Goal: Task Accomplishment & Management: Complete application form

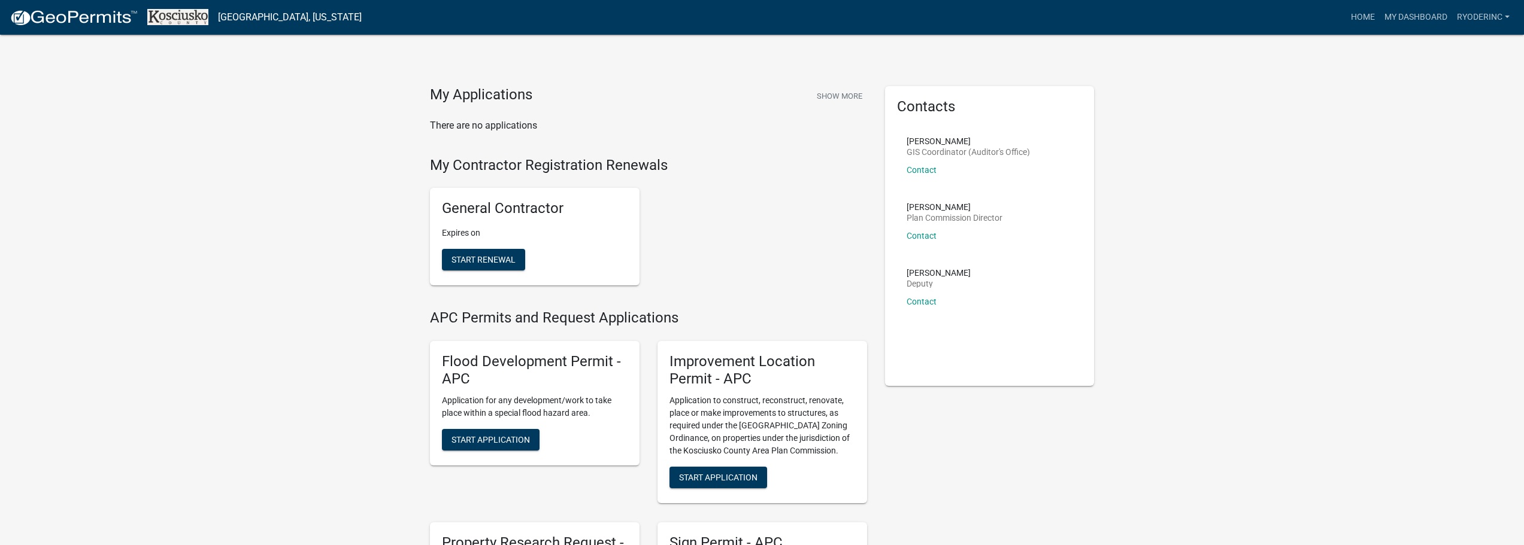
scroll to position [180, 0]
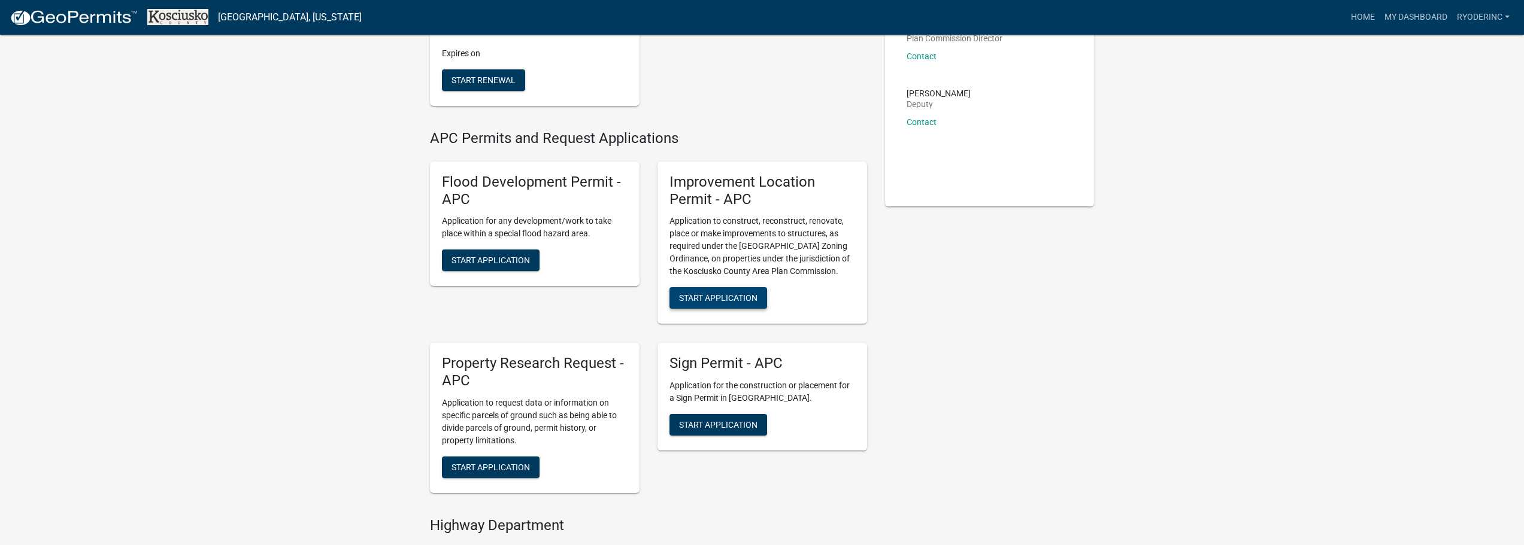
click at [708, 296] on span "Start Application" at bounding box center [718, 298] width 78 height 10
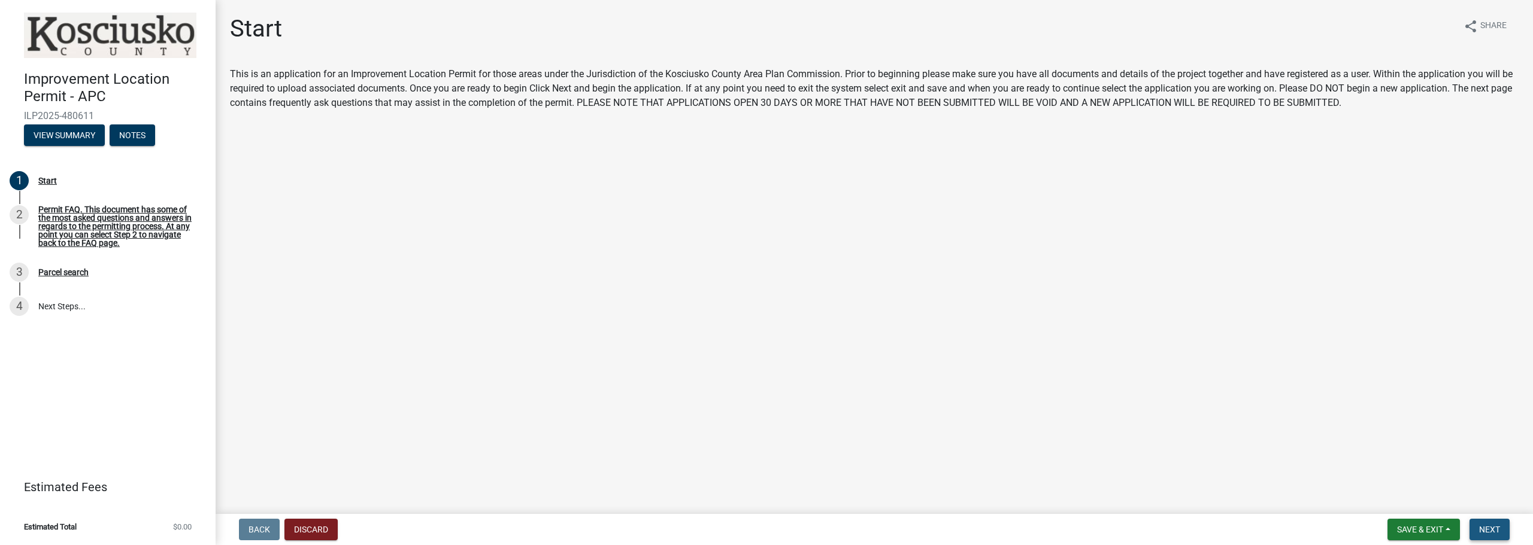
click at [1480, 526] on span "Next" at bounding box center [1489, 530] width 21 height 10
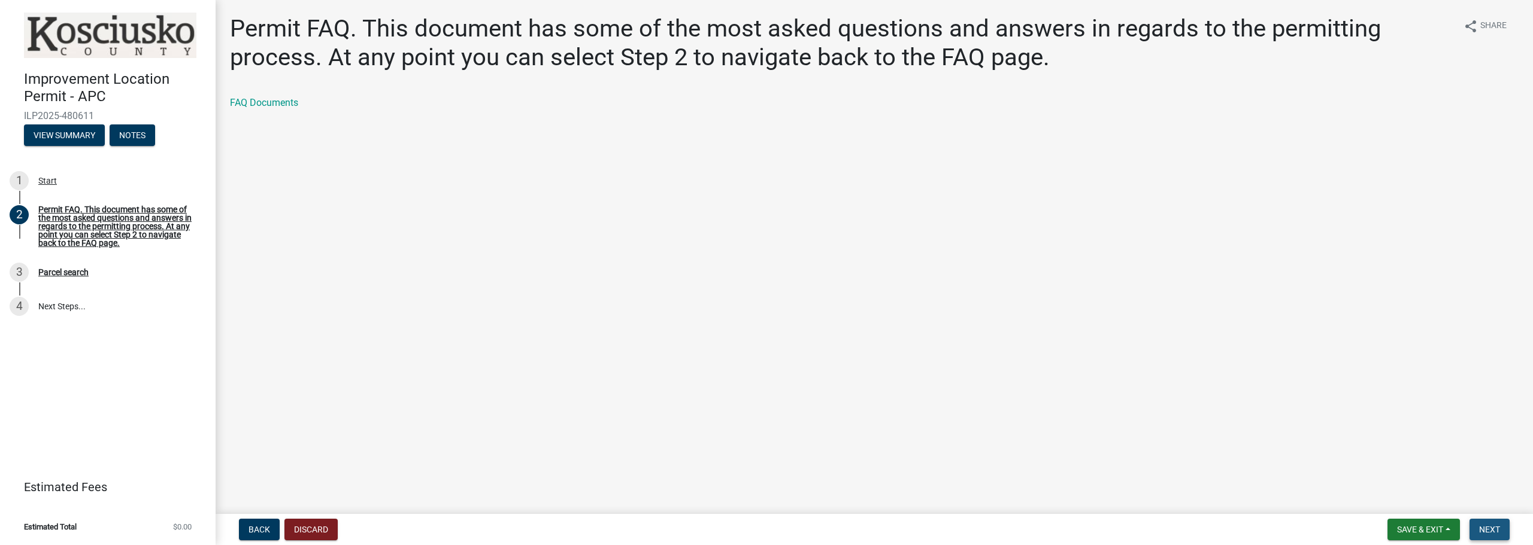
click at [1480, 526] on span "Next" at bounding box center [1489, 530] width 21 height 10
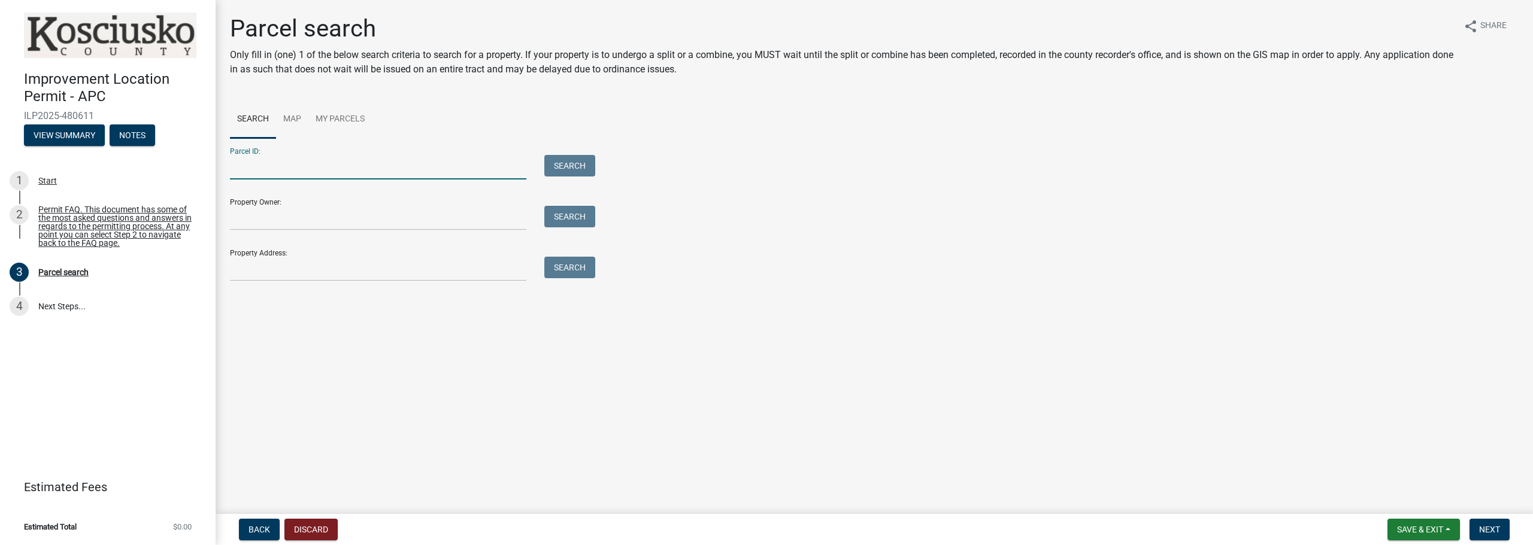
click at [280, 174] on input "Parcel ID:" at bounding box center [378, 167] width 296 height 25
click at [290, 216] on input "Property Owner:" at bounding box center [378, 218] width 296 height 25
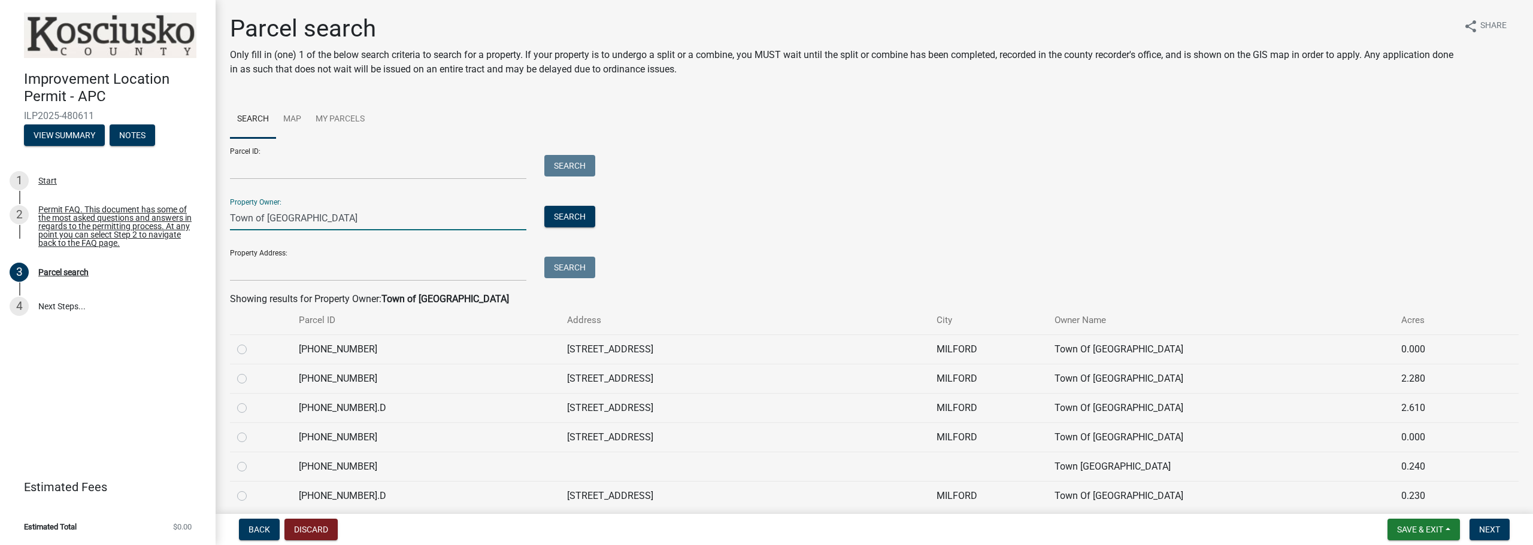
type input "Town of [GEOGRAPHIC_DATA]"
click at [364, 267] on input "Property Address:" at bounding box center [378, 269] width 296 height 25
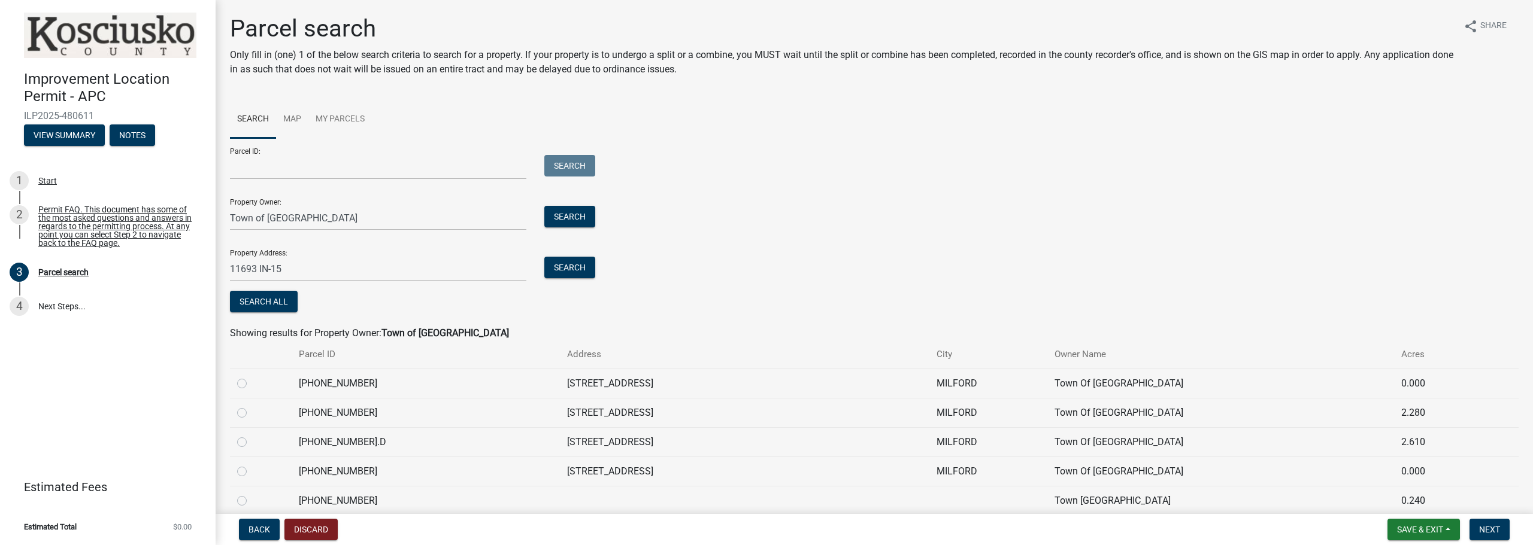
click at [580, 281] on div "Search" at bounding box center [566, 269] width 63 height 25
click at [580, 276] on button "Search" at bounding box center [569, 268] width 51 height 22
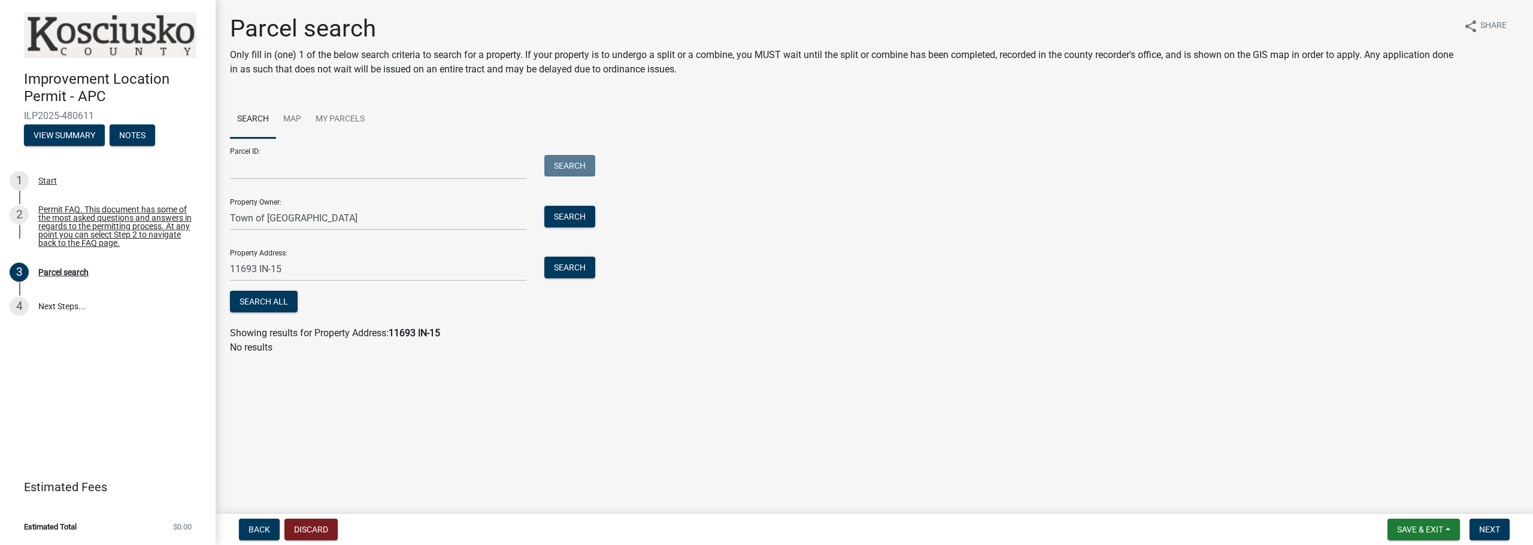
click at [426, 242] on div "Property Address: 11693 IN-15 Search" at bounding box center [409, 260] width 359 height 41
click at [358, 264] on input "11693 IN-15" at bounding box center [378, 269] width 296 height 25
click at [387, 266] on input "11693 IN-15, [GEOGRAPHIC_DATA], [GEOGRAPHIC_DATA]" at bounding box center [378, 269] width 296 height 25
type input "11693 IN-15, [GEOGRAPHIC_DATA], IN 46542"
click at [585, 271] on button "Search" at bounding box center [569, 268] width 51 height 22
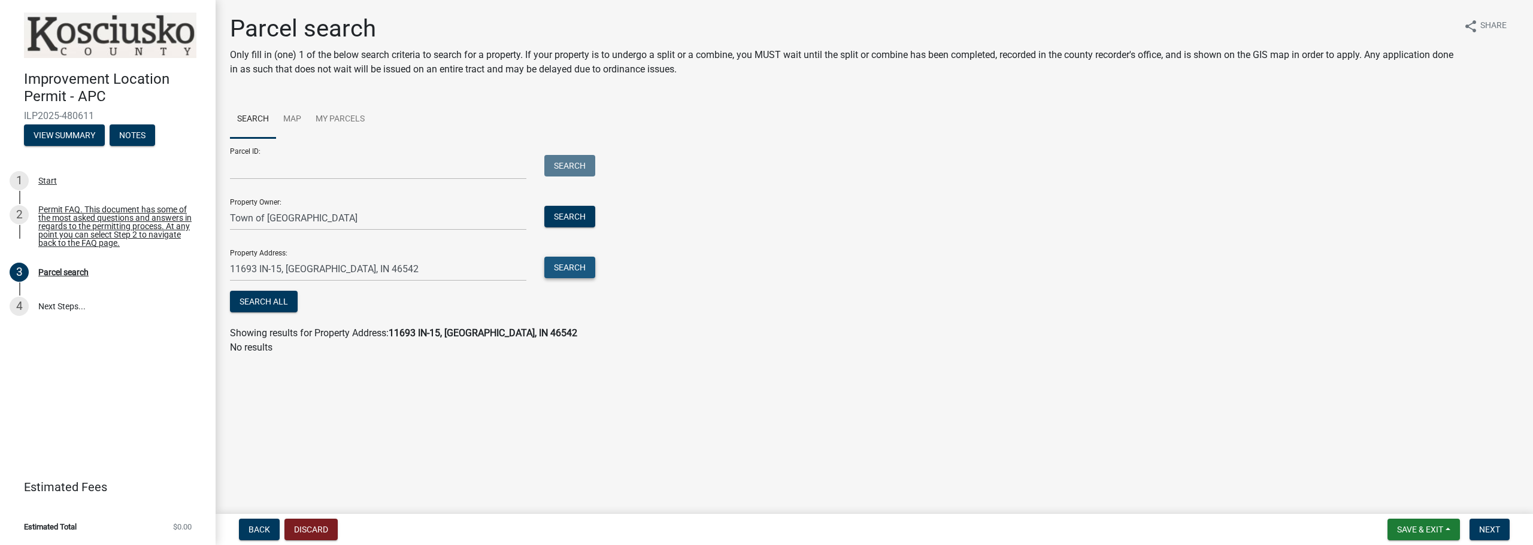
click at [585, 271] on button "Search" at bounding box center [569, 268] width 51 height 22
click at [588, 220] on button "Search" at bounding box center [569, 217] width 51 height 22
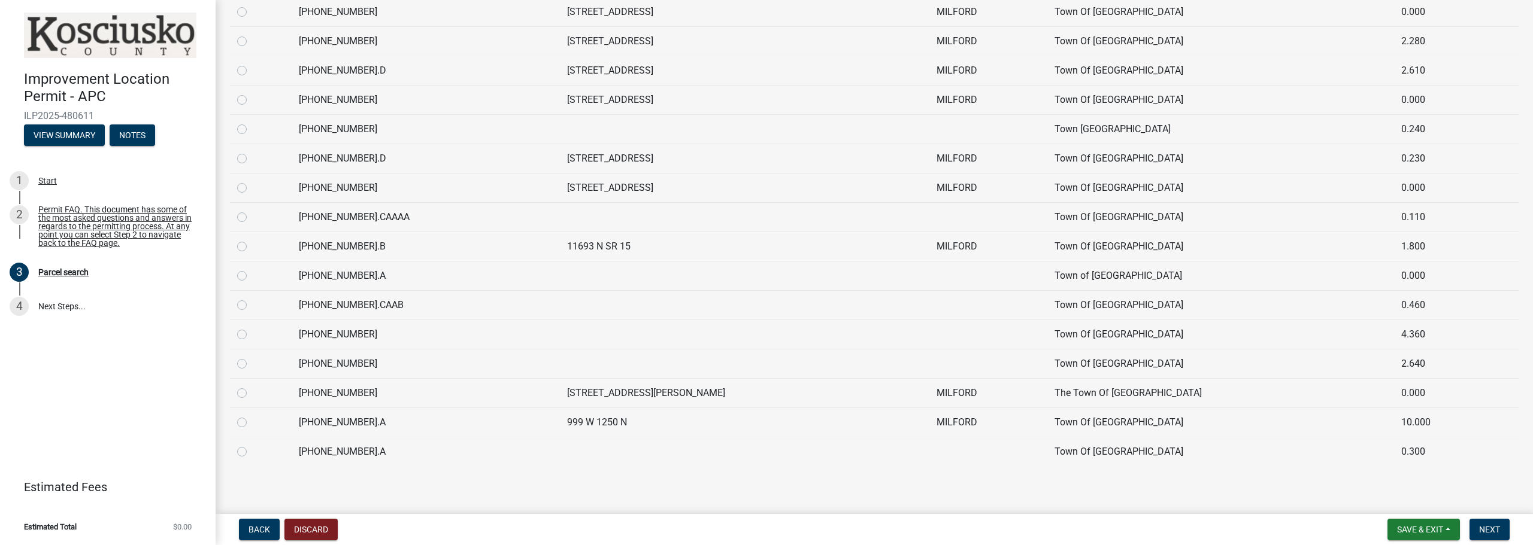
scroll to position [375, 0]
click at [251, 236] on label at bounding box center [251, 236] width 0 height 0
click at [251, 244] on input "radio" at bounding box center [255, 240] width 8 height 8
radio input "true"
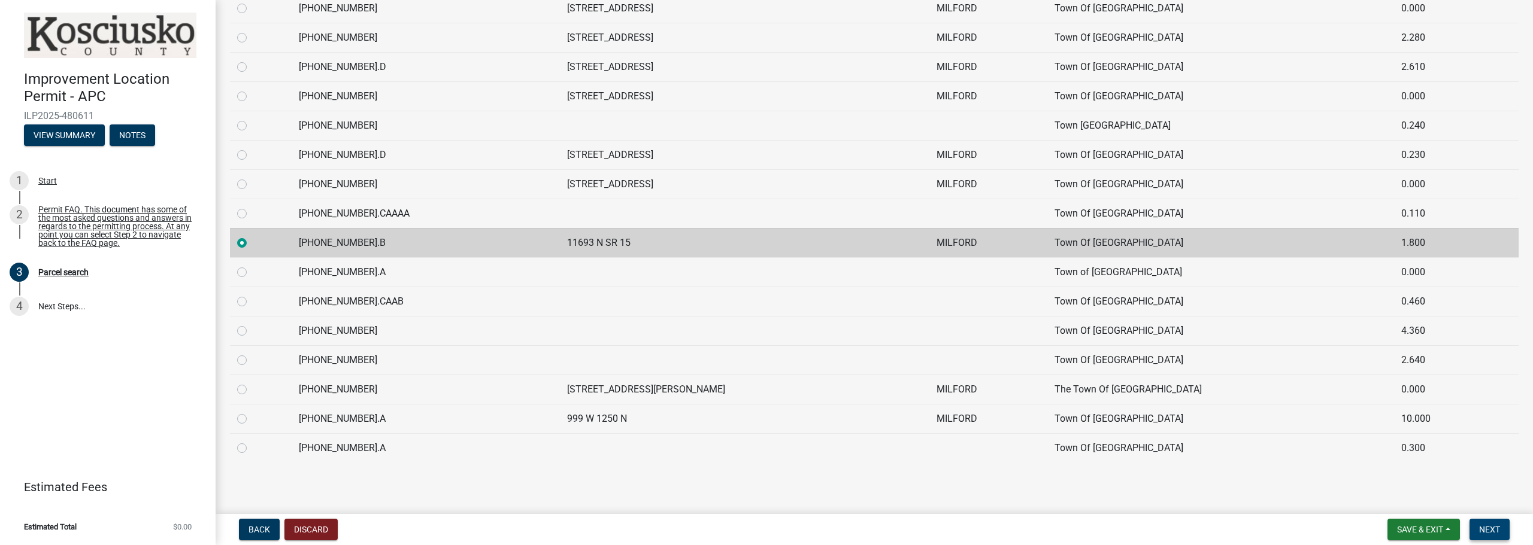
click at [1500, 525] on span "Next" at bounding box center [1489, 530] width 21 height 10
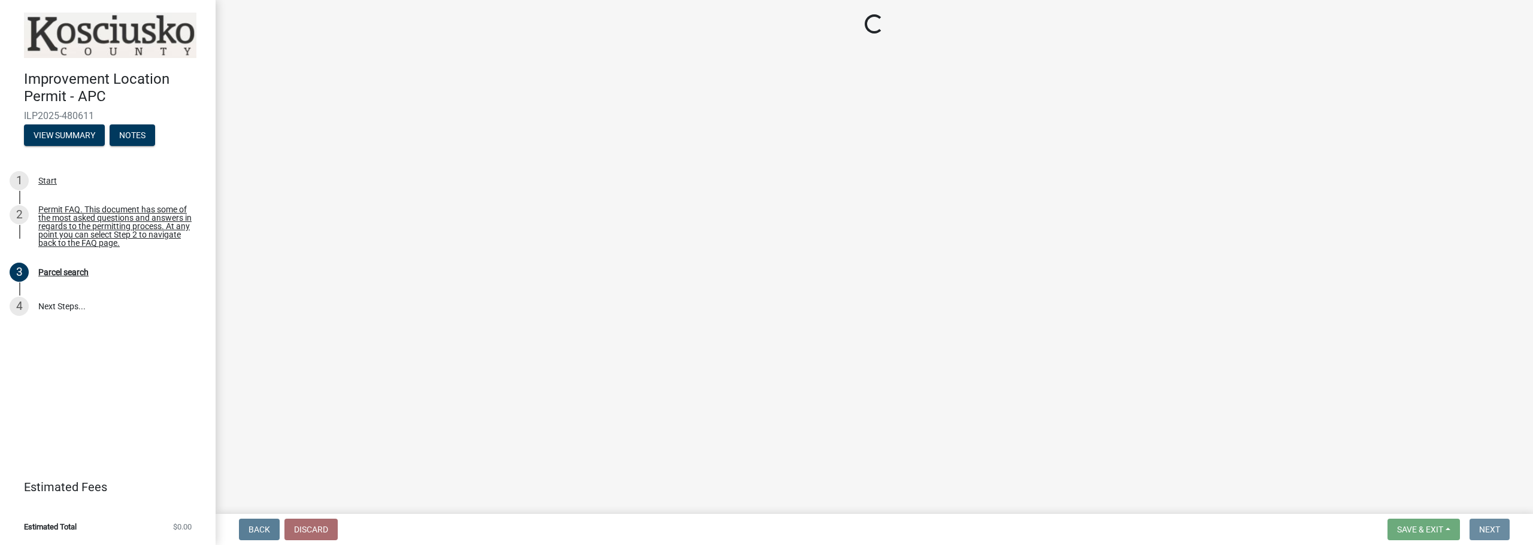
scroll to position [0, 0]
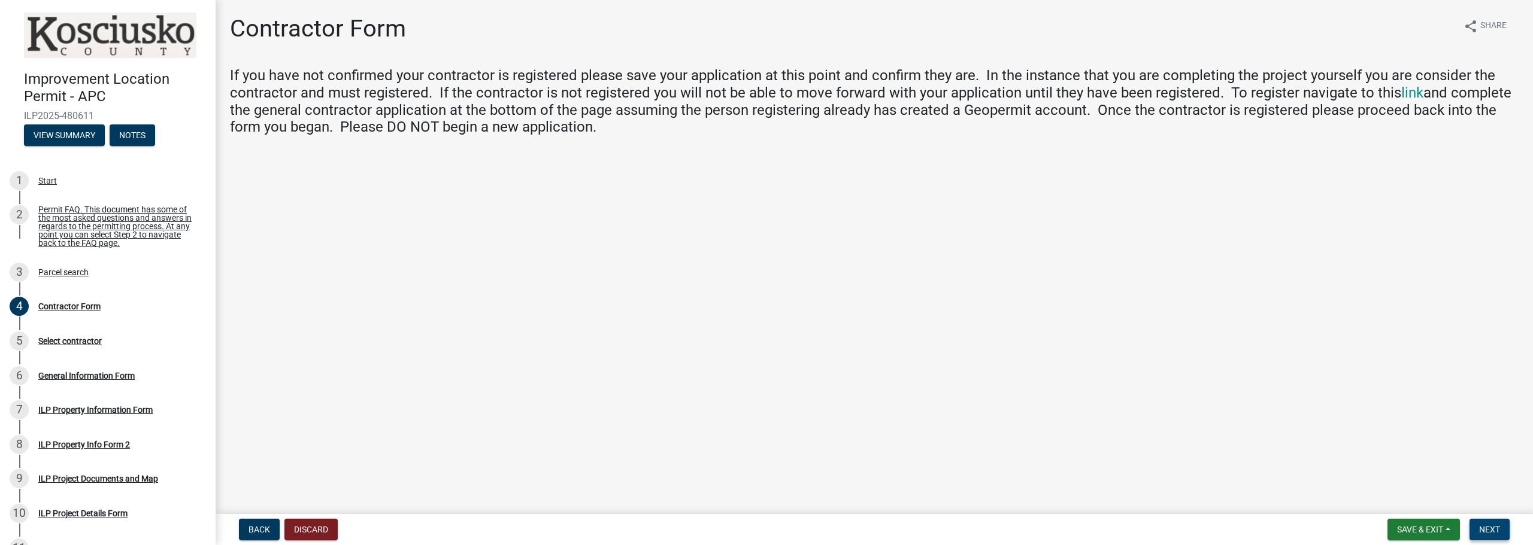
click at [1484, 530] on span "Next" at bounding box center [1489, 530] width 21 height 10
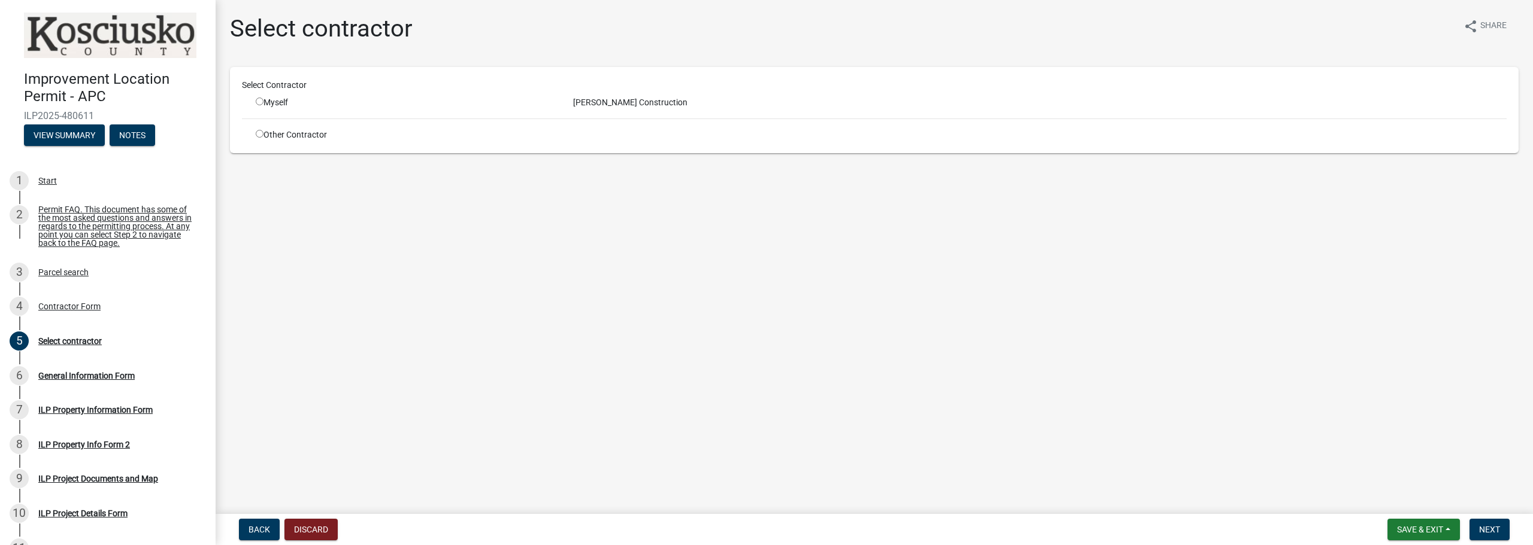
click at [261, 102] on input "radio" at bounding box center [260, 102] width 8 height 8
radio input "true"
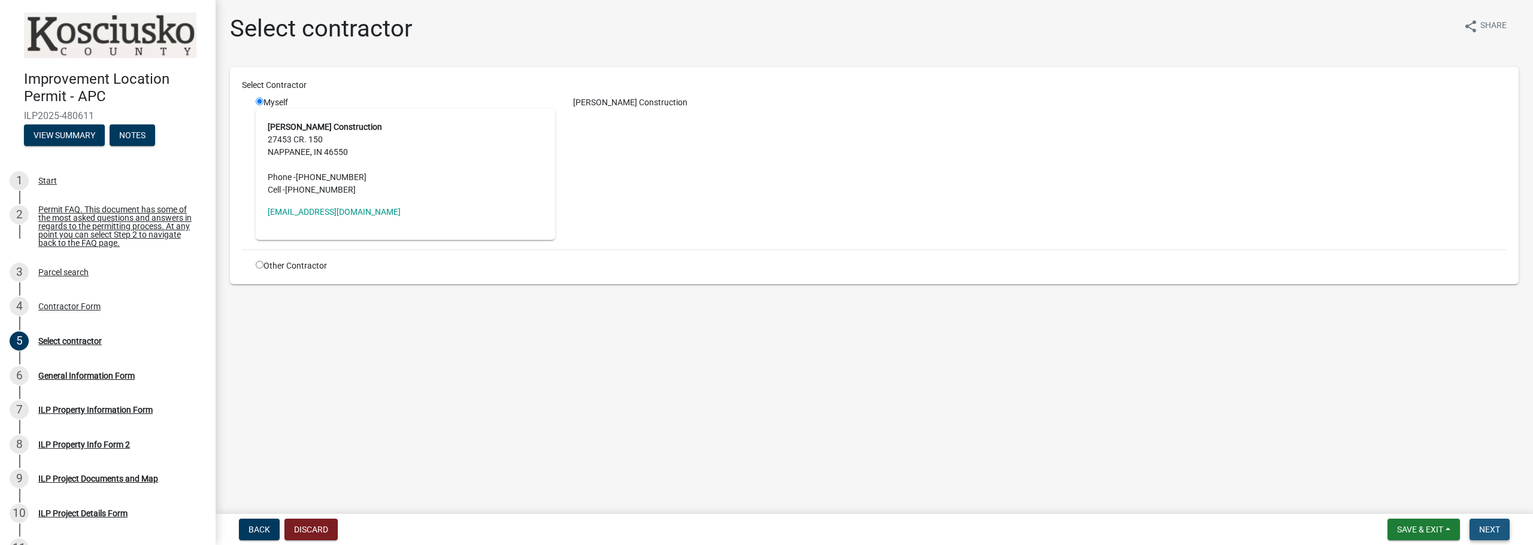
click at [1490, 529] on span "Next" at bounding box center [1489, 530] width 21 height 10
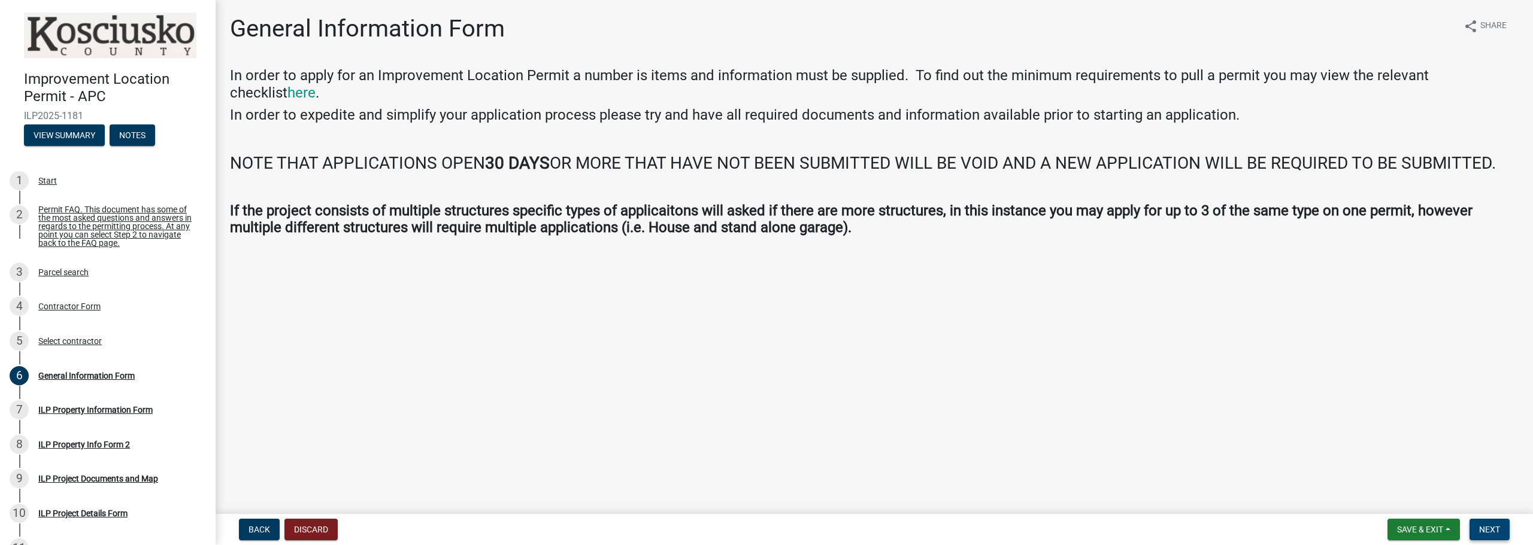
click at [1490, 529] on span "Next" at bounding box center [1489, 530] width 21 height 10
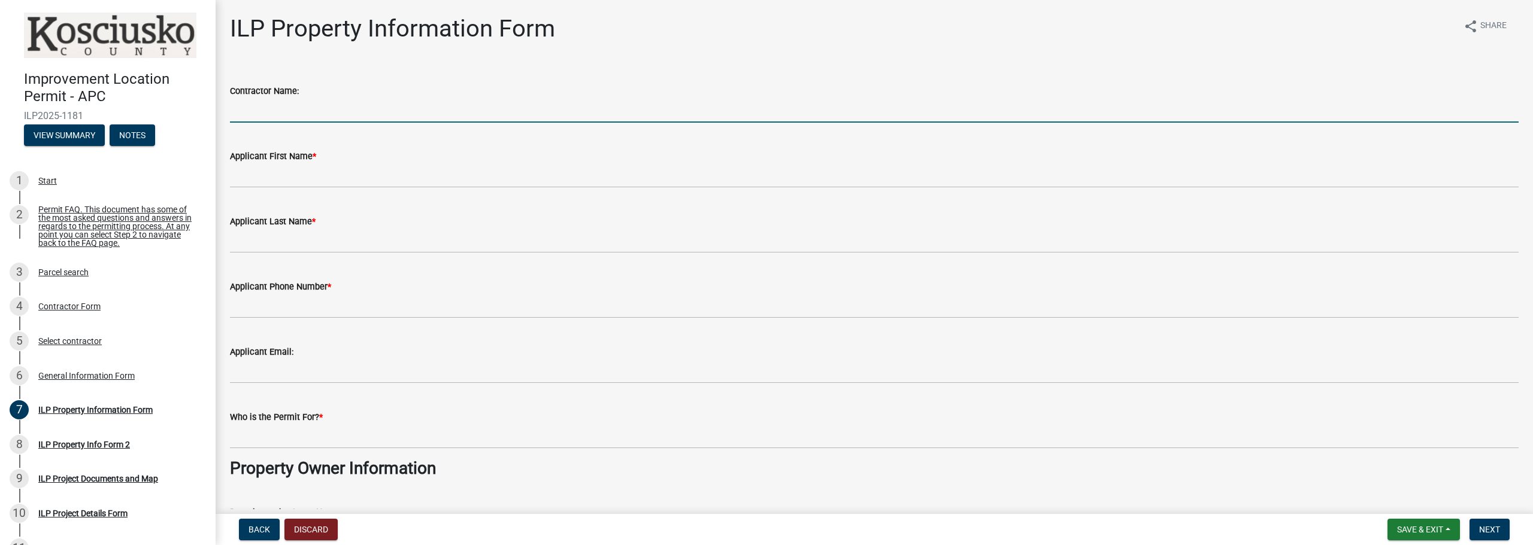
click at [403, 114] on input "Contractor Name:" at bounding box center [874, 110] width 1288 height 25
type input "[PERSON_NAME] CONSTRUCTION"
type input "[PERSON_NAME]"
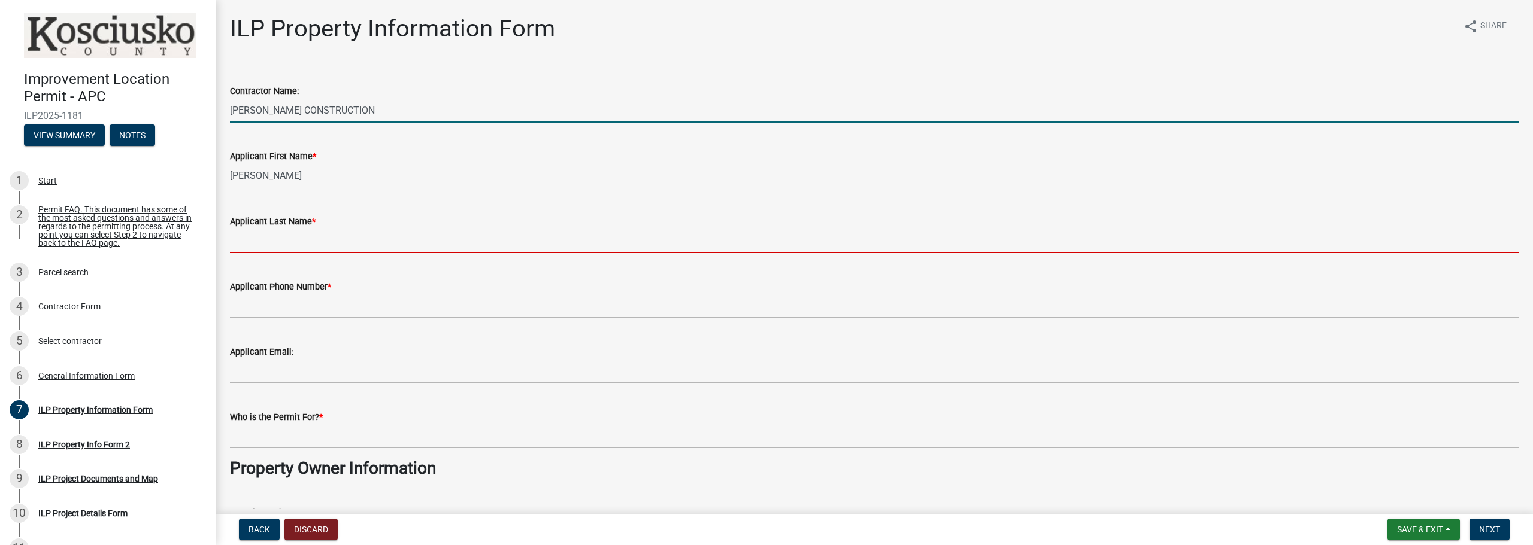
type input "[PERSON_NAME]"
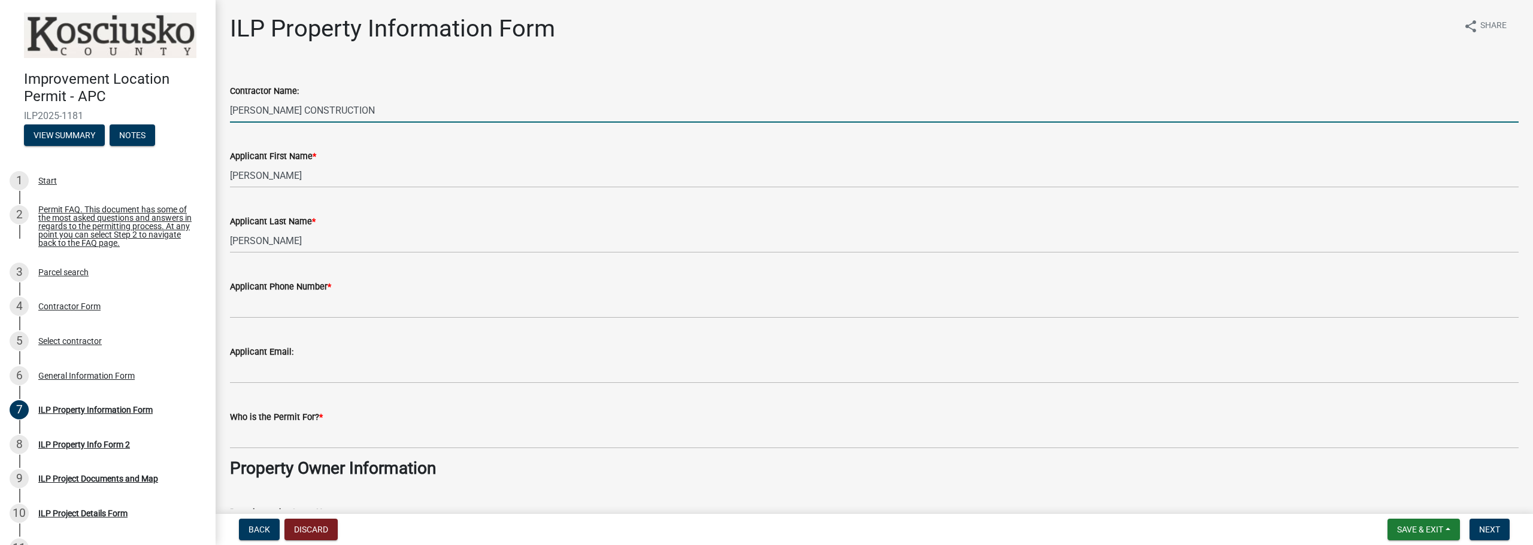
type input "5745368391"
type input "[EMAIL_ADDRESS][DOMAIN_NAME]"
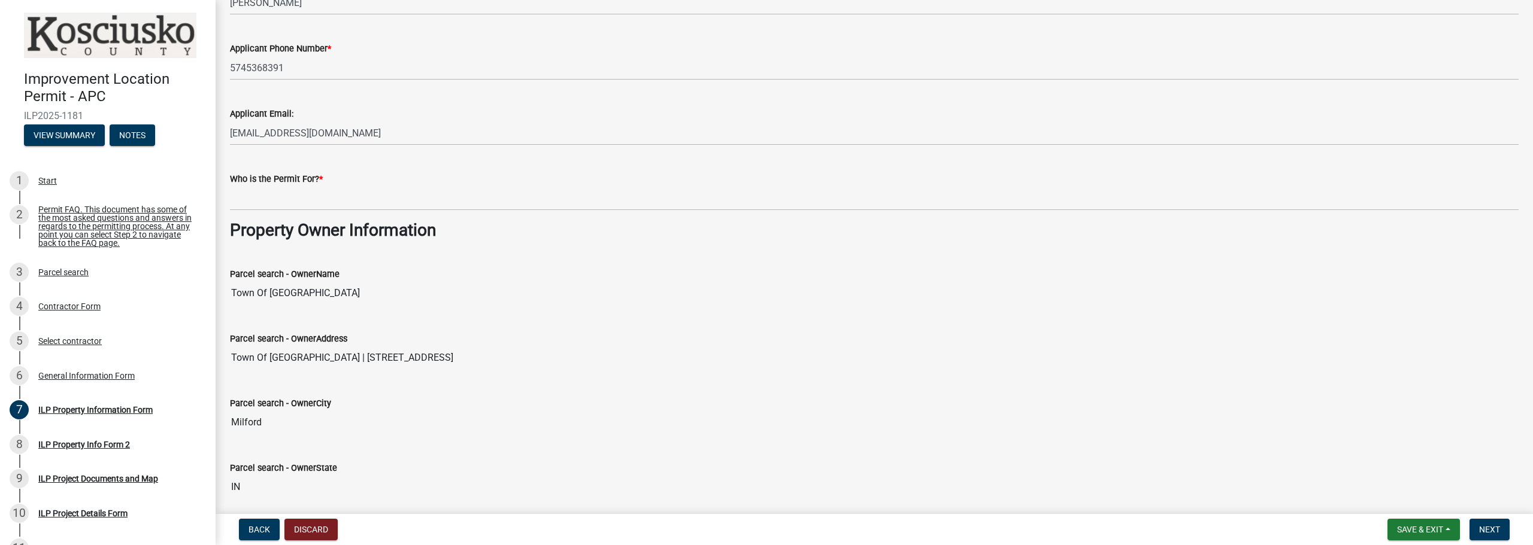
scroll to position [239, 0]
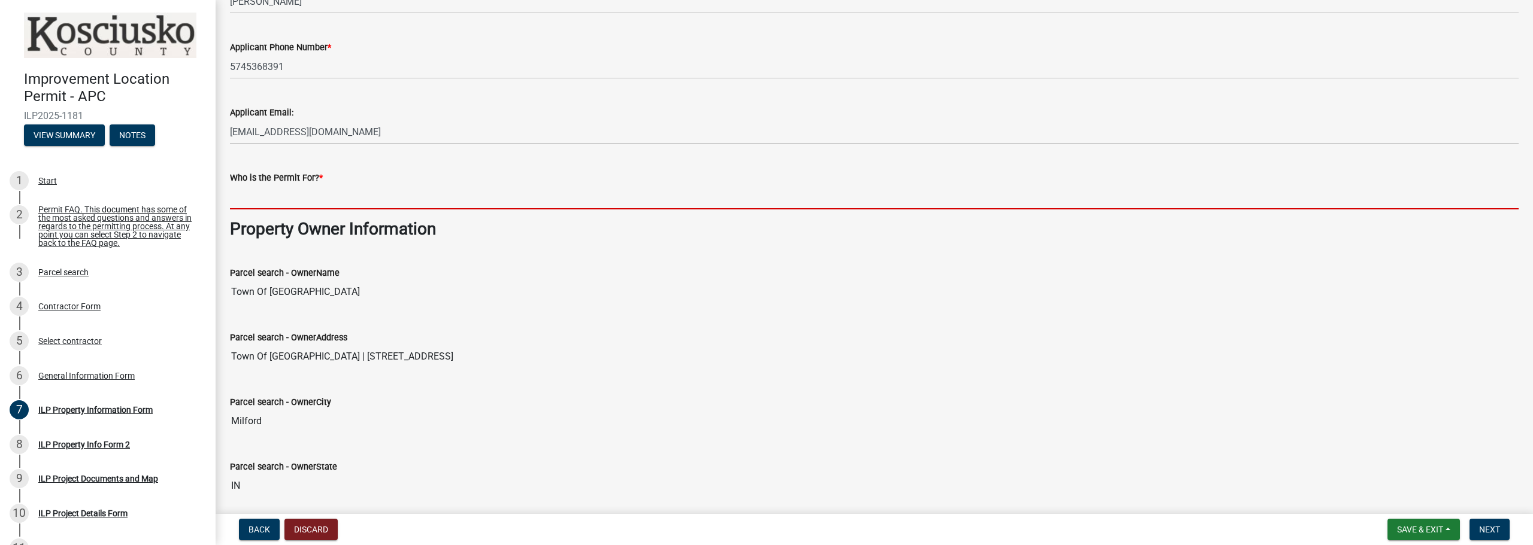
click at [460, 199] on input "Who is the Permit For? *" at bounding box center [874, 197] width 1288 height 25
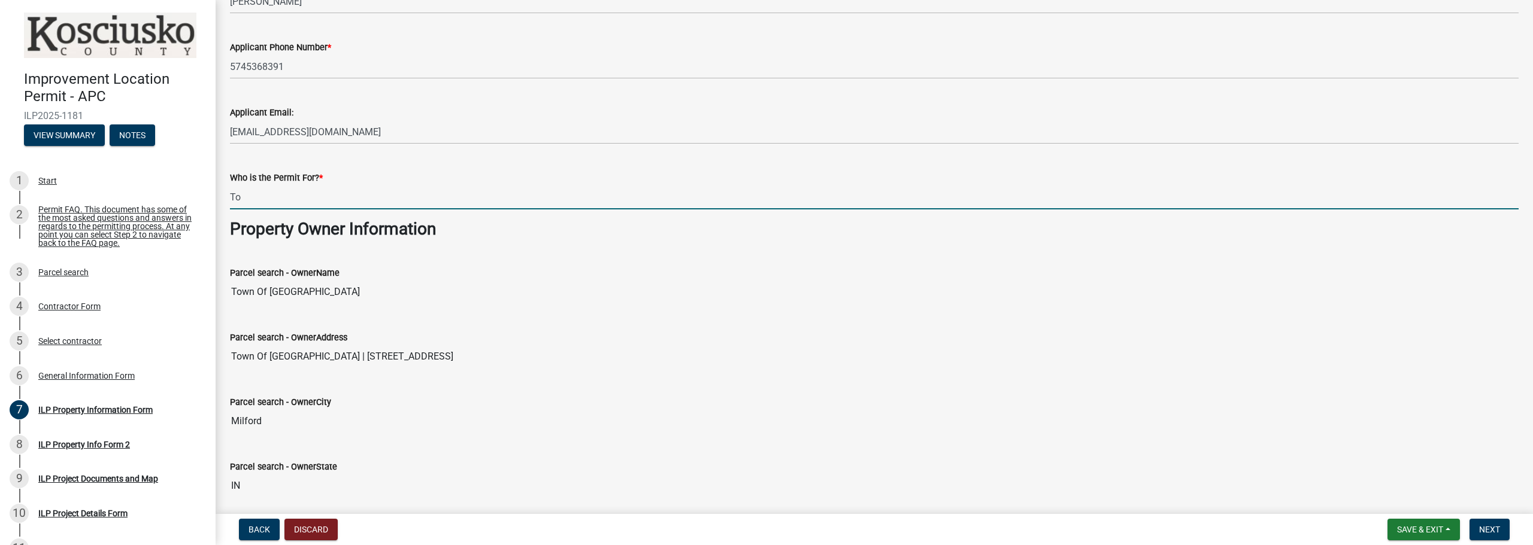
type input "T"
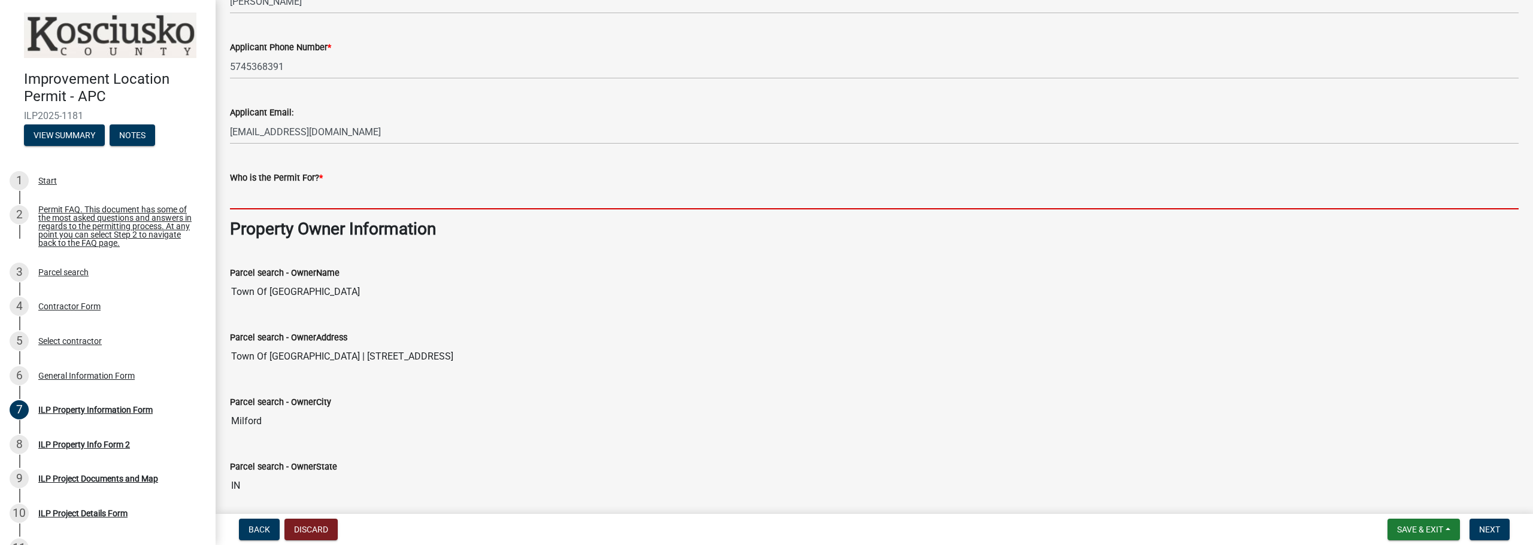
click at [460, 199] on input "Who is the Permit For? *" at bounding box center [874, 197] width 1288 height 25
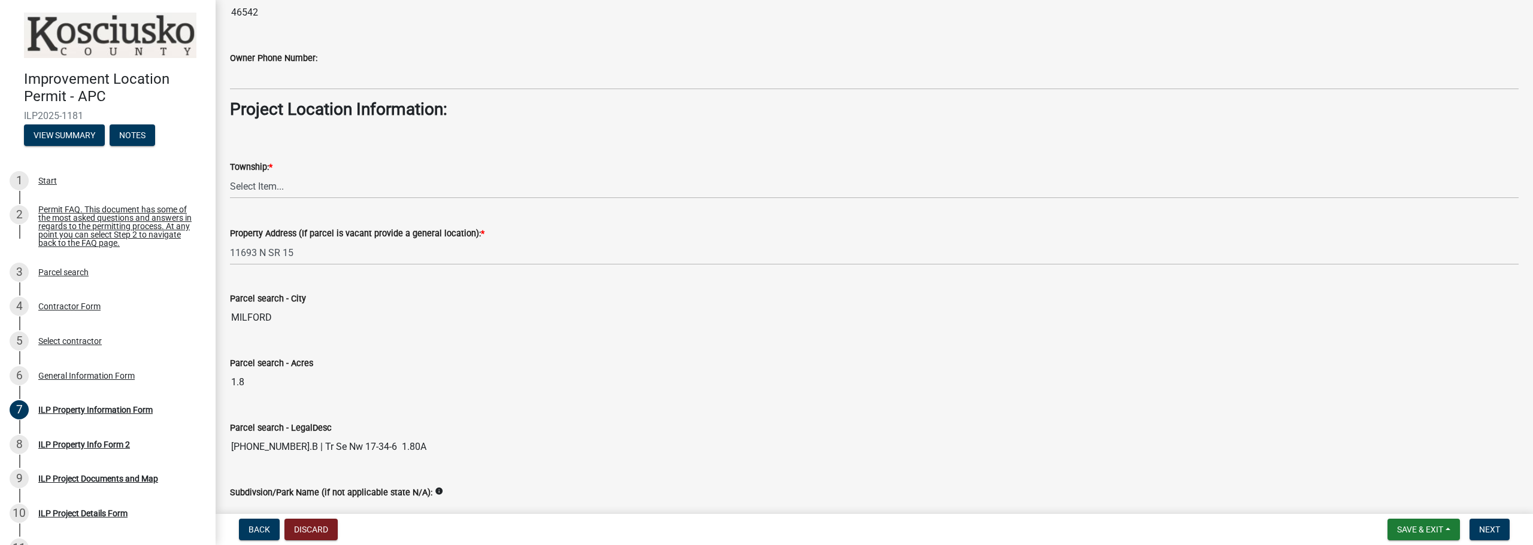
scroll to position [778, 0]
type input "Town of [GEOGRAPHIC_DATA]"
click at [306, 189] on select "Select Item... [PERSON_NAME] - Elkhart Co Clay Etna [GEOGRAPHIC_DATA][PERSON_NA…" at bounding box center [874, 186] width 1288 height 25
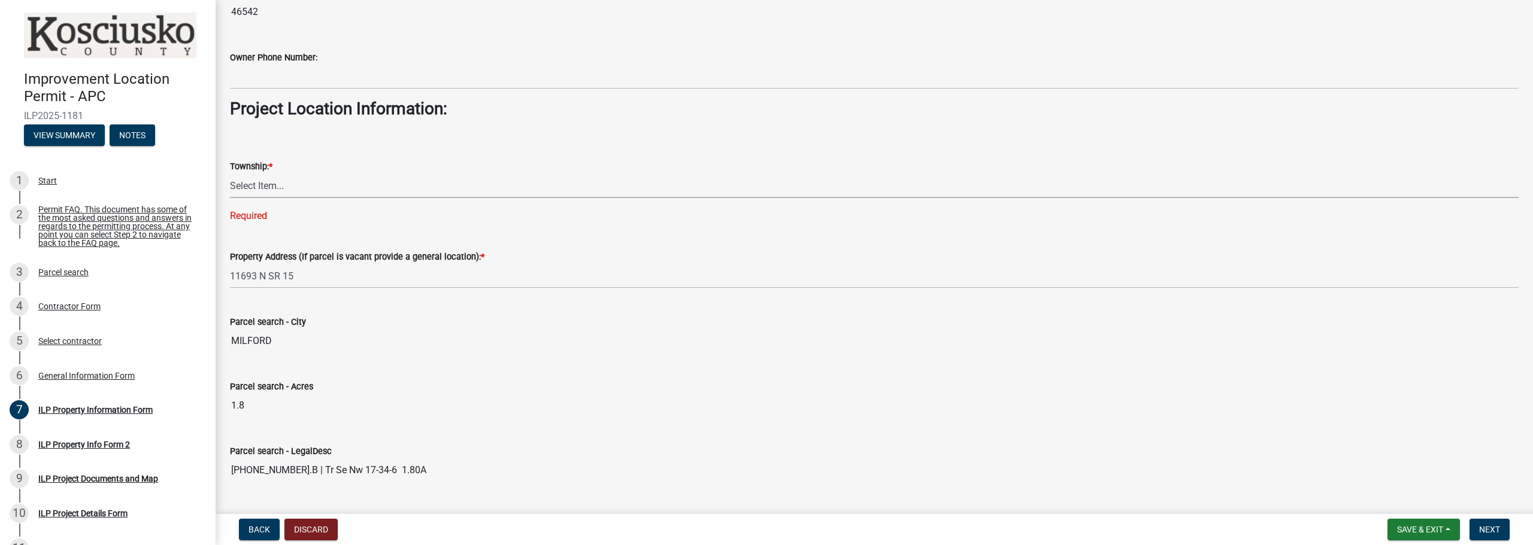
click at [315, 193] on select "Select Item... [PERSON_NAME] - Elkhart Co Clay Etna [GEOGRAPHIC_DATA][PERSON_NA…" at bounding box center [874, 186] width 1288 height 25
click at [230, 174] on select "Select Item... [PERSON_NAME] - Elkhart Co Clay Etna [GEOGRAPHIC_DATA][PERSON_NA…" at bounding box center [874, 186] width 1288 height 25
select select "43c67e15-aa71-4662-a612-5084d59379d6"
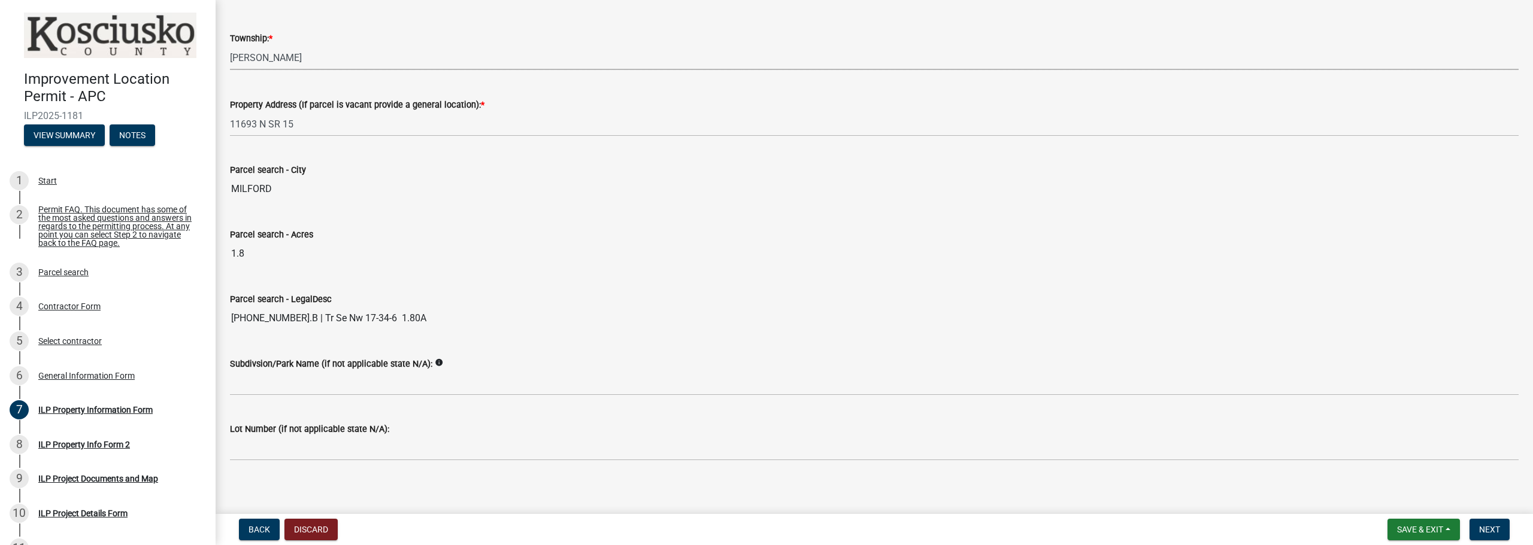
scroll to position [914, 0]
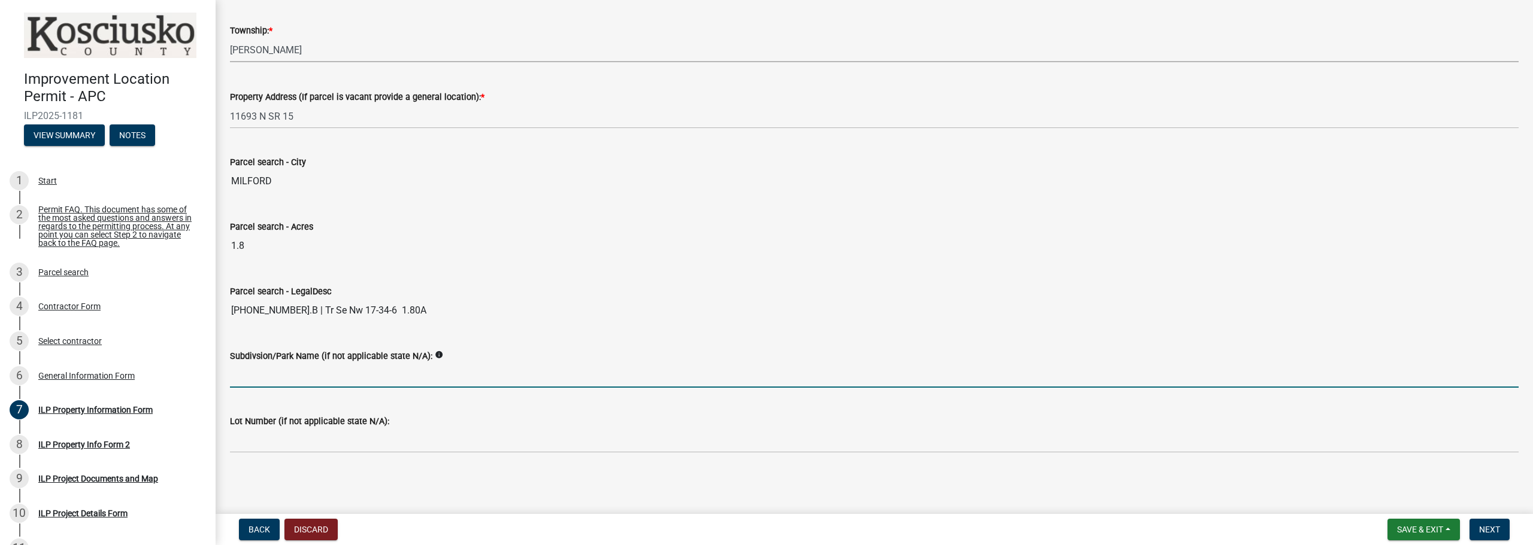
click at [503, 380] on input "Subdivsion/Park Name (if not applicable state N/A):" at bounding box center [874, 375] width 1288 height 25
type input "N/A"
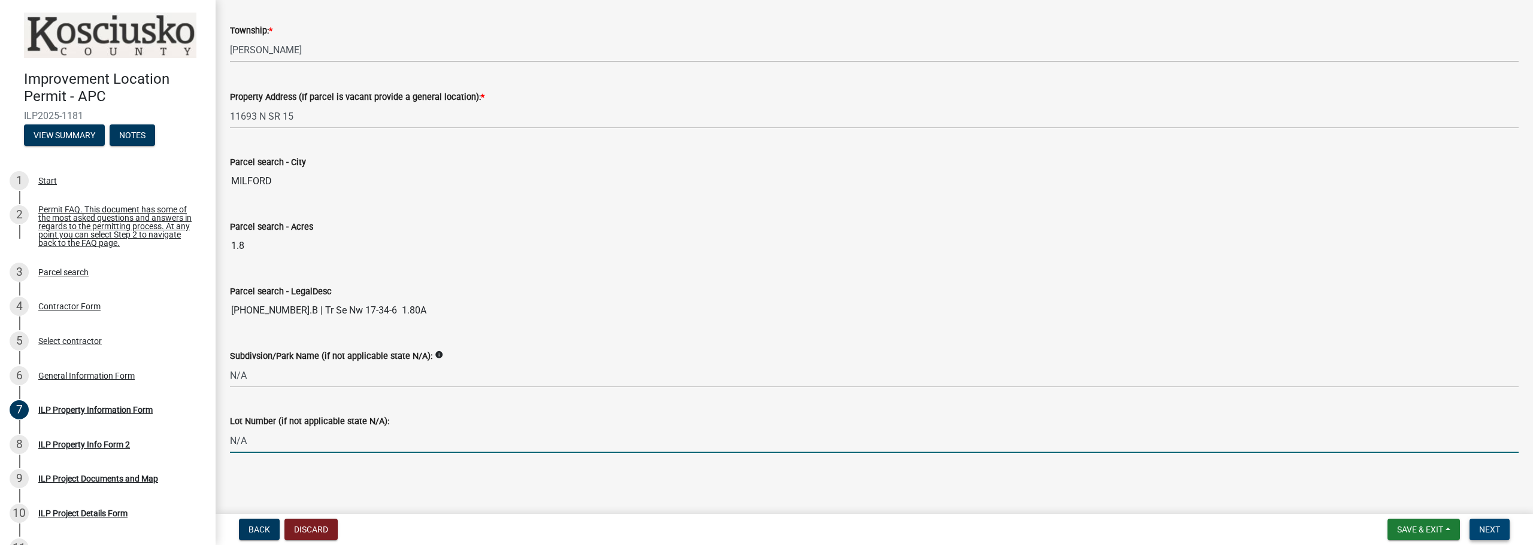
type input "N/A"
click at [1496, 530] on span "Next" at bounding box center [1489, 530] width 21 height 10
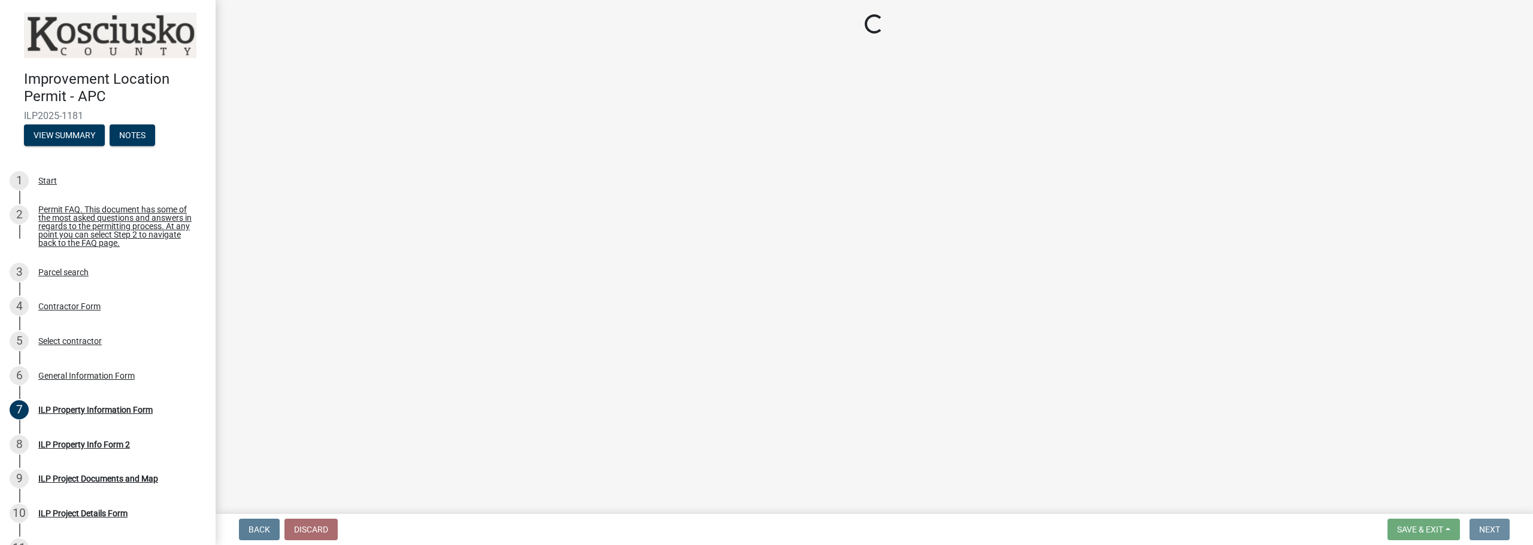
scroll to position [0, 0]
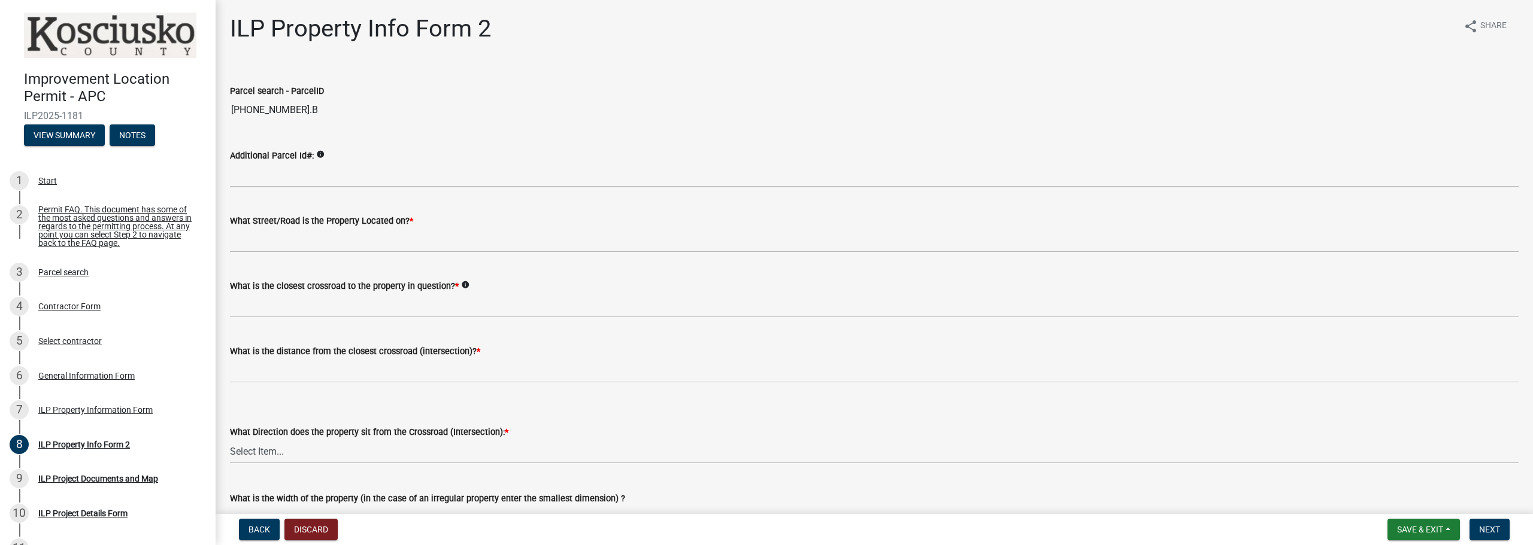
click at [317, 150] on icon "info" at bounding box center [320, 154] width 8 height 8
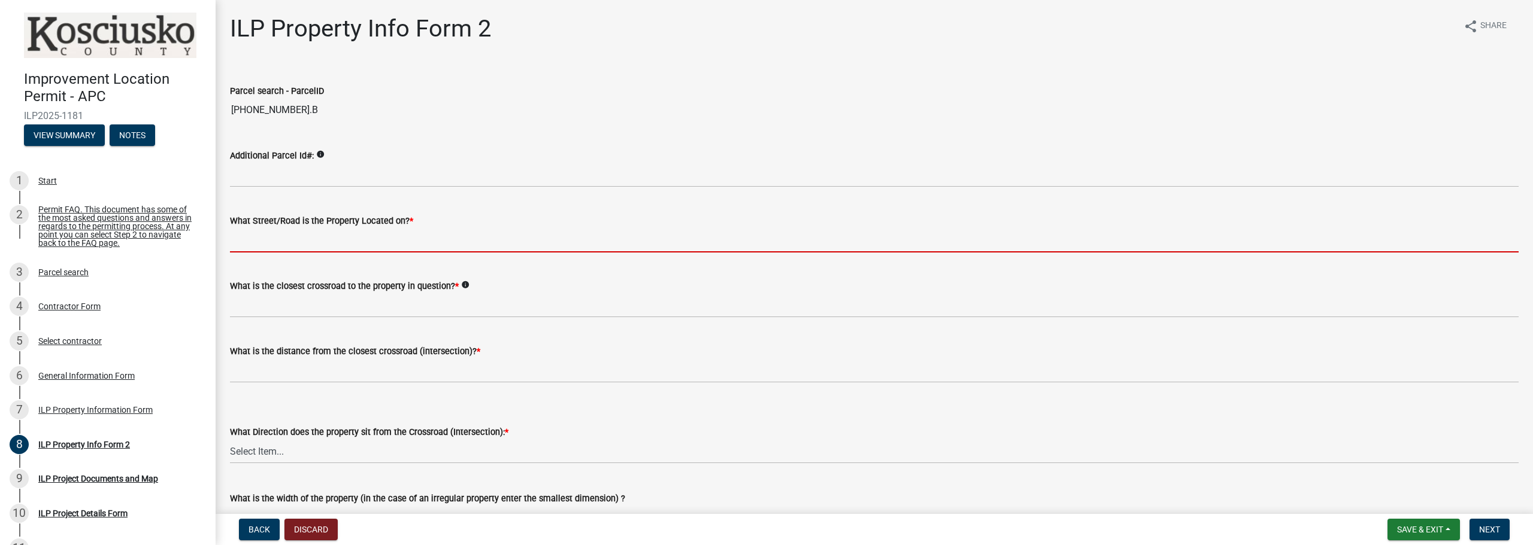
click at [311, 242] on input "What Street/Road is the Property Located on? *" at bounding box center [874, 240] width 1288 height 25
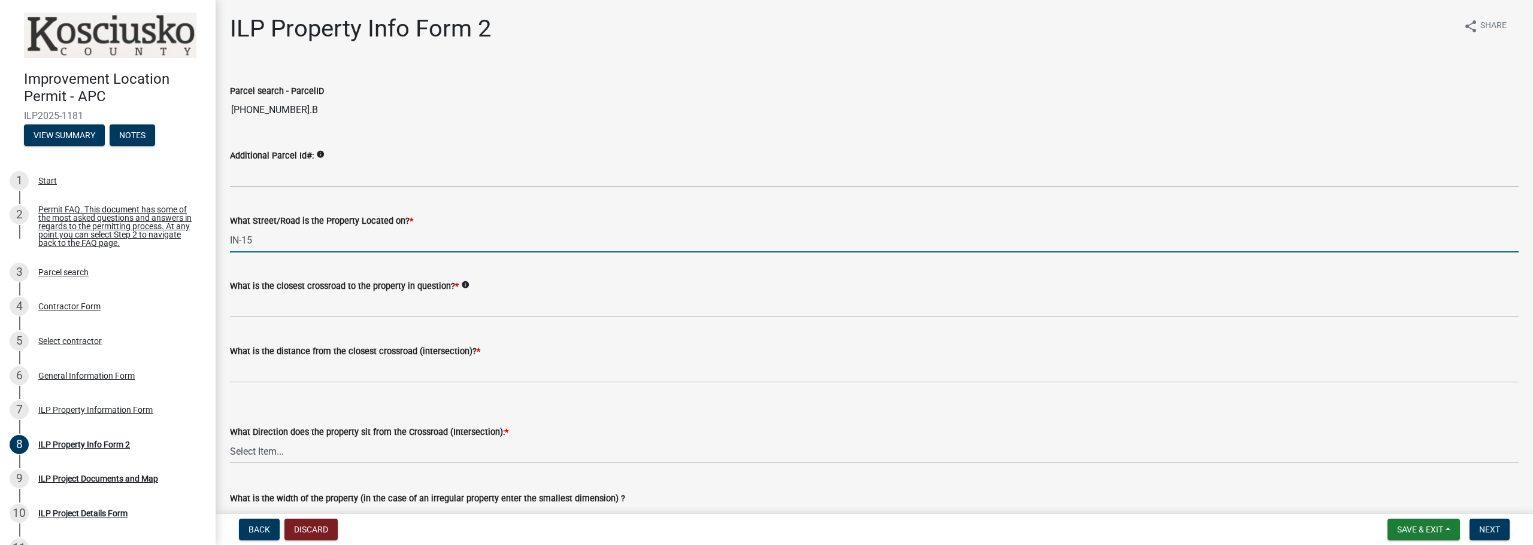
type input "IN-15"
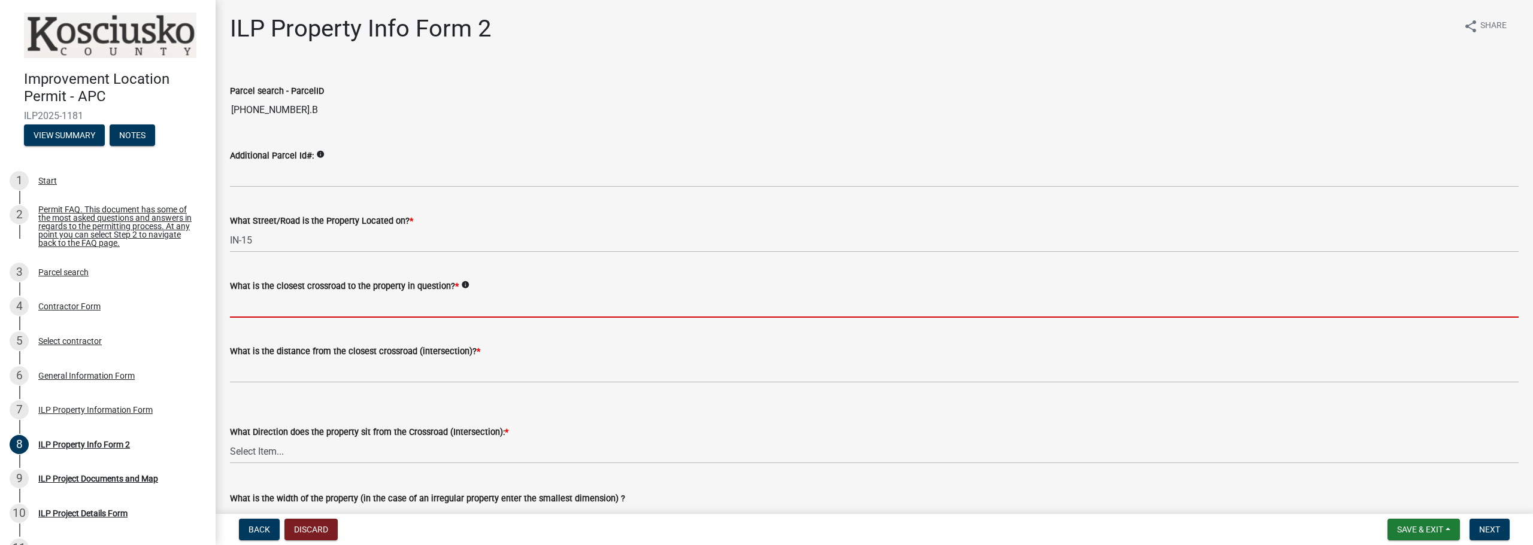
click at [341, 303] on input "What is the closest crossroad to the property in question? *" at bounding box center [874, 305] width 1288 height 25
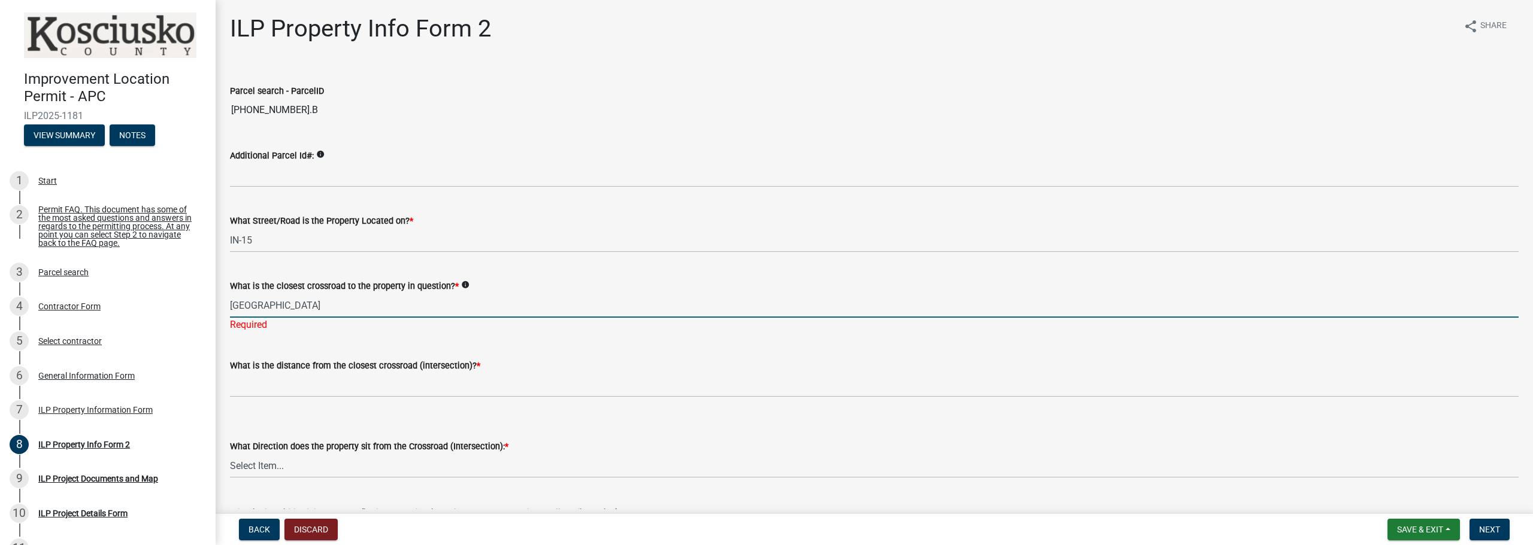
type input "[GEOGRAPHIC_DATA]"
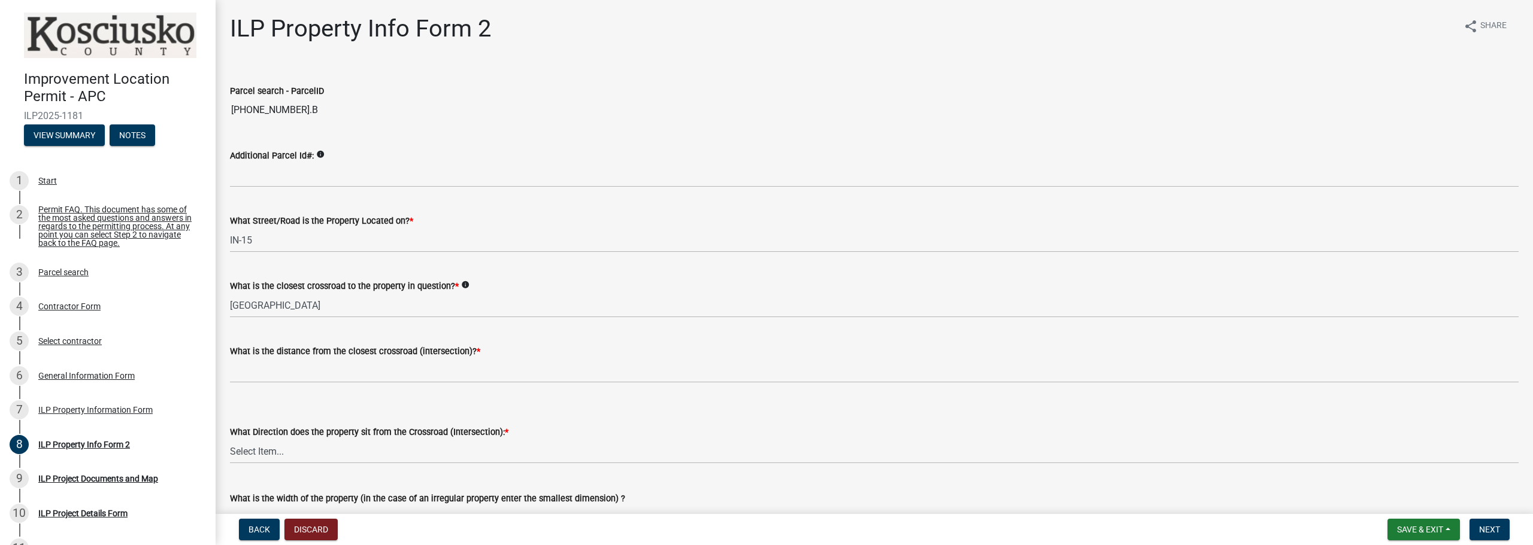
click at [415, 344] on div "What is the distance from the closest crossroad (intersection)? *" at bounding box center [874, 355] width 1288 height 56
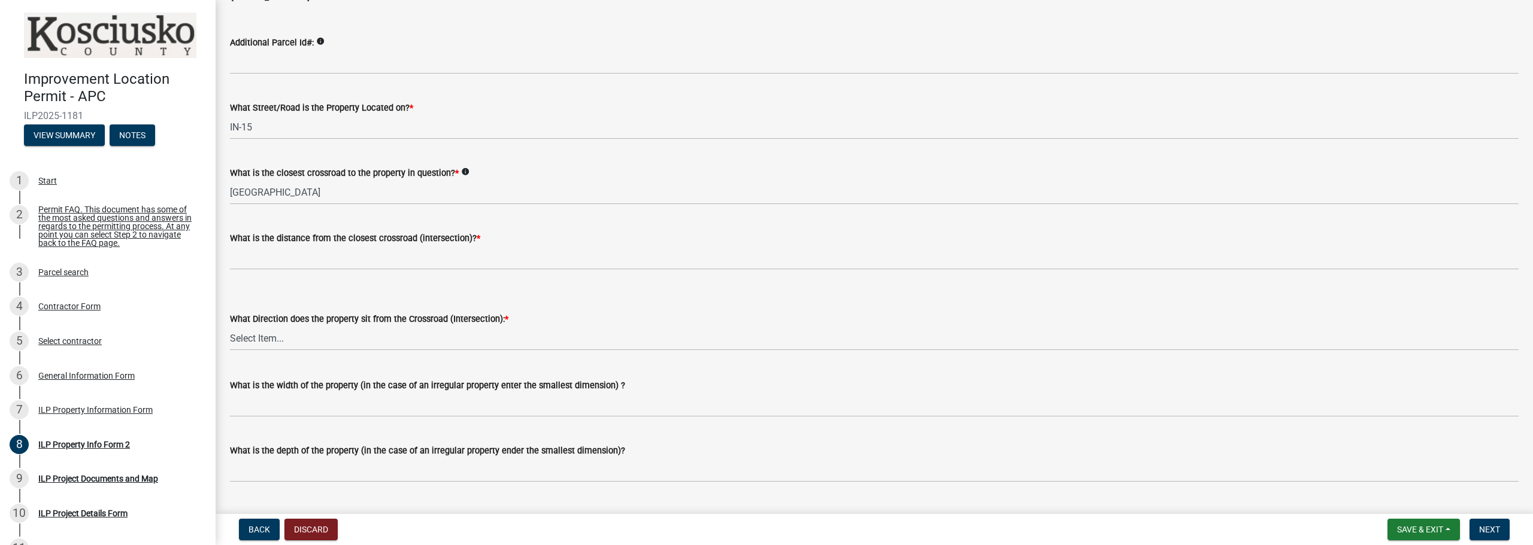
scroll to position [120, 0]
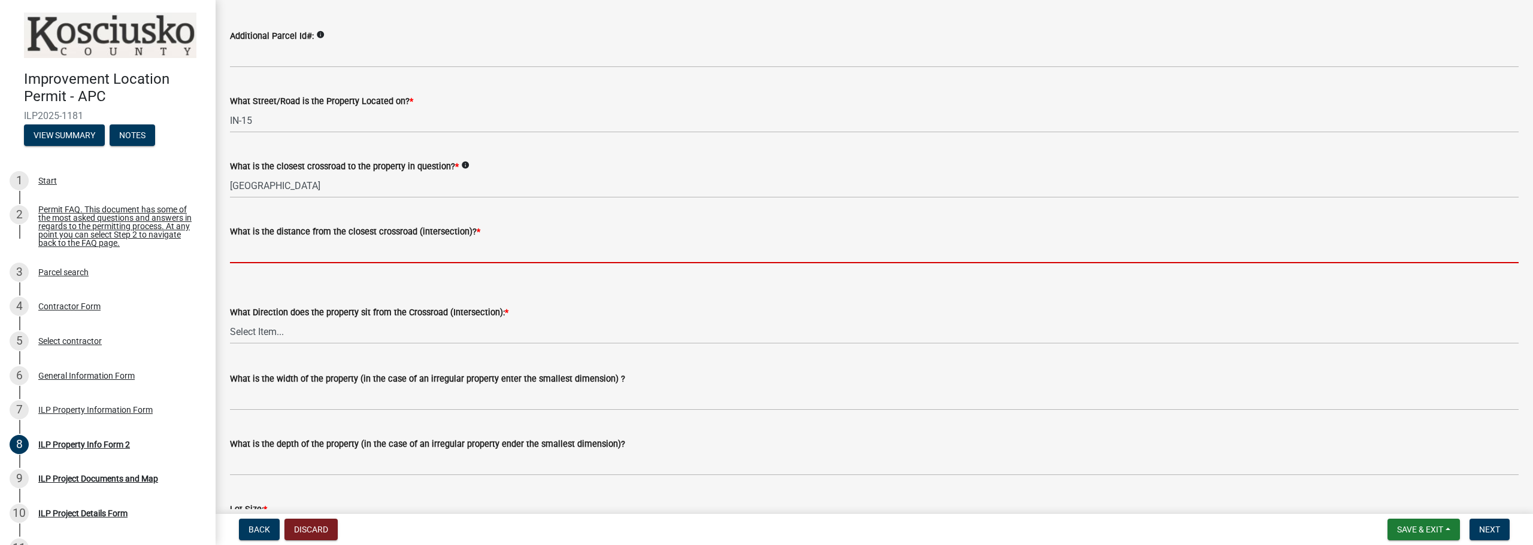
click at [294, 257] on input "text" at bounding box center [874, 251] width 1288 height 25
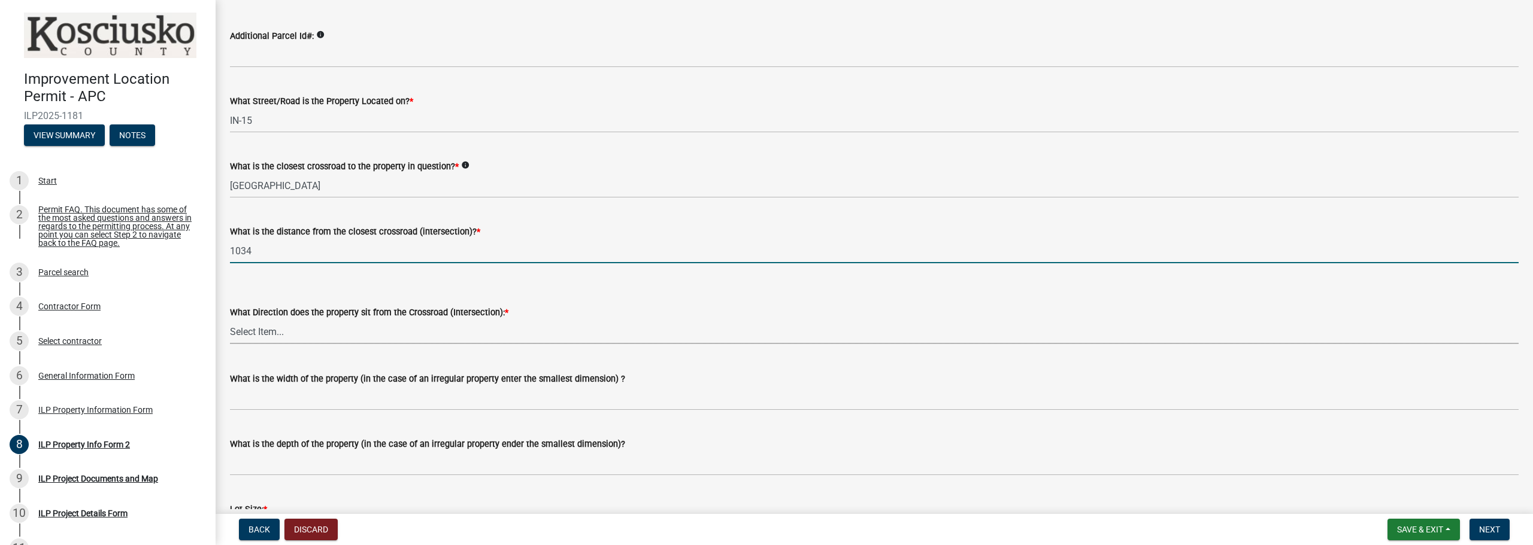
click at [331, 337] on select "Select Item... N NE NW S SE SW E W" at bounding box center [874, 332] width 1288 height 25
click at [321, 257] on input "1034" at bounding box center [874, 251] width 1288 height 25
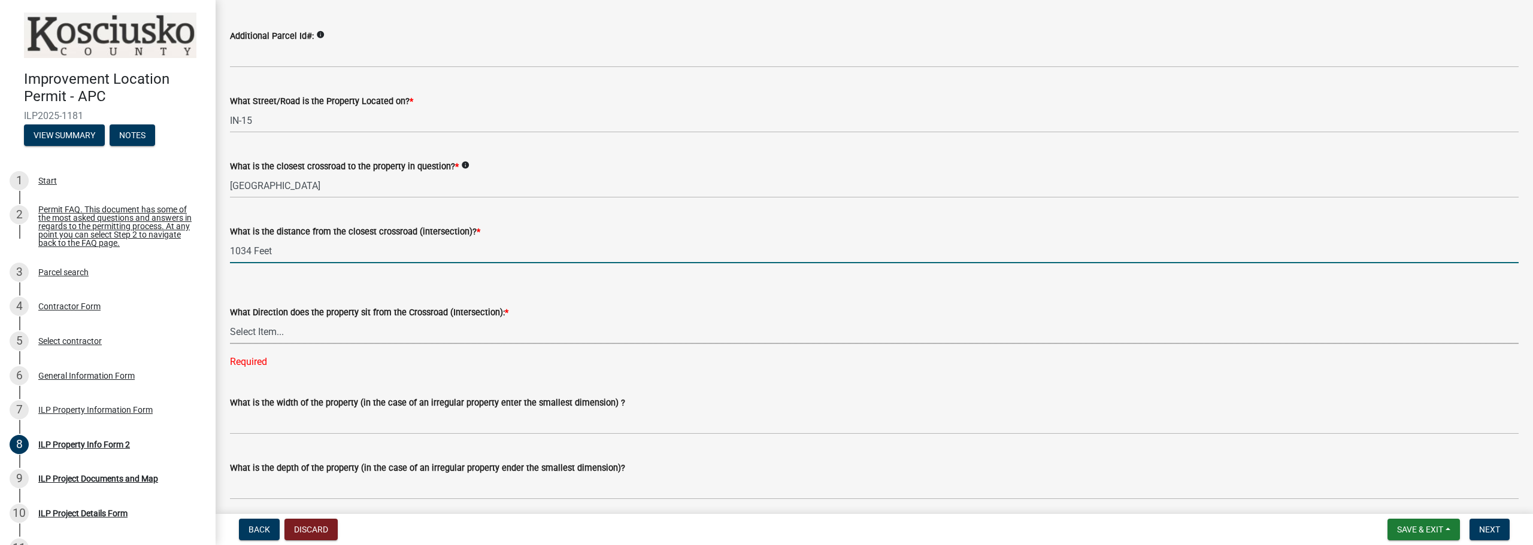
type input "1034"
click at [323, 330] on select "Select Item... N NE NW S SE SW E W" at bounding box center [874, 332] width 1288 height 25
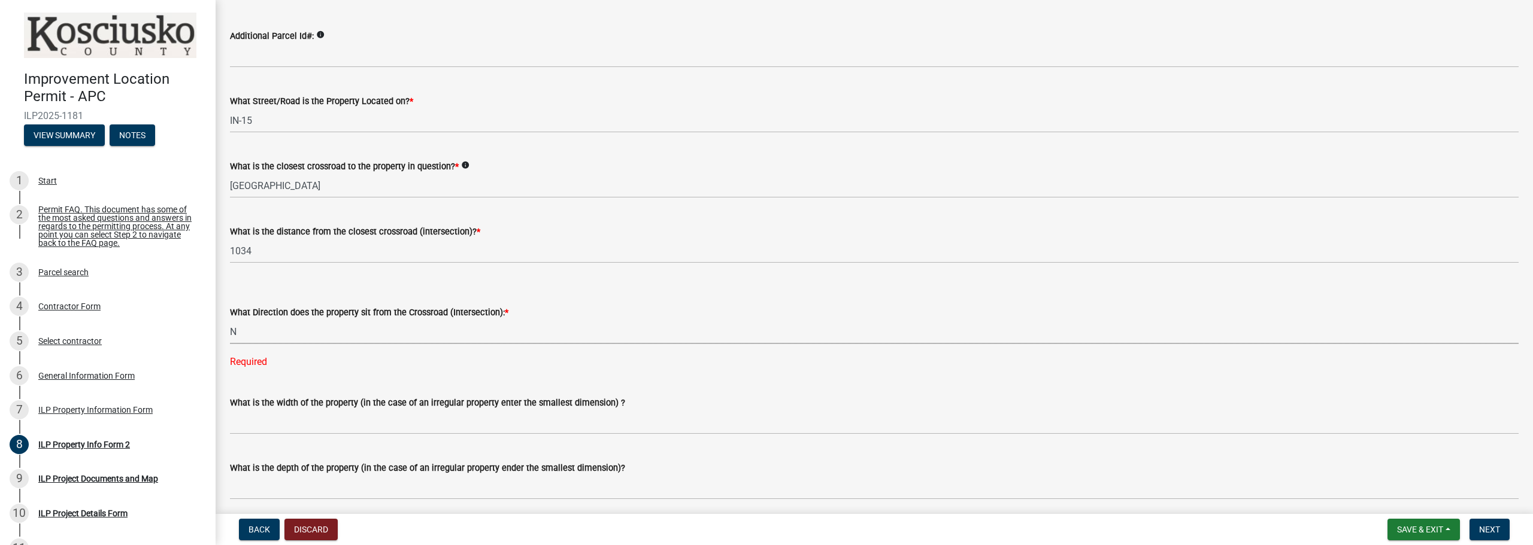
click at [230, 320] on select "Select Item... N NE NW S SE SW E W" at bounding box center [874, 332] width 1288 height 25
select select "0609af41-fe40-4fa2-880d-6f54f567ae8e"
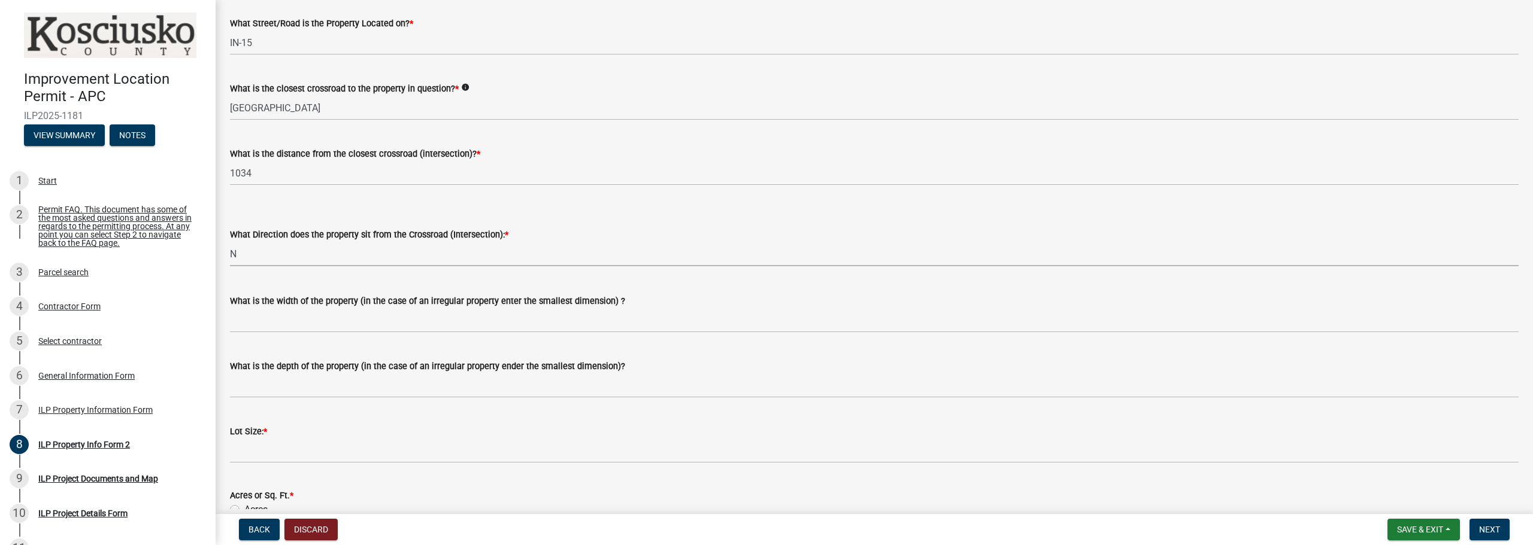
scroll to position [239, 0]
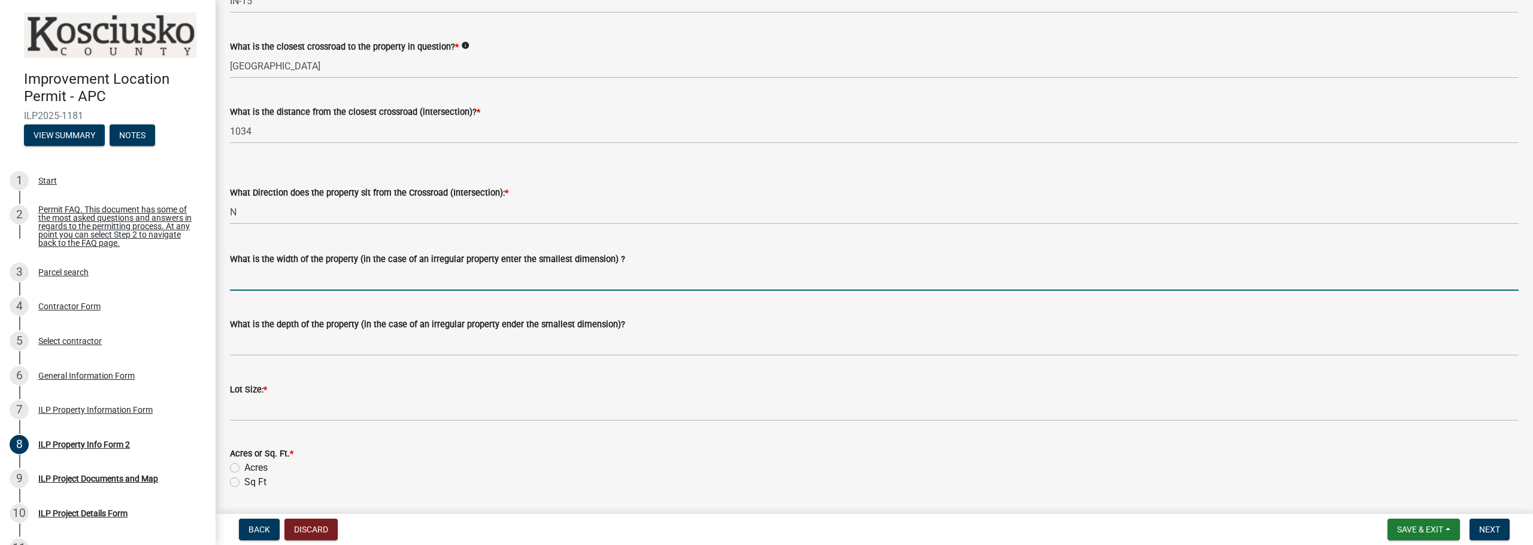
click at [340, 273] on input "What is the width of the property (in the case of an irregular property enter t…" at bounding box center [874, 278] width 1288 height 25
type input "227.5"
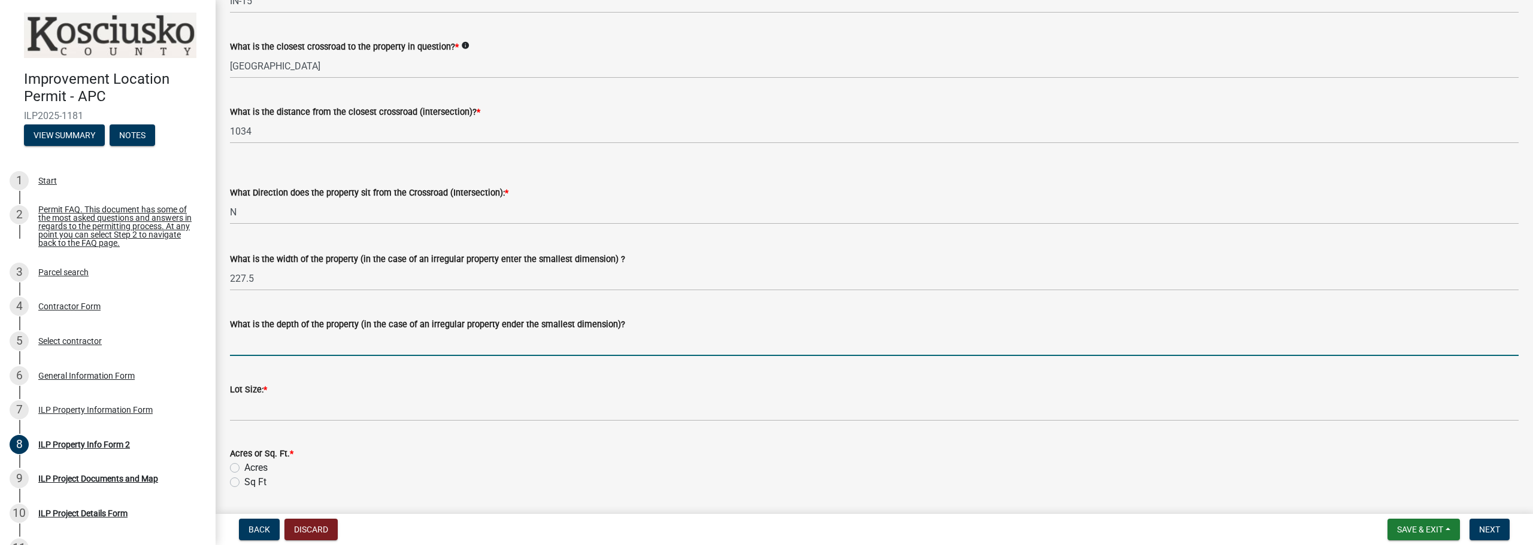
click at [284, 348] on input "What is the depth of the property (in the case of an irregular property ender t…" at bounding box center [874, 344] width 1288 height 25
type input "334.5"
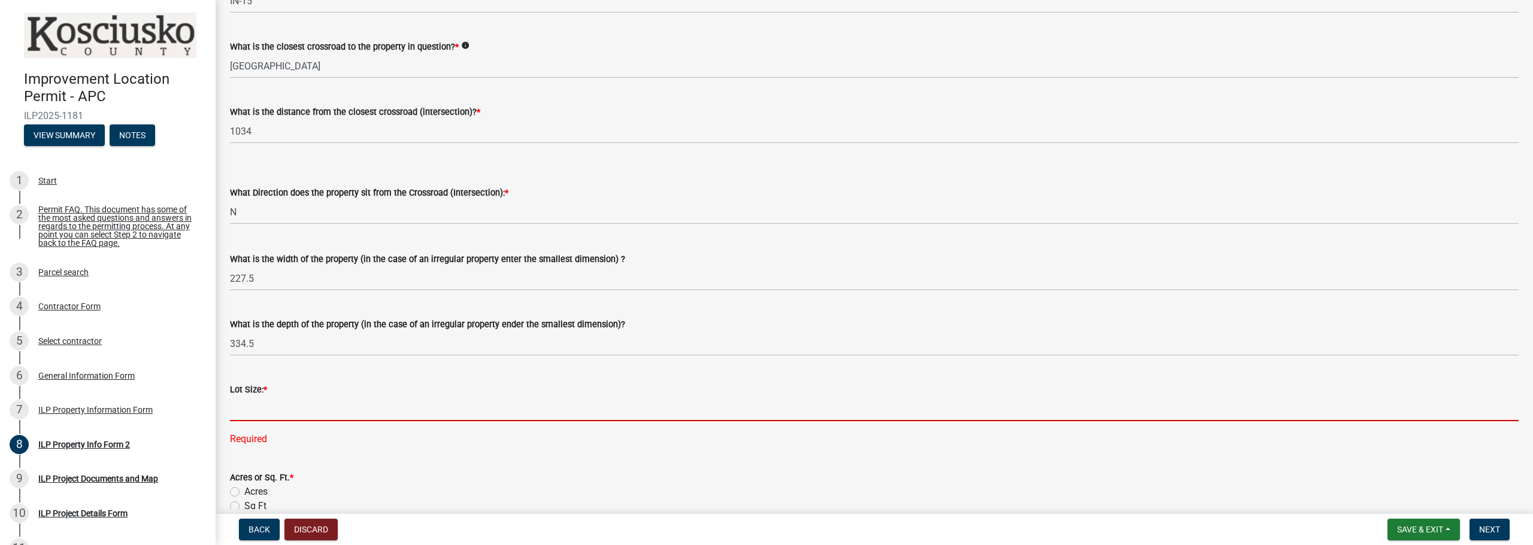
click at [461, 417] on input "text" at bounding box center [874, 409] width 1288 height 25
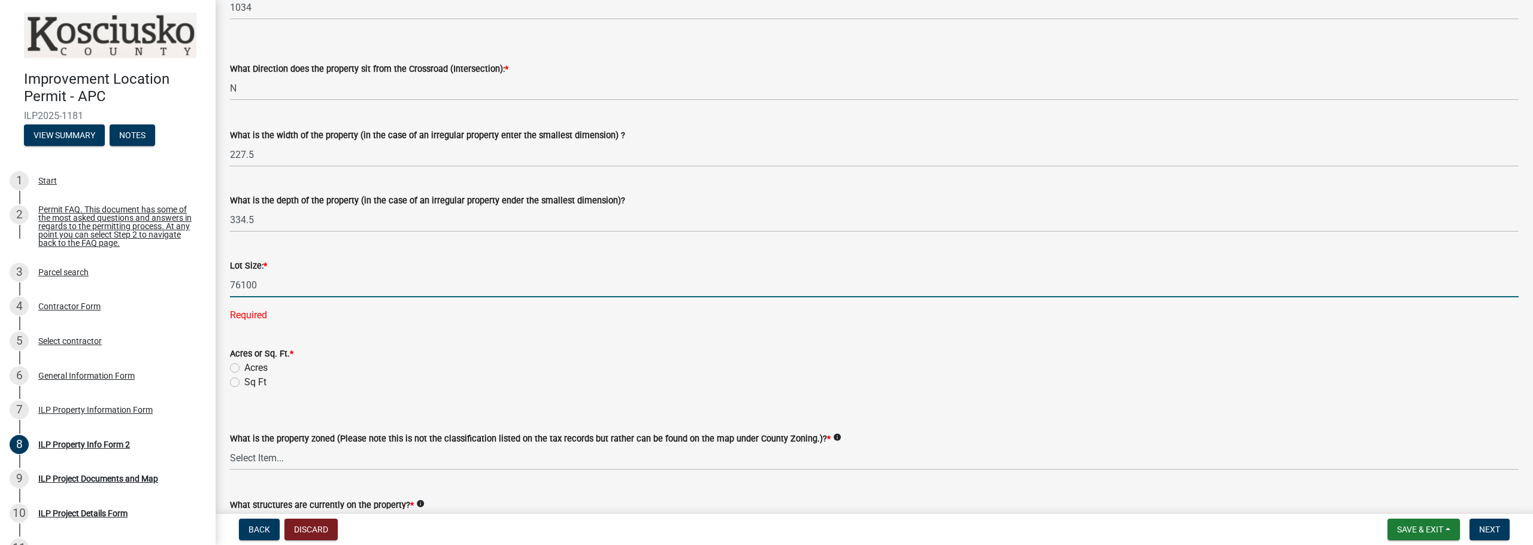
scroll to position [479, 0]
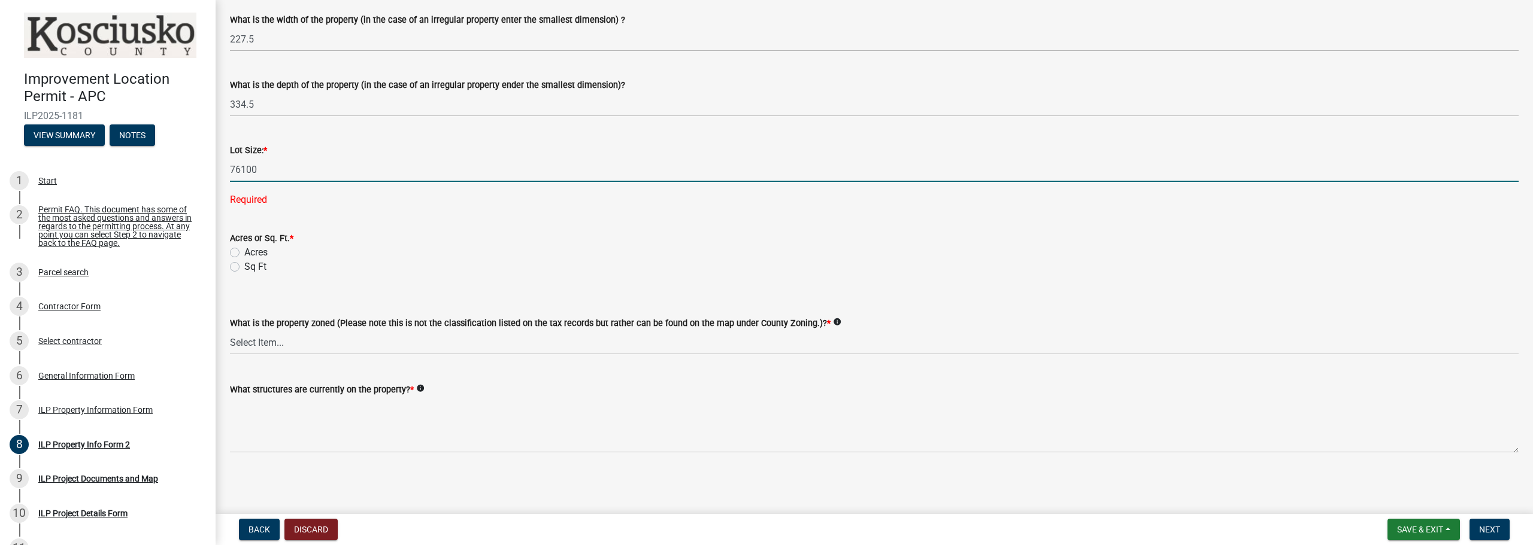
type input "76100"
click at [251, 268] on label "Sq Ft" at bounding box center [255, 267] width 22 height 14
click at [251, 268] on input "Sq Ft" at bounding box center [248, 264] width 8 height 8
radio input "true"
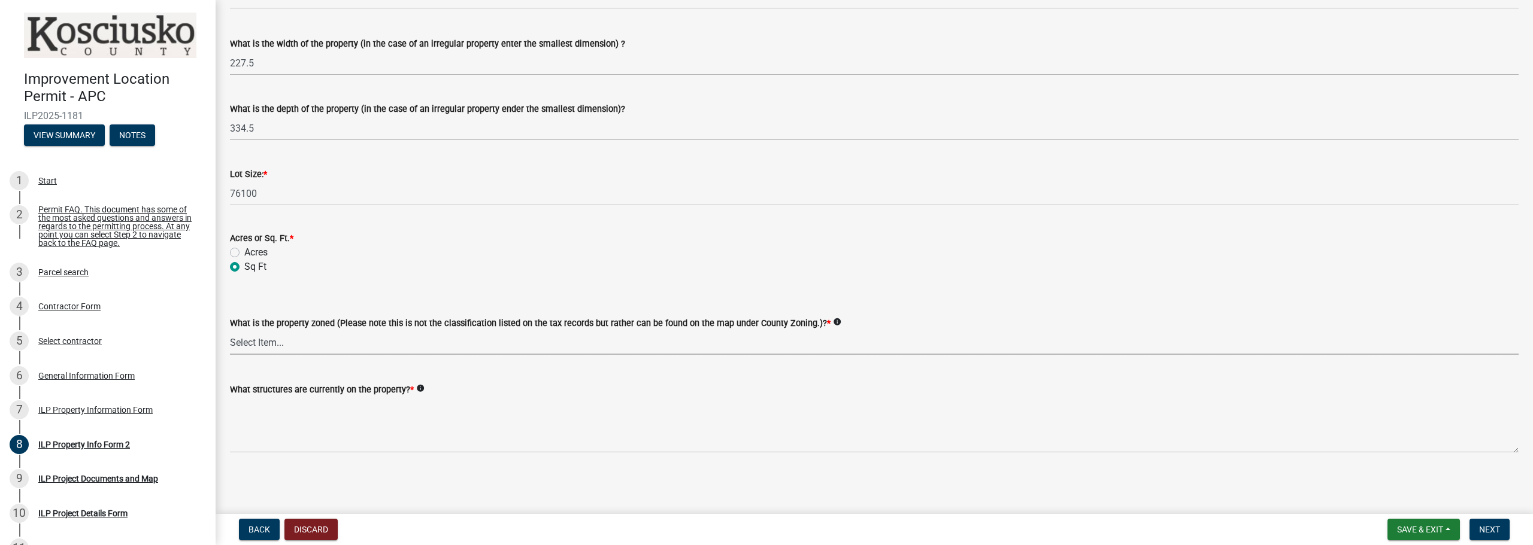
click at [347, 348] on select "Select Item... Agricultural Agricultural 2 Commercial Environmental Industrial …" at bounding box center [874, 342] width 1288 height 25
click at [230, 330] on select "Select Item... Agricultural Agricultural 2 Commercial Environmental Industrial …" at bounding box center [874, 342] width 1288 height 25
select select "ea119d11-e52e-4559-b746-af06211fe819"
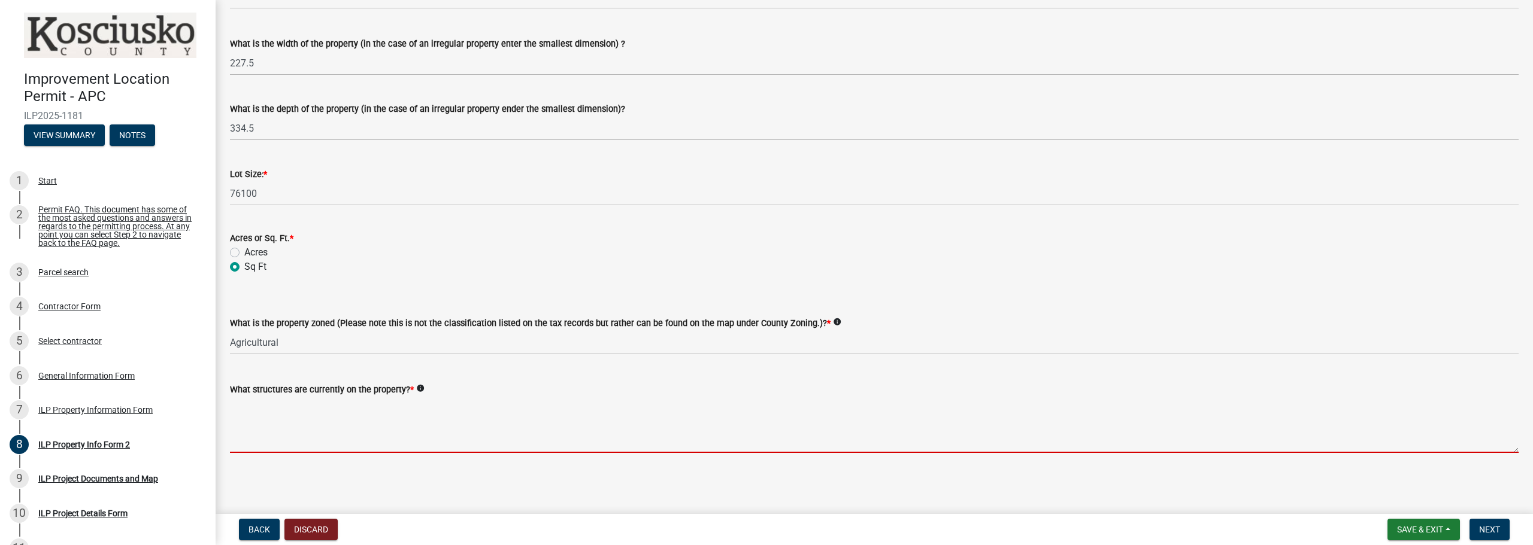
click at [347, 430] on textarea "What structures are currently on the property? *" at bounding box center [874, 425] width 1288 height 56
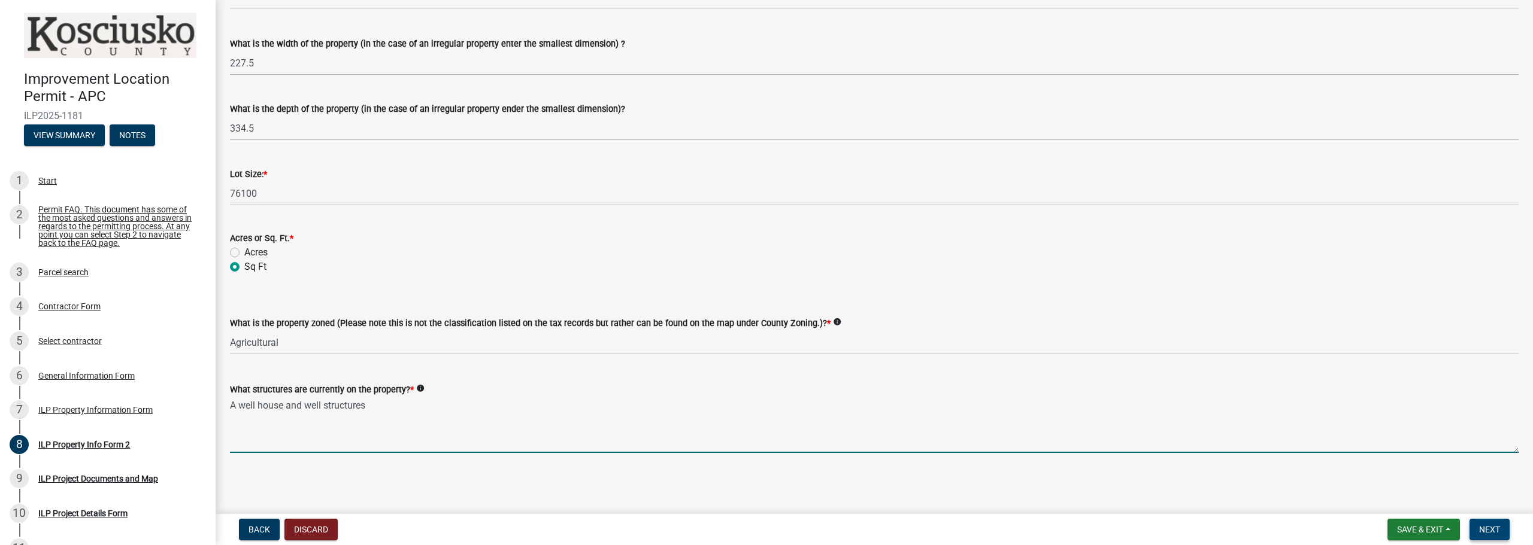
type textarea "A well house and well structures"
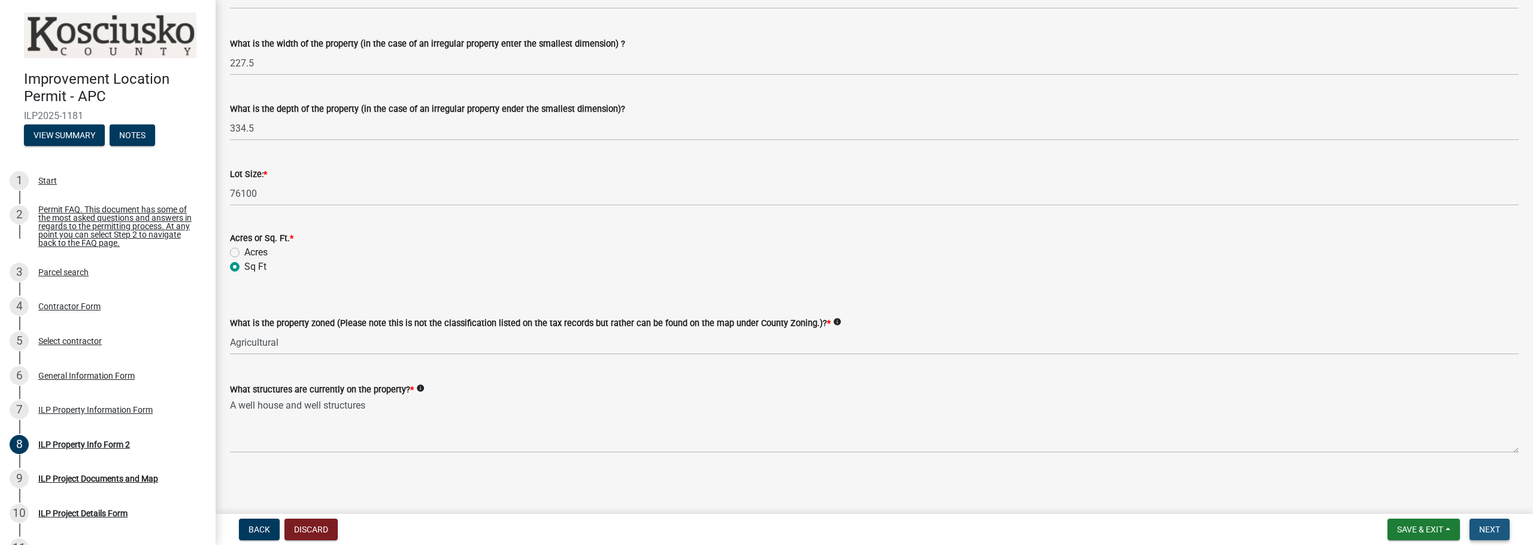
click at [1489, 533] on span "Next" at bounding box center [1489, 530] width 21 height 10
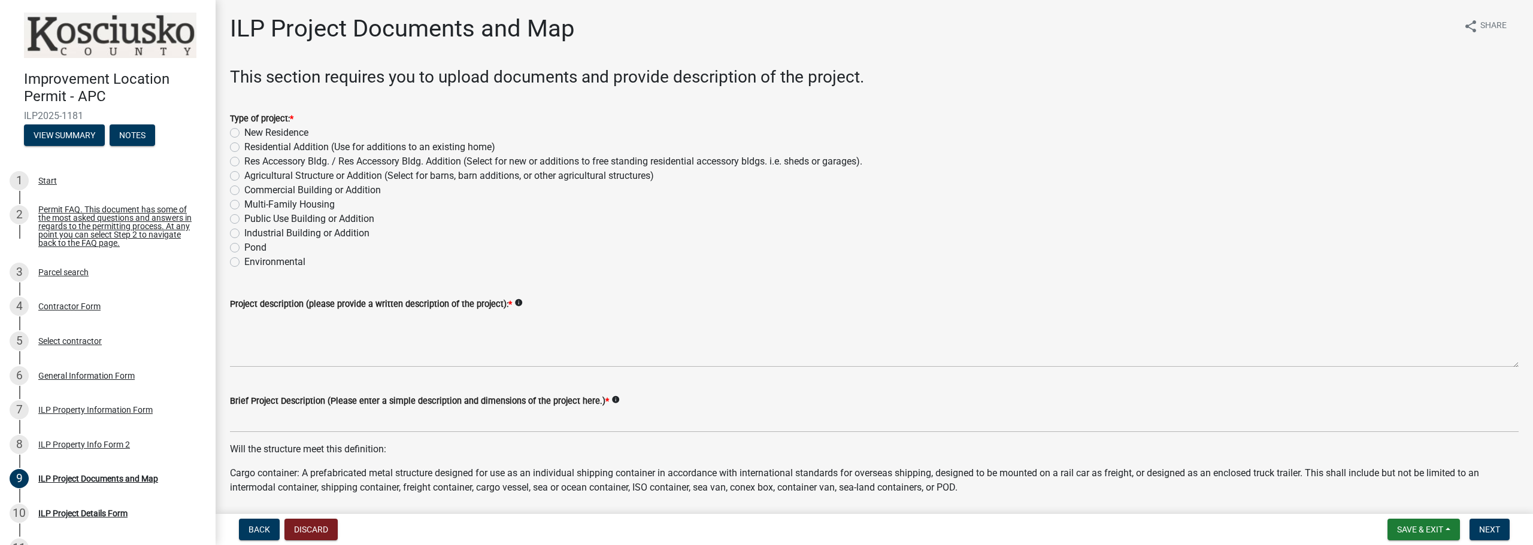
click at [323, 192] on label "Commercial Building or Addition" at bounding box center [312, 190] width 136 height 14
click at [252, 191] on input "Commercial Building or Addition" at bounding box center [248, 187] width 8 height 8
radio input "true"
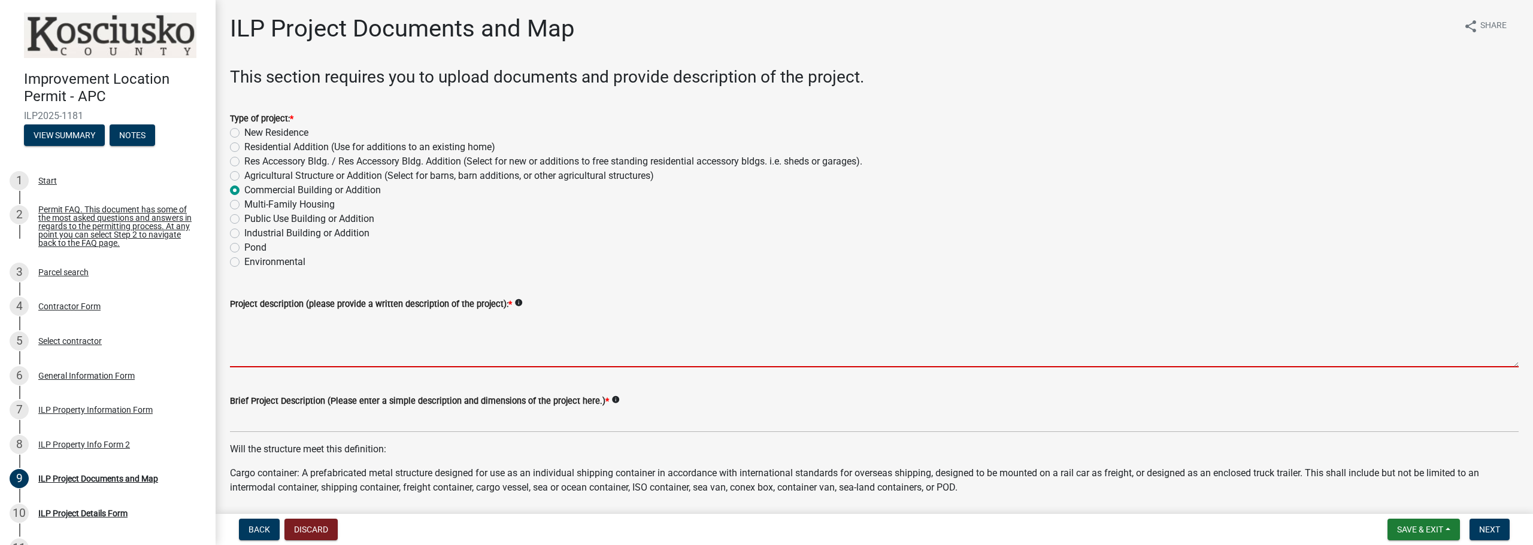
click at [304, 342] on textarea "Project description (please provide a written description of the project): *" at bounding box center [874, 339] width 1288 height 56
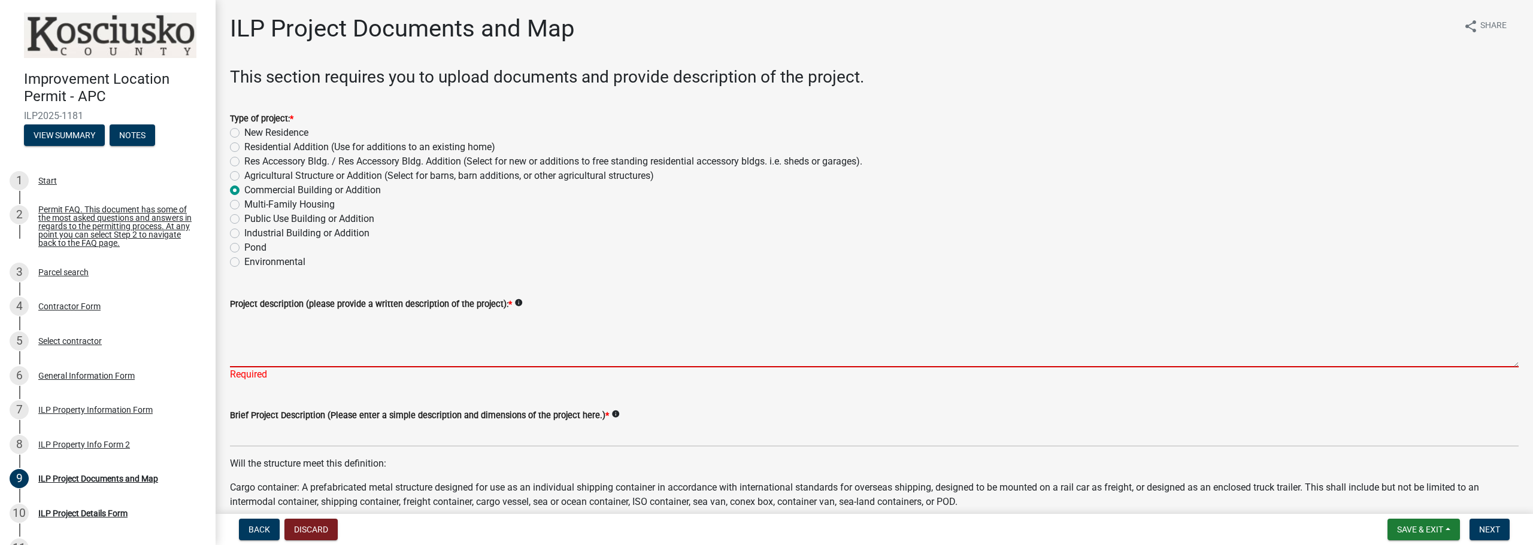
click at [251, 335] on textarea "Project description (please provide a written description of the project): *" at bounding box center [874, 339] width 1288 height 56
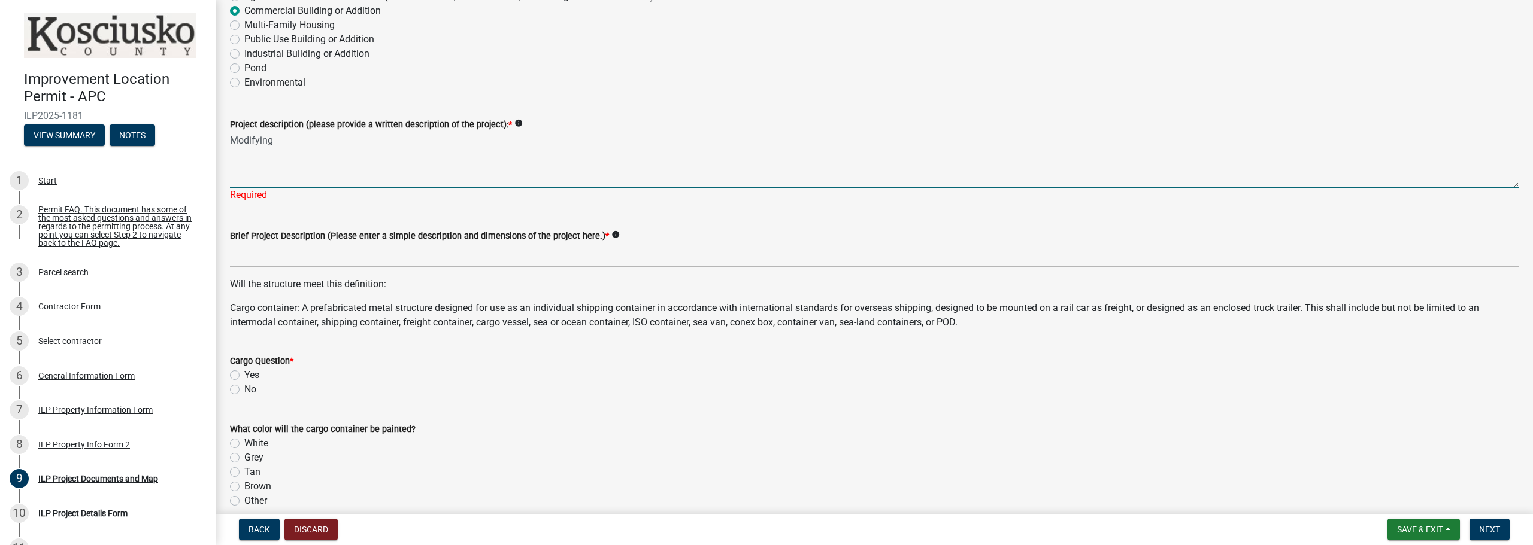
click at [298, 138] on textarea "Modifying" at bounding box center [874, 160] width 1288 height 56
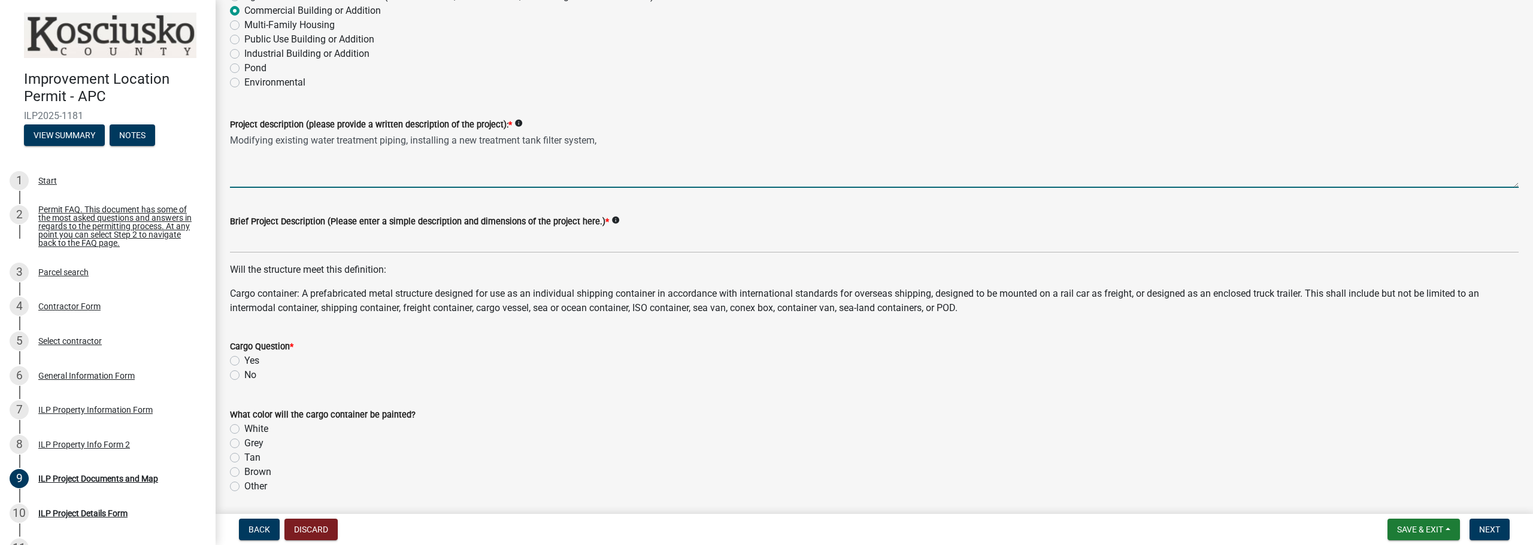
click at [620, 142] on textarea "Modifying existing water treatment piping, installing a new treatment tank filt…" at bounding box center [874, 160] width 1288 height 56
type textarea "Modifying existing water treatment piping, installing a new treatment tank filt…"
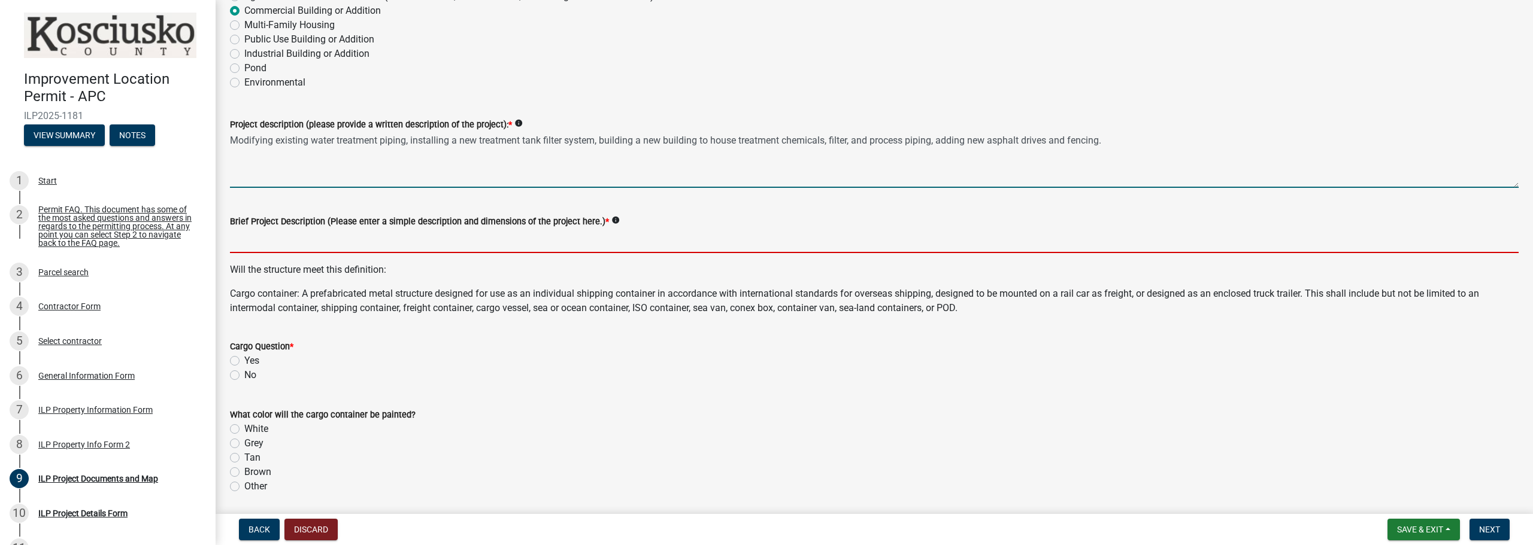
click at [281, 245] on input "Brief Project Description (Please enter a simple description and dimensions of …" at bounding box center [874, 241] width 1288 height 25
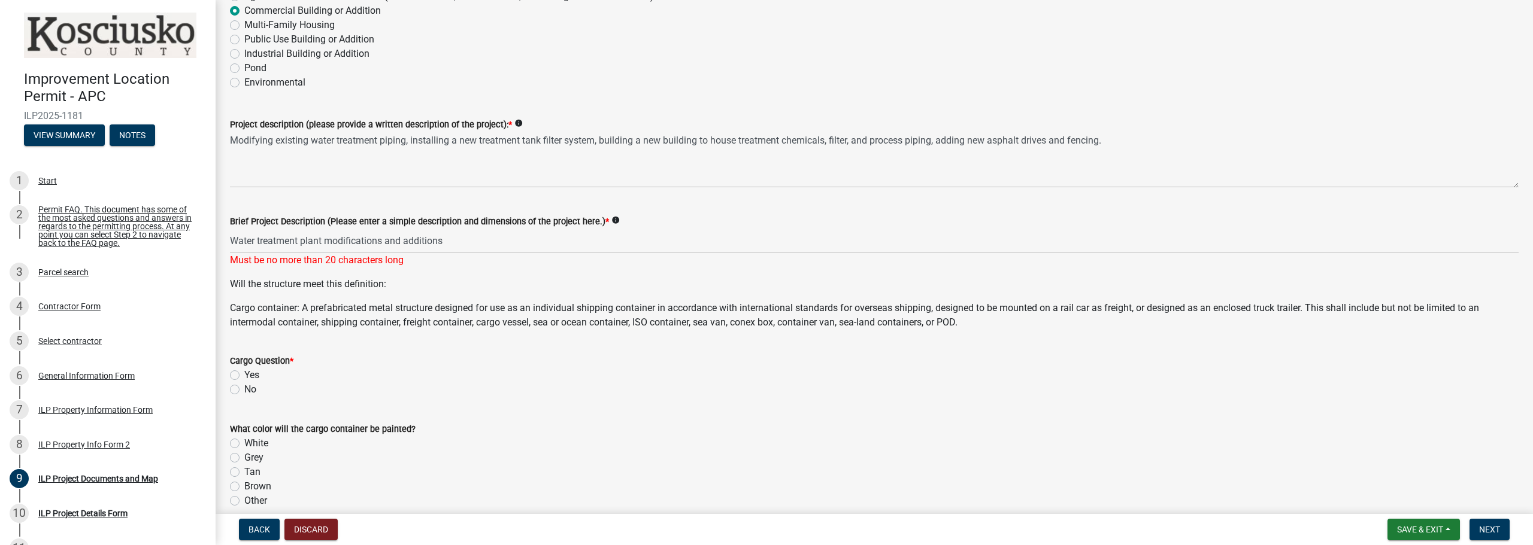
click at [440, 326] on wm-data-entity-input "Will the structure meet this definition: Cargo container: A prefabricated metal…" at bounding box center [874, 308] width 1288 height 62
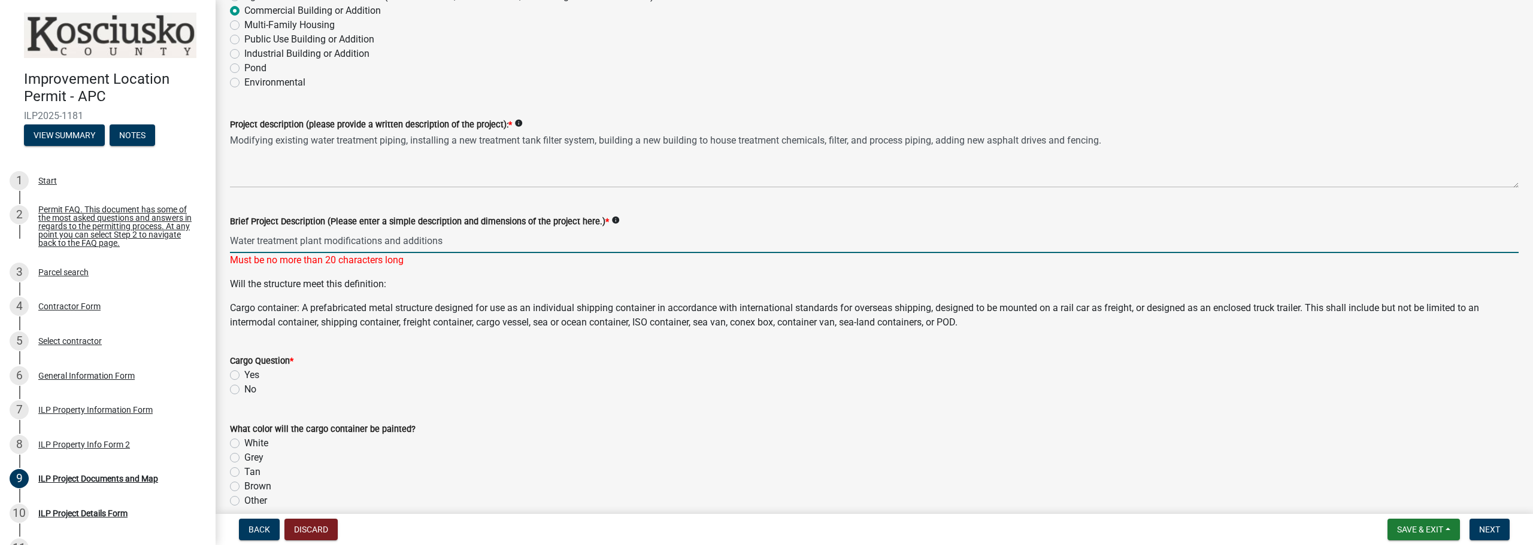
drag, startPoint x: 450, startPoint y: 243, endPoint x: 387, endPoint y: 241, distance: 62.9
click at [387, 241] on input "Water treatment plant modifications and additions" at bounding box center [874, 241] width 1288 height 25
drag, startPoint x: 322, startPoint y: 241, endPoint x: 198, endPoint y: 247, distance: 124.7
click at [198, 247] on div "Improvement Location Permit - APC ILP2025-1181 View Summary Notes 1 Start 2 Per…" at bounding box center [766, 272] width 1533 height 545
type input "WTP modifications"
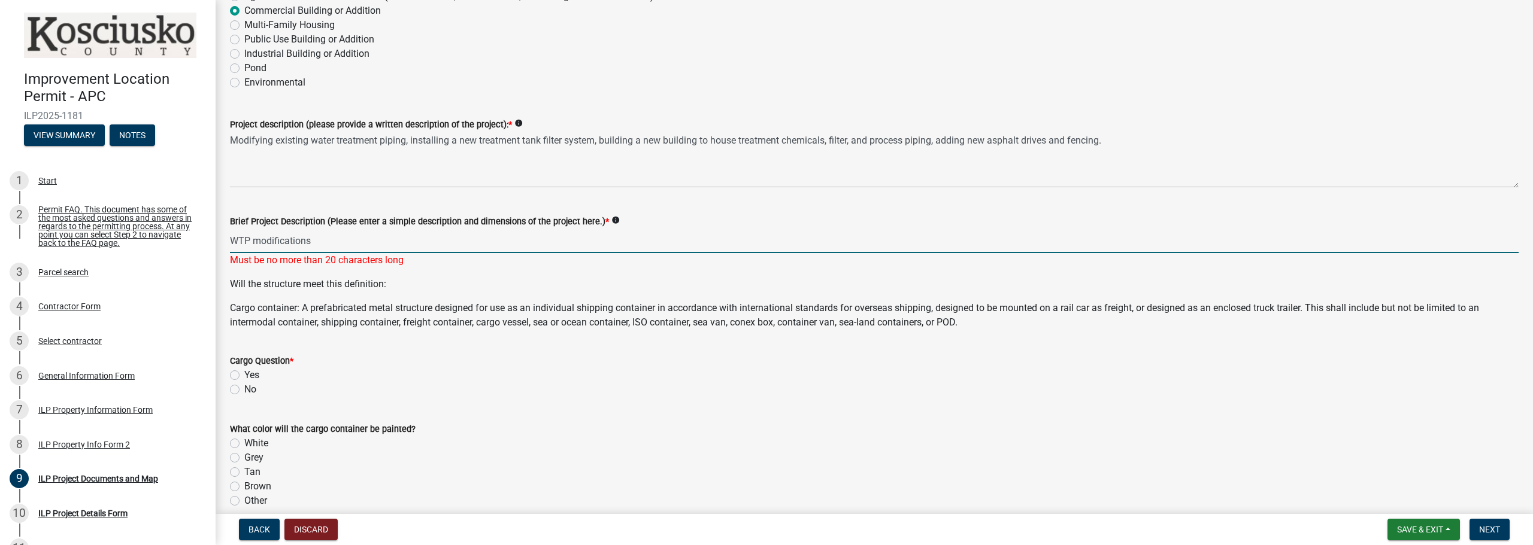
click at [463, 352] on form "Cargo Question * Yes No" at bounding box center [874, 367] width 1288 height 57
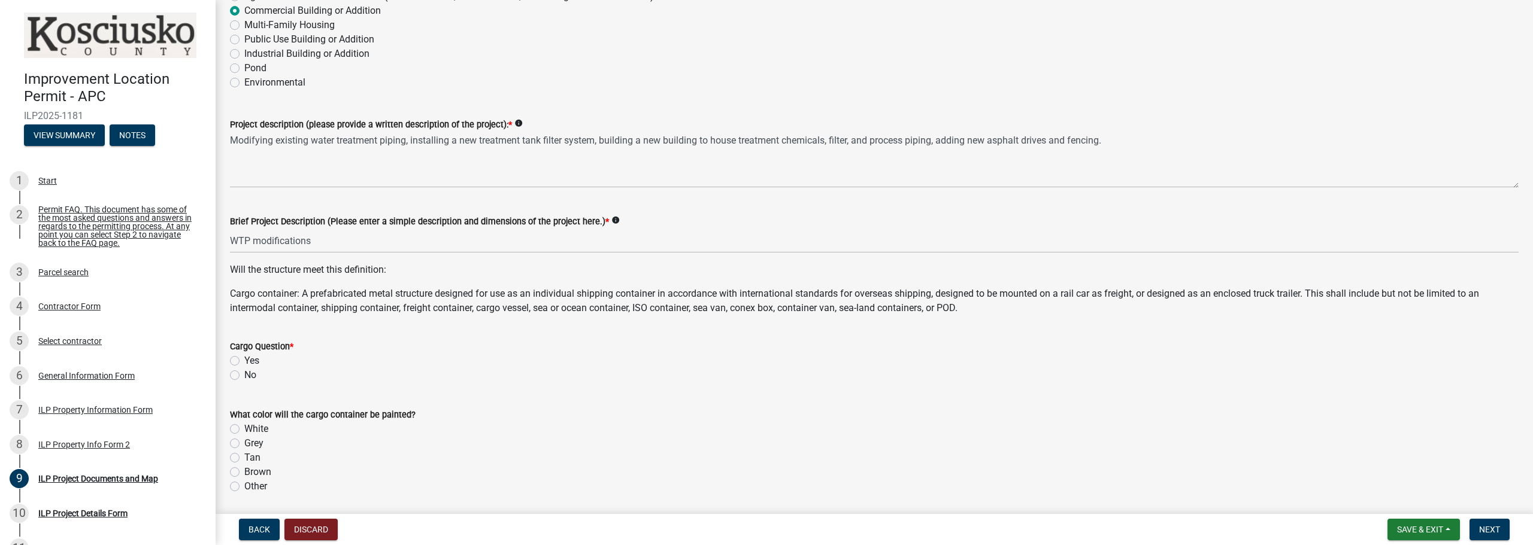
click at [244, 373] on label "No" at bounding box center [250, 375] width 12 height 14
click at [244, 373] on input "No" at bounding box center [248, 372] width 8 height 8
radio input "true"
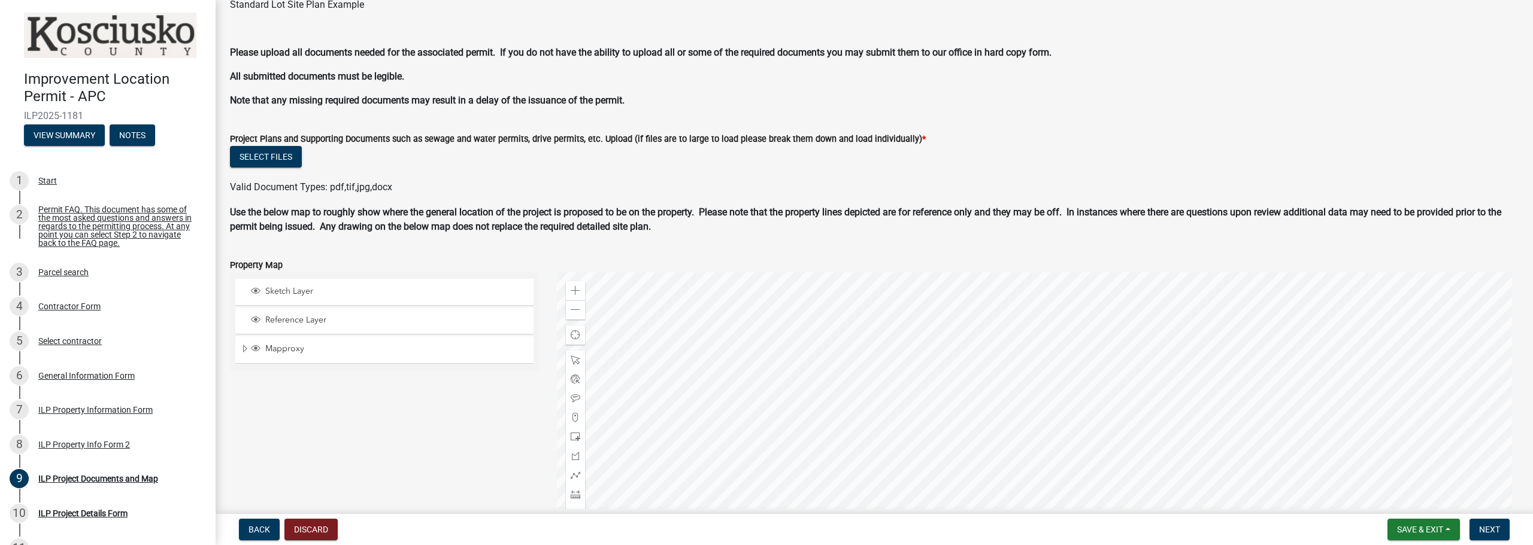
scroll to position [1076, 0]
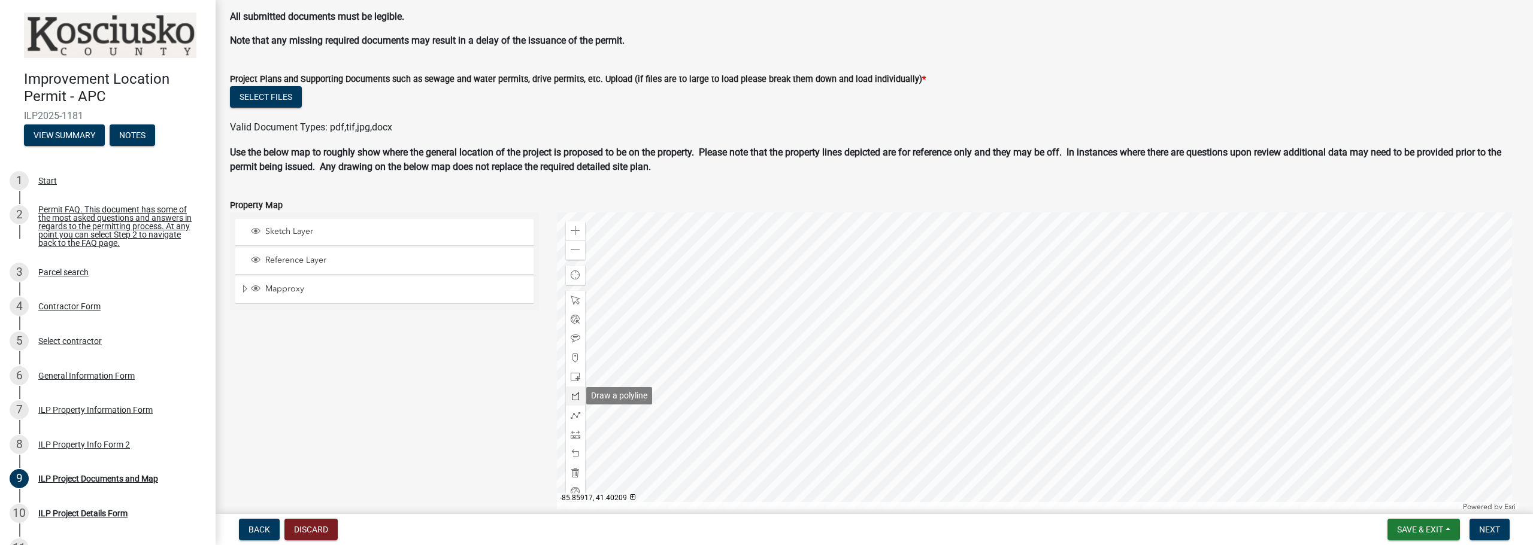
click at [574, 399] on span at bounding box center [576, 397] width 10 height 10
click at [1088, 286] on div at bounding box center [1038, 359] width 962 height 299
click at [1088, 433] on div at bounding box center [1038, 359] width 962 height 299
click at [975, 436] on div at bounding box center [1038, 359] width 962 height 299
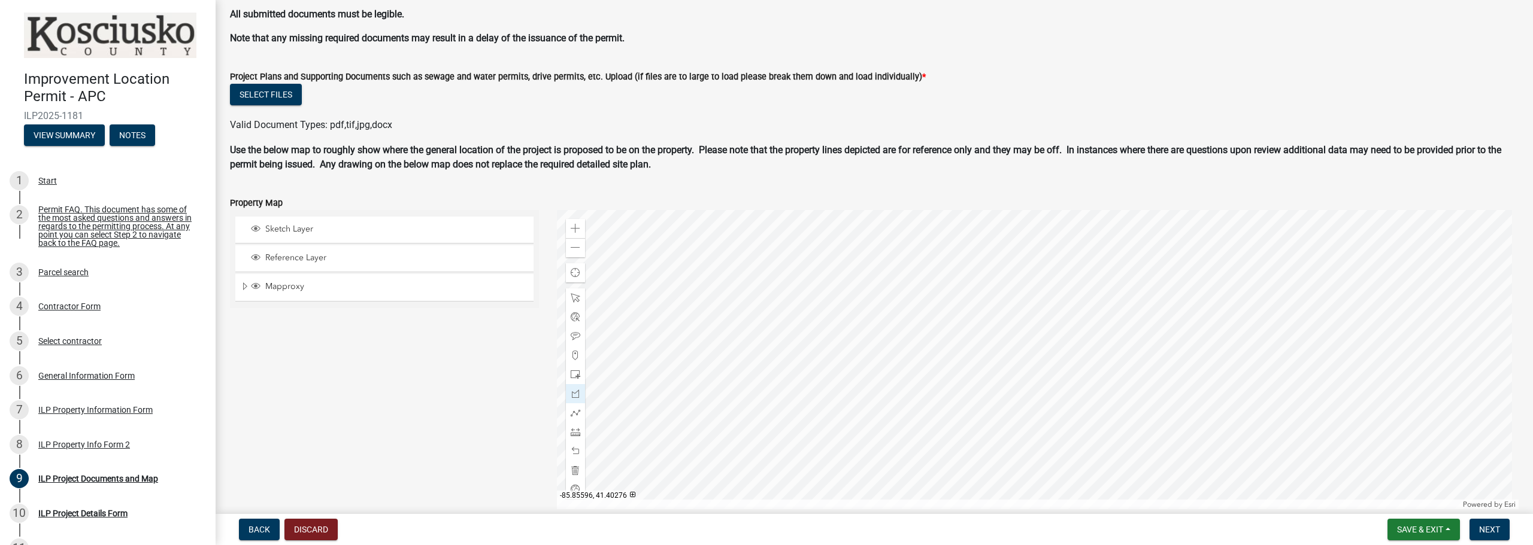
click at [978, 286] on div at bounding box center [1038, 359] width 962 height 299
click at [1090, 286] on div at bounding box center [1038, 359] width 962 height 299
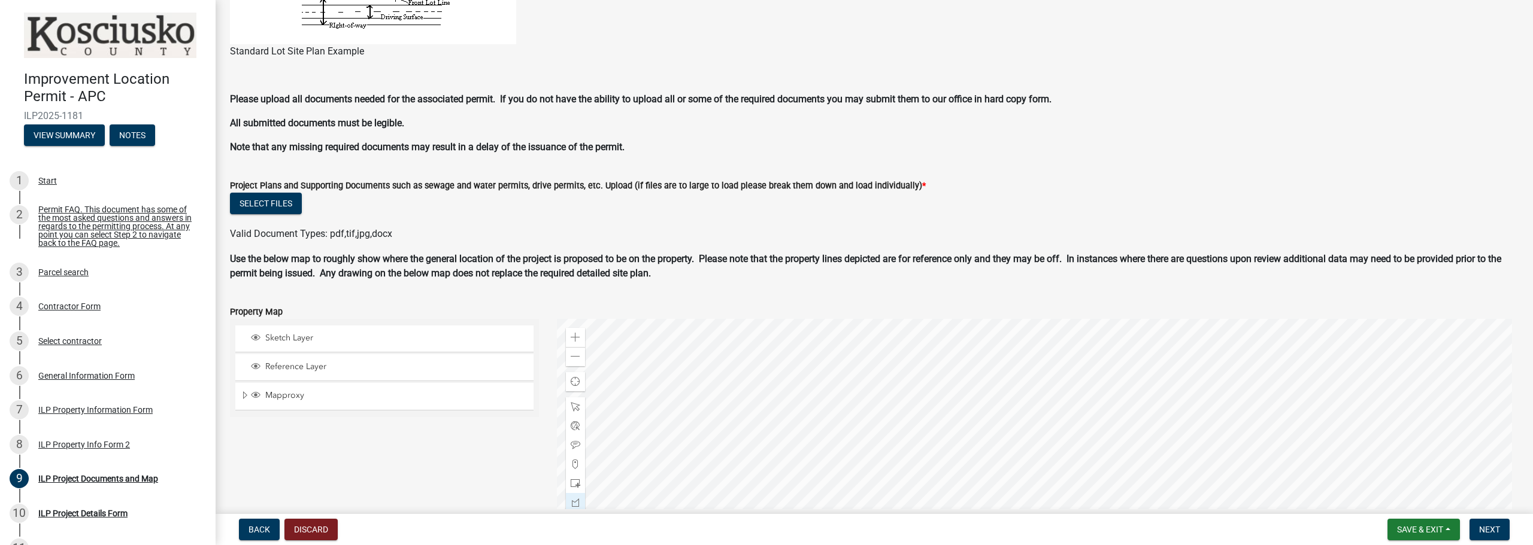
scroll to position [959, 0]
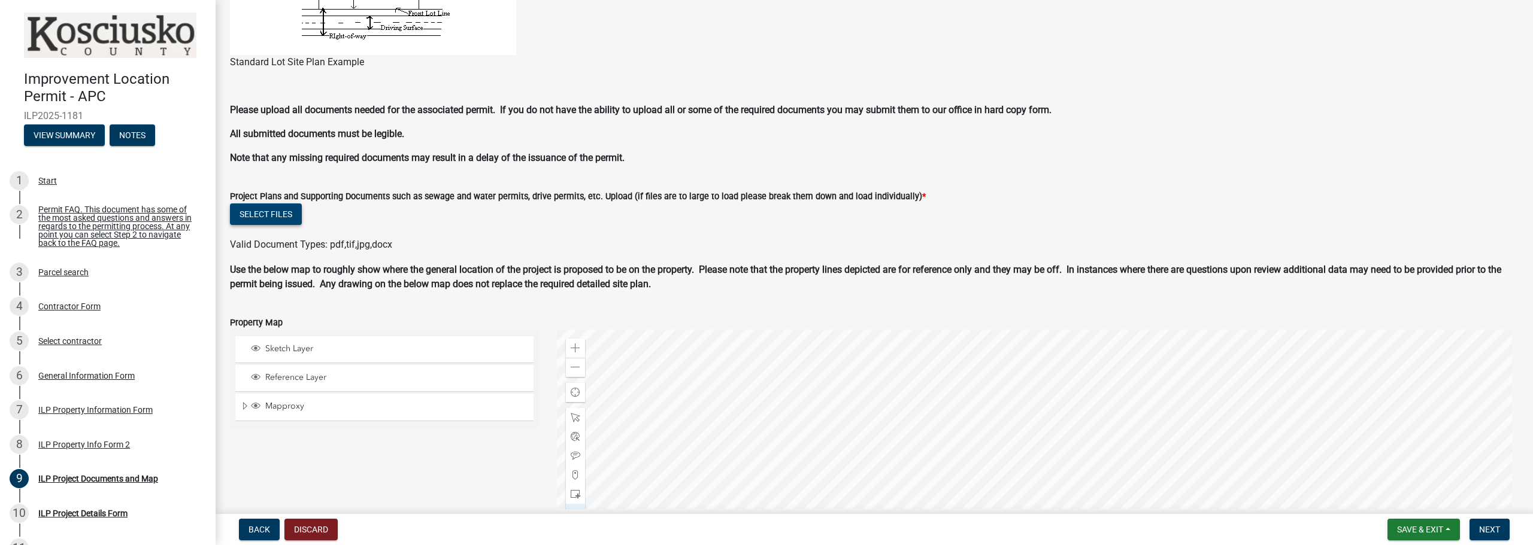
click at [277, 210] on button "Select files" at bounding box center [266, 215] width 72 height 22
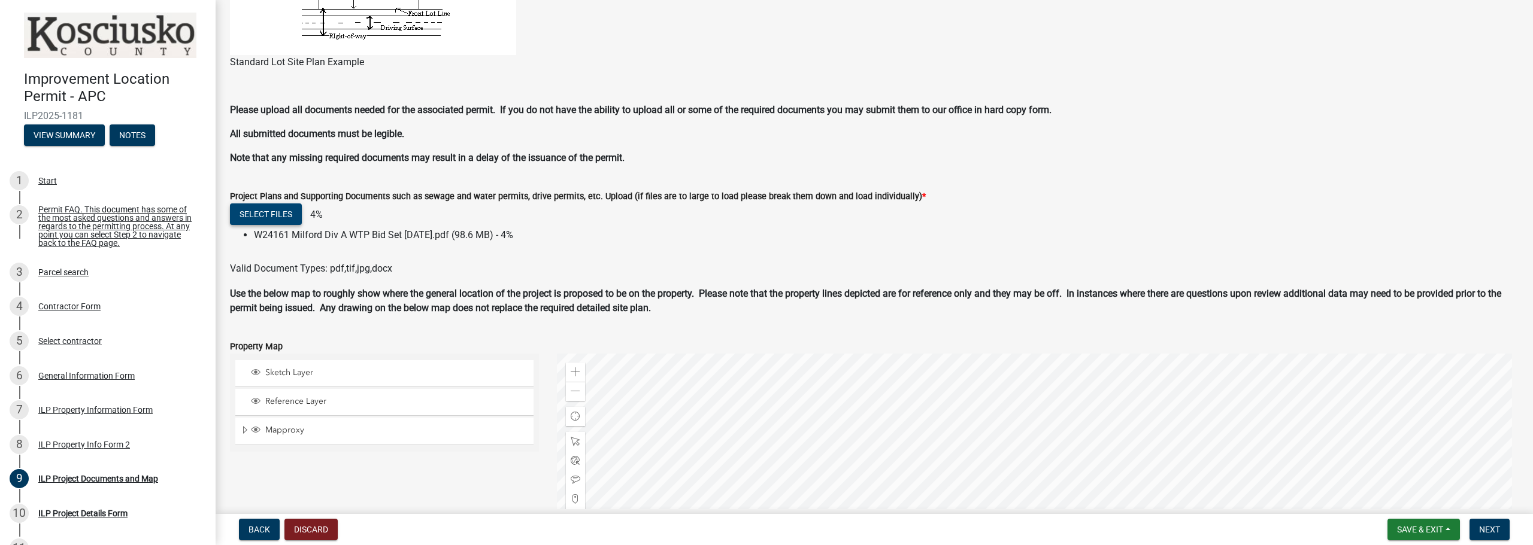
click at [277, 213] on button "Select files" at bounding box center [266, 215] width 72 height 22
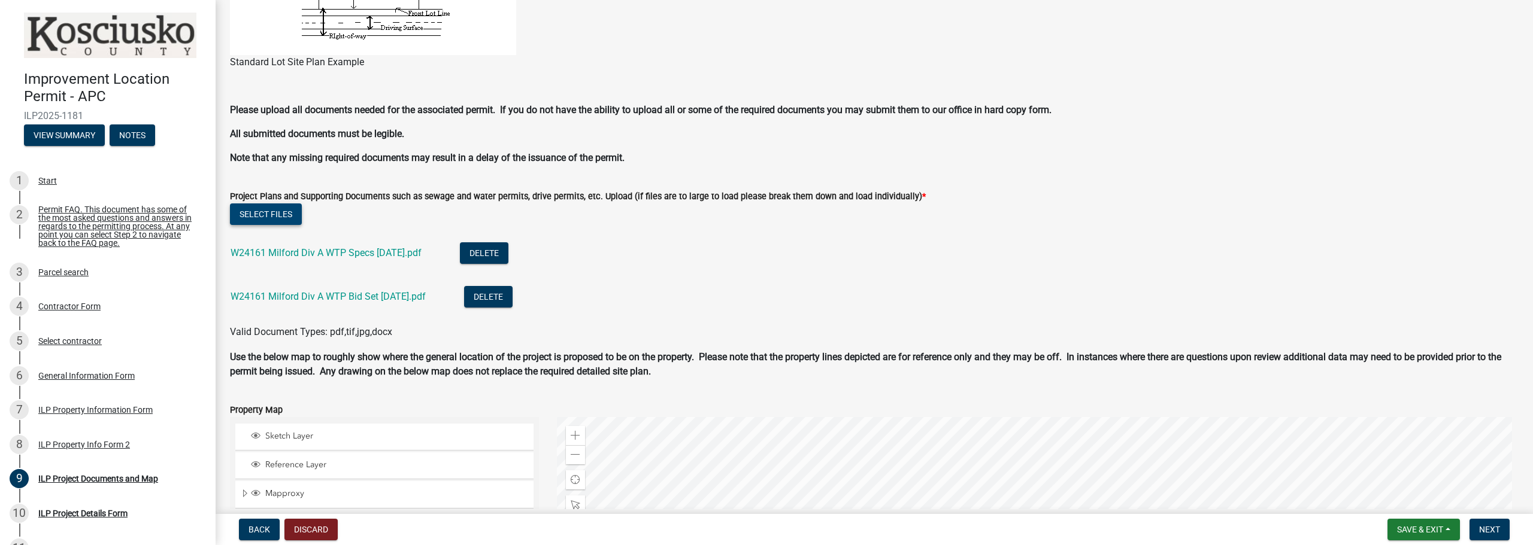
click at [275, 219] on button "Select files" at bounding box center [266, 215] width 72 height 22
click at [269, 214] on button "Select files" at bounding box center [266, 215] width 72 height 22
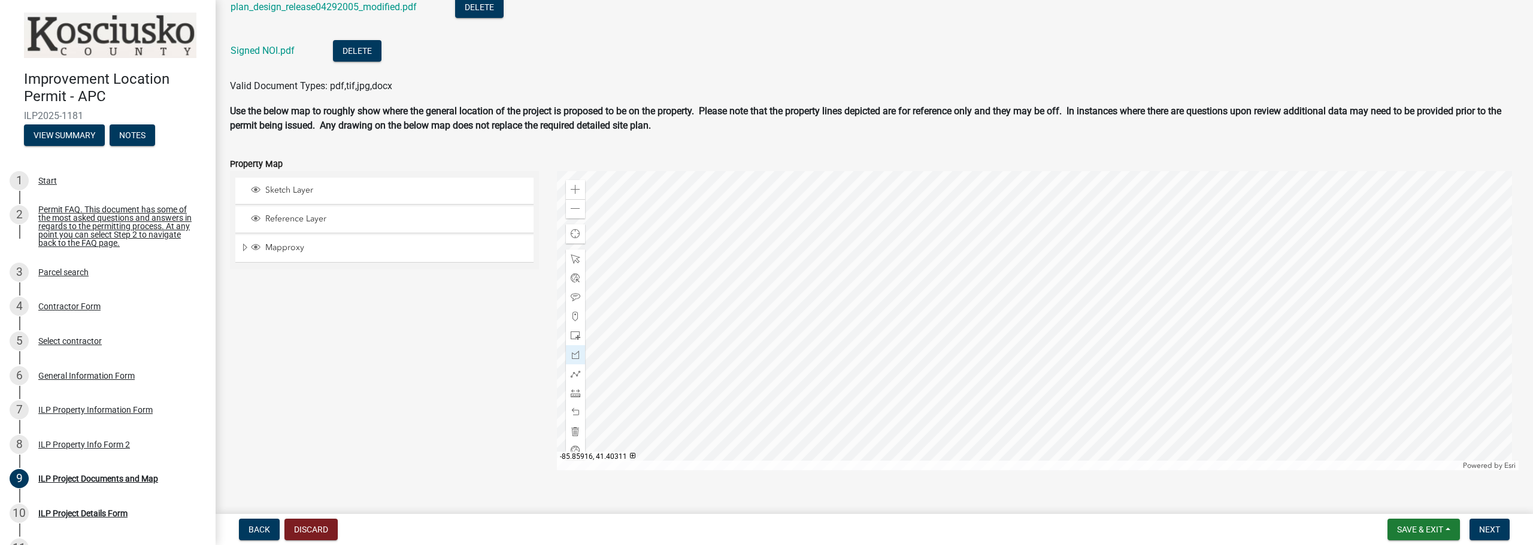
scroll to position [1311, 0]
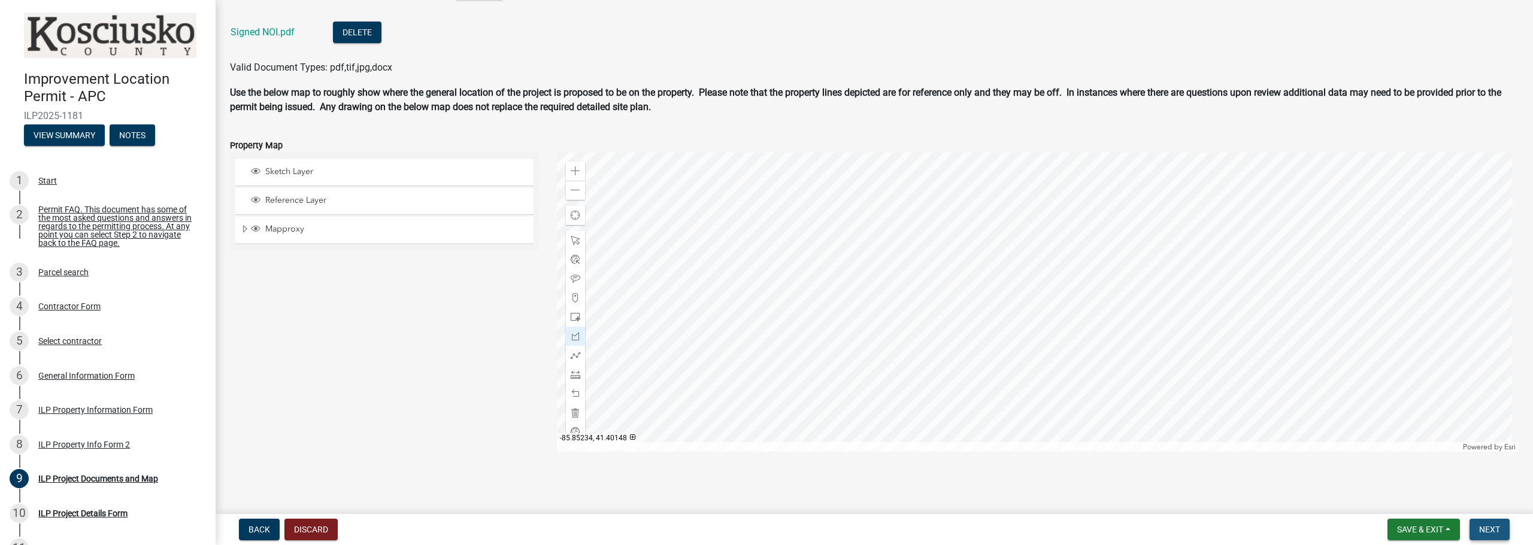
click at [1502, 526] on button "Next" at bounding box center [1489, 530] width 40 height 22
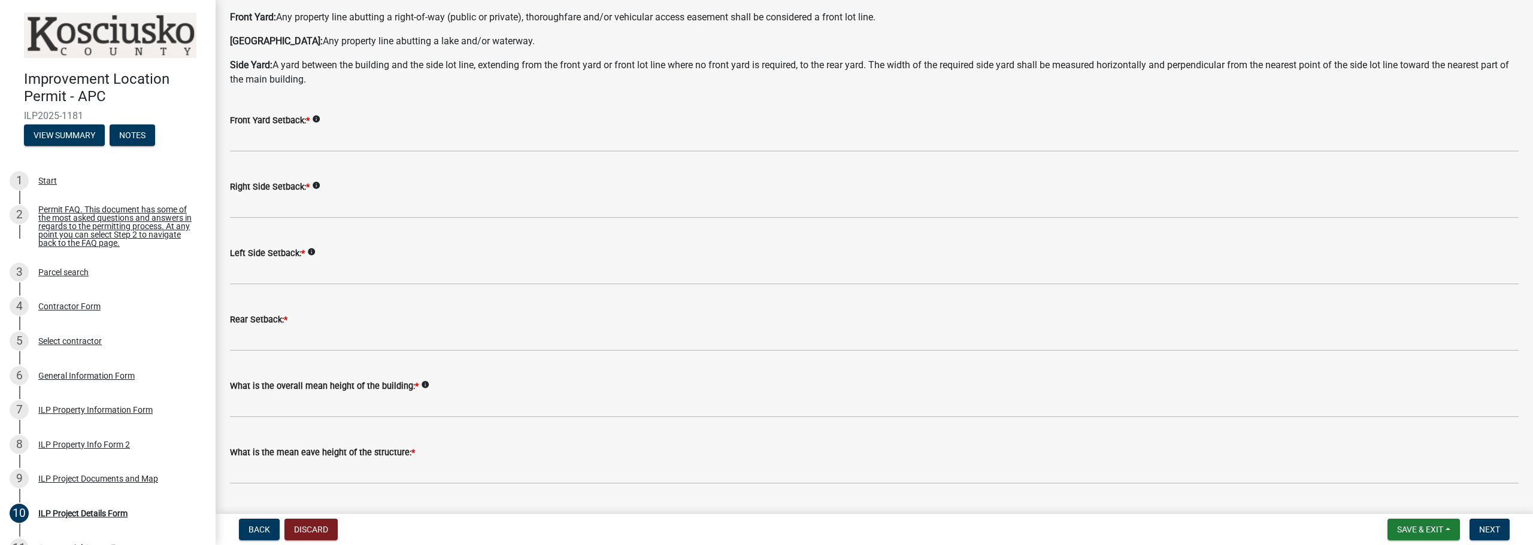
scroll to position [60, 0]
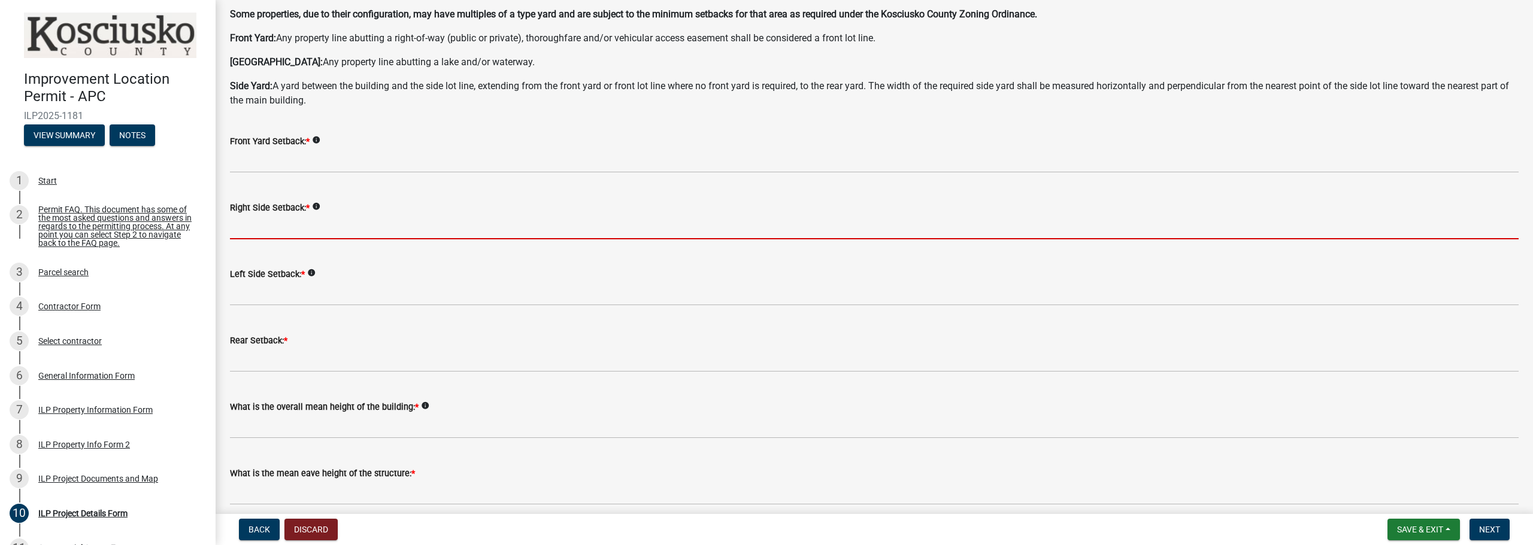
click at [277, 221] on input "text" at bounding box center [874, 227] width 1288 height 25
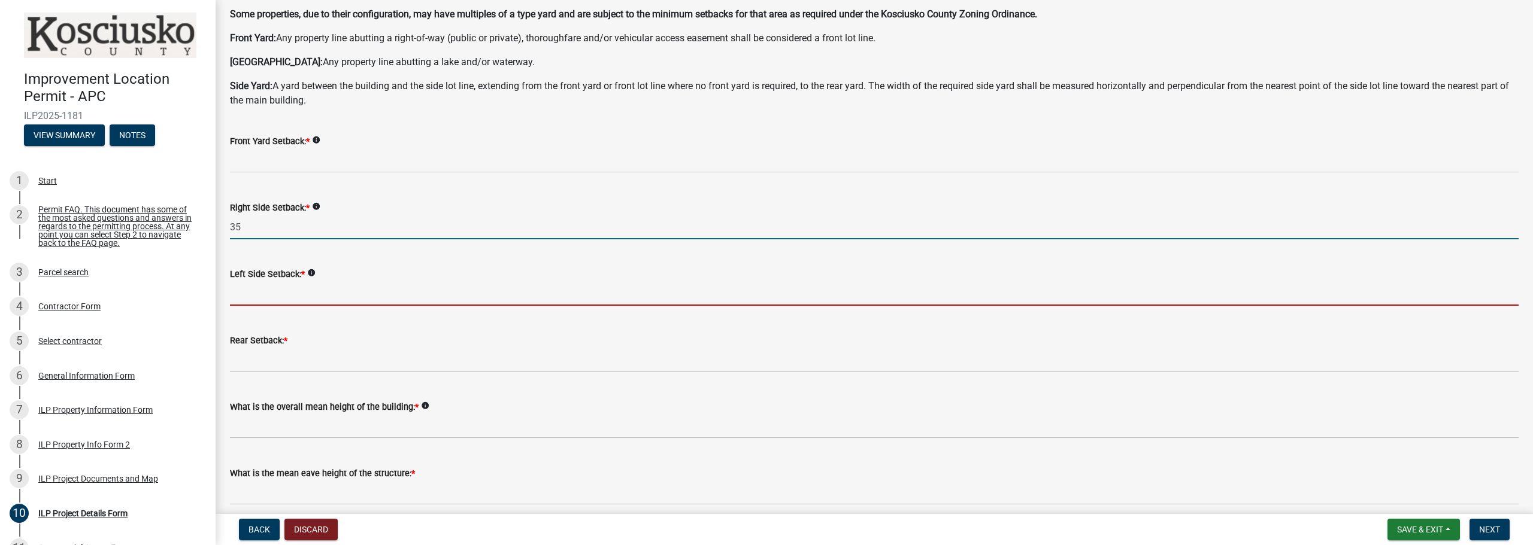
type input "35.0"
drag, startPoint x: 304, startPoint y: 294, endPoint x: 340, endPoint y: 297, distance: 36.6
click at [304, 294] on input "text" at bounding box center [874, 293] width 1288 height 25
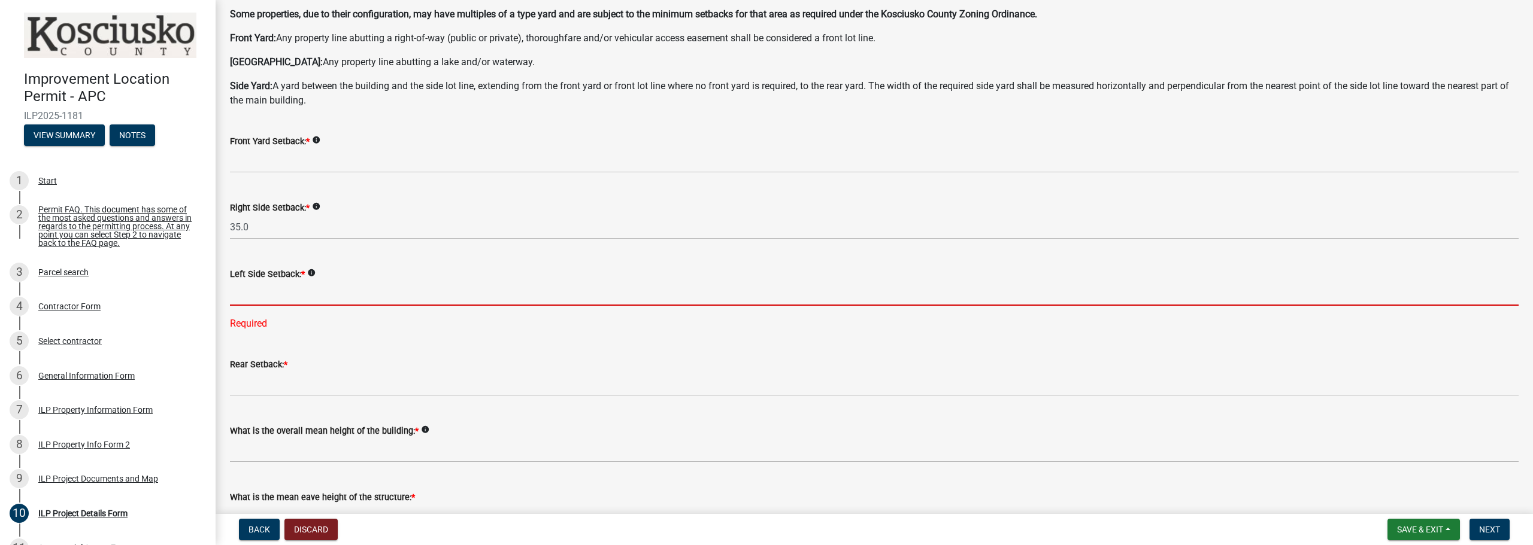
click at [271, 292] on input "text" at bounding box center [874, 293] width 1288 height 25
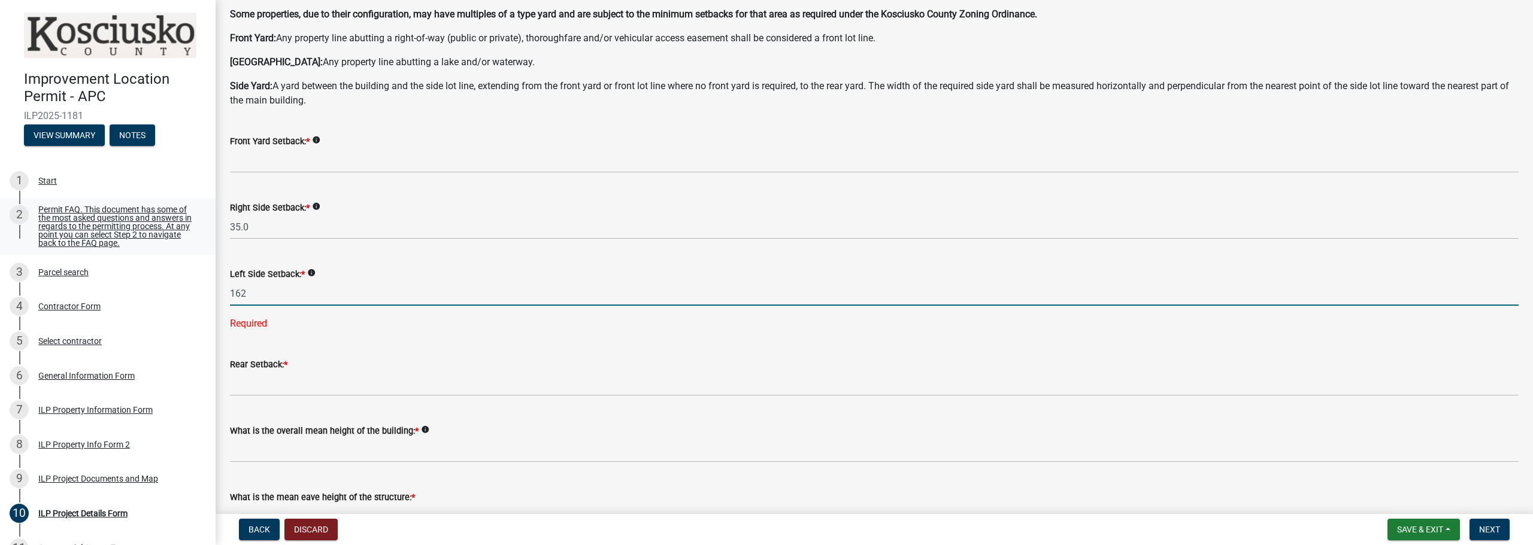
type input "162.0"
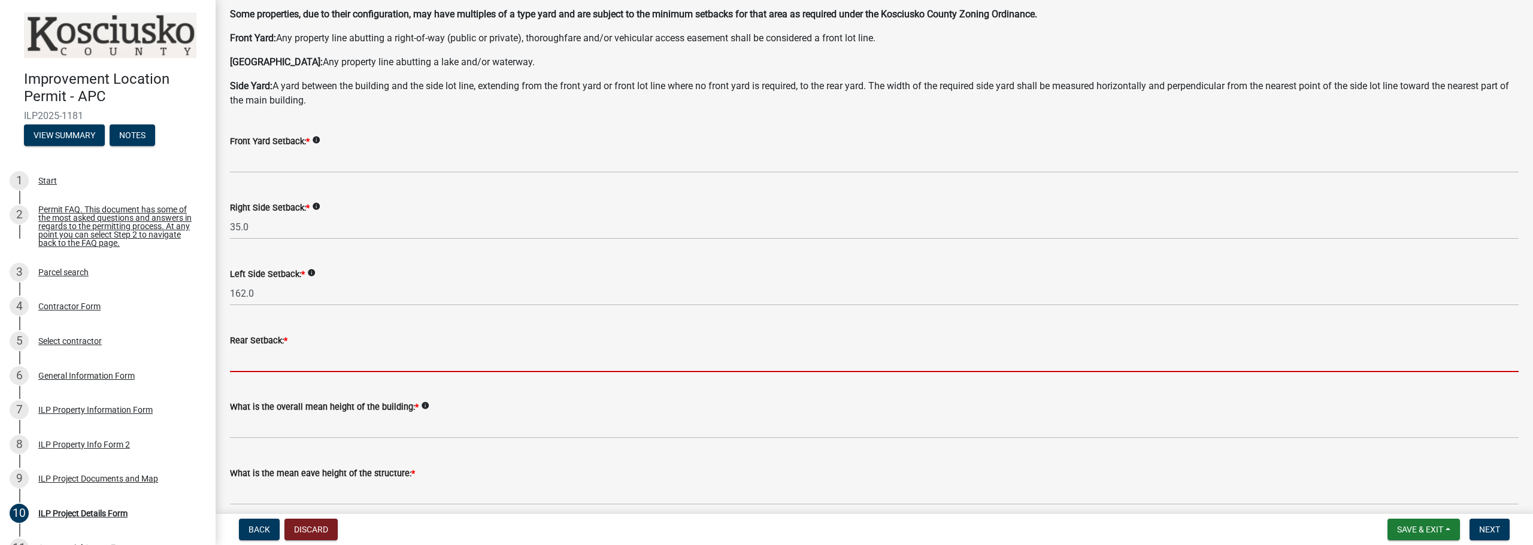
click at [308, 356] on input "text" at bounding box center [874, 360] width 1288 height 25
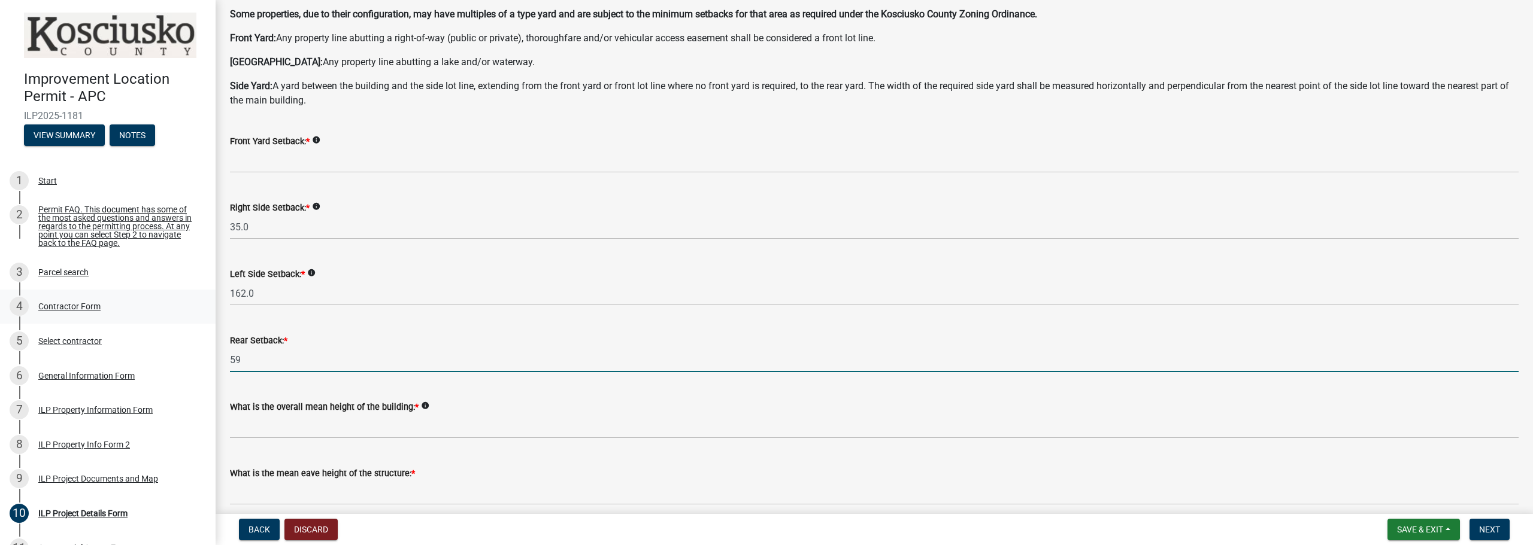
type input "59.0"
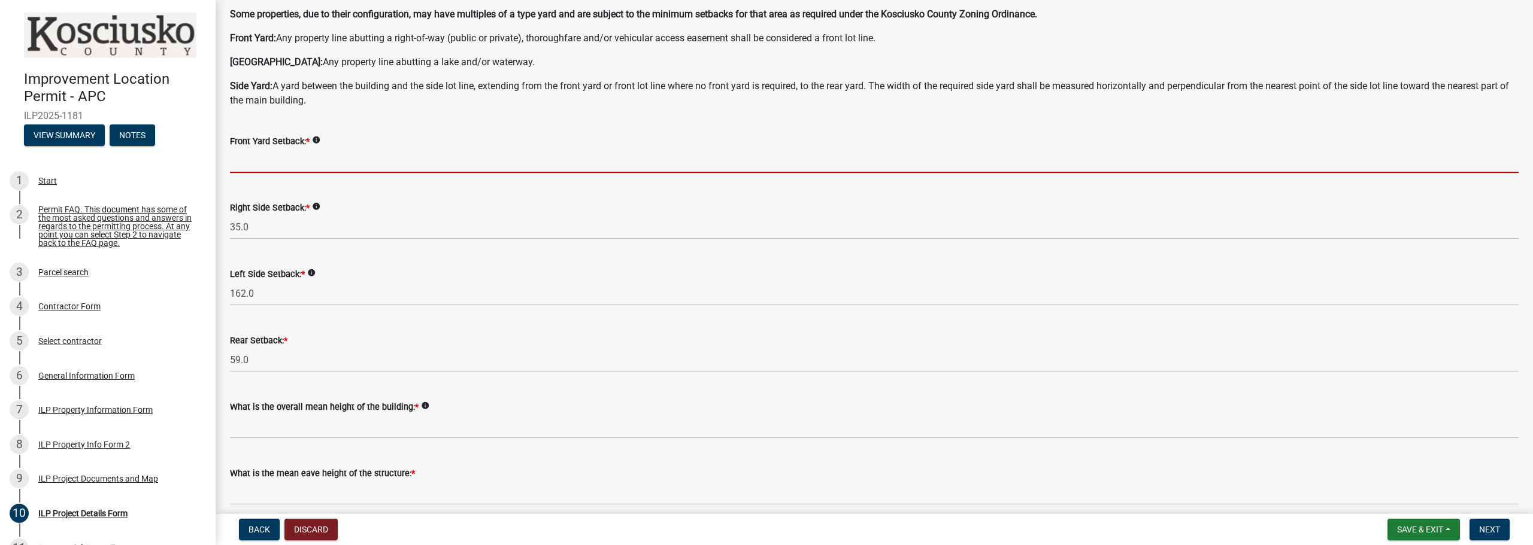
click at [299, 165] on input "text" at bounding box center [874, 160] width 1288 height 25
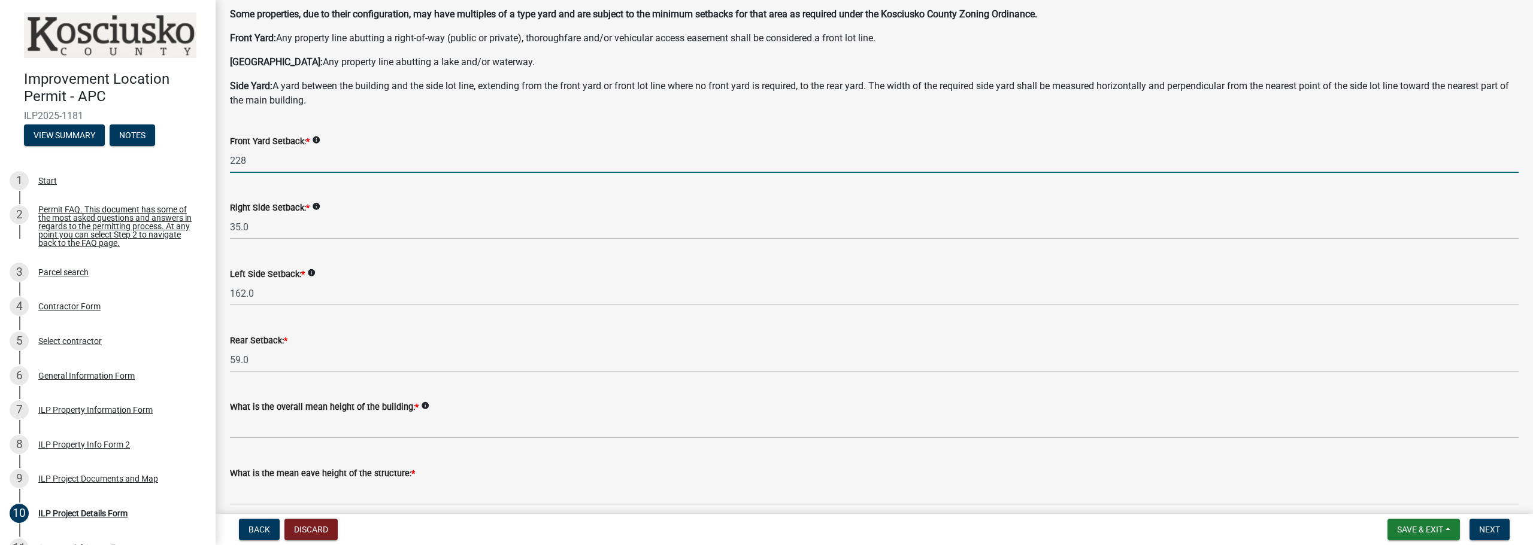
type input "228.0"
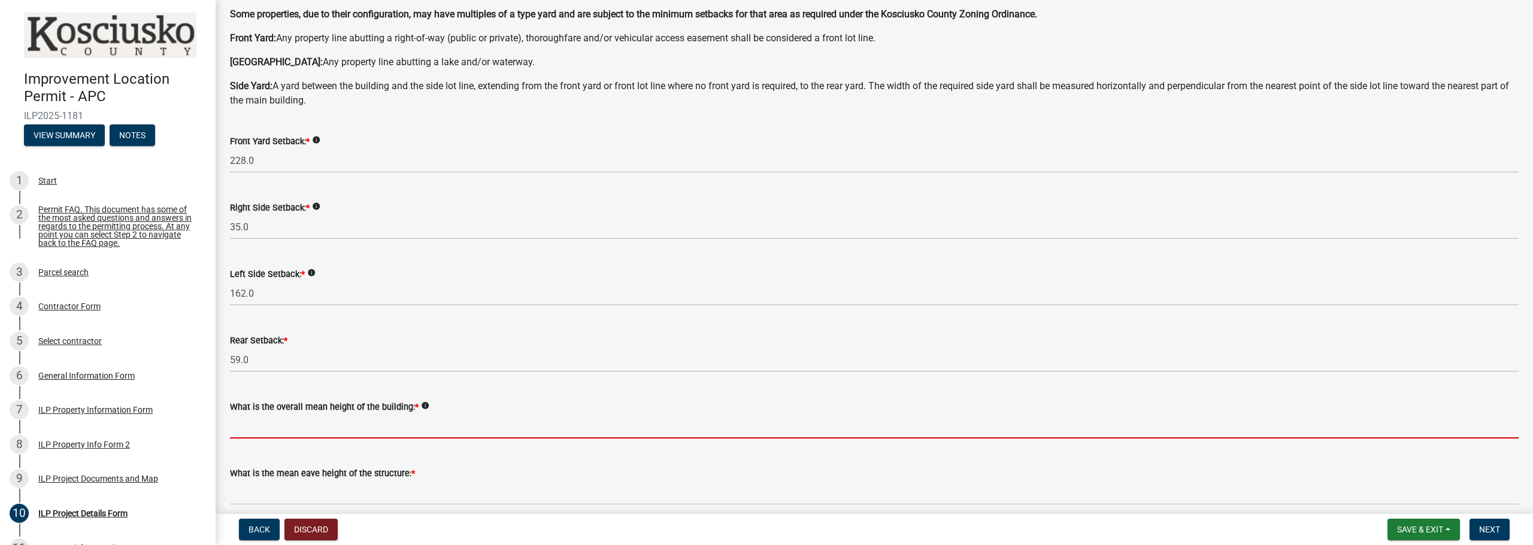
click at [260, 427] on input "text" at bounding box center [874, 426] width 1288 height 25
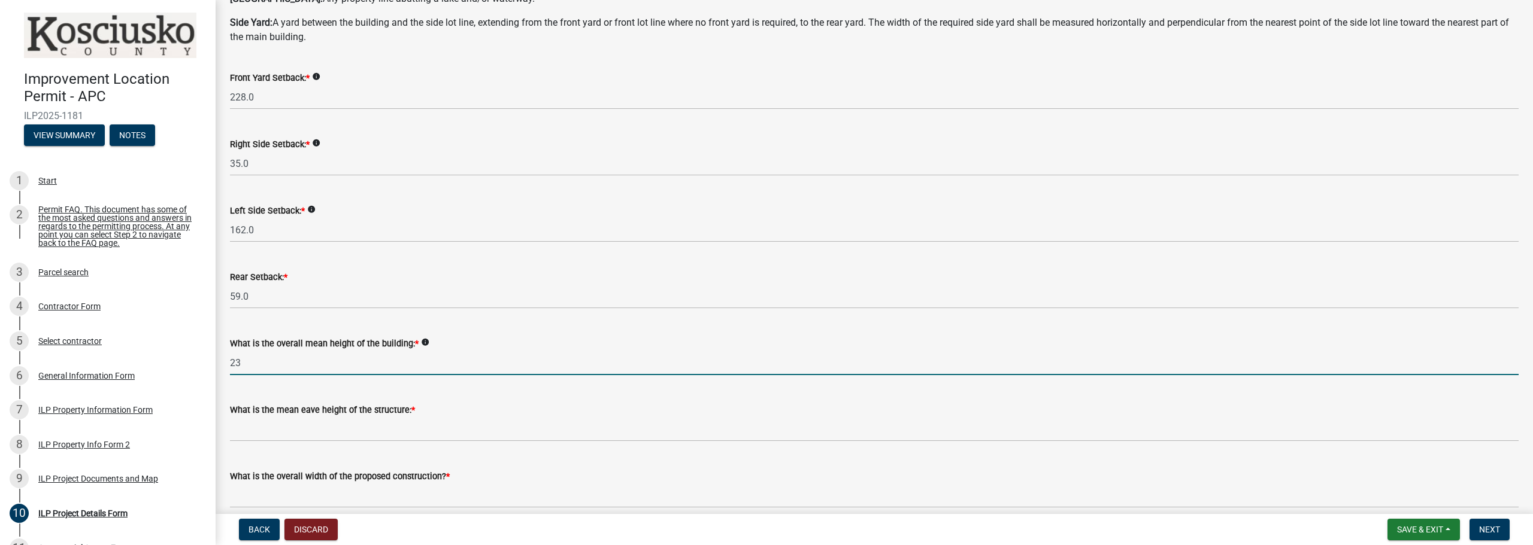
scroll to position [239, 0]
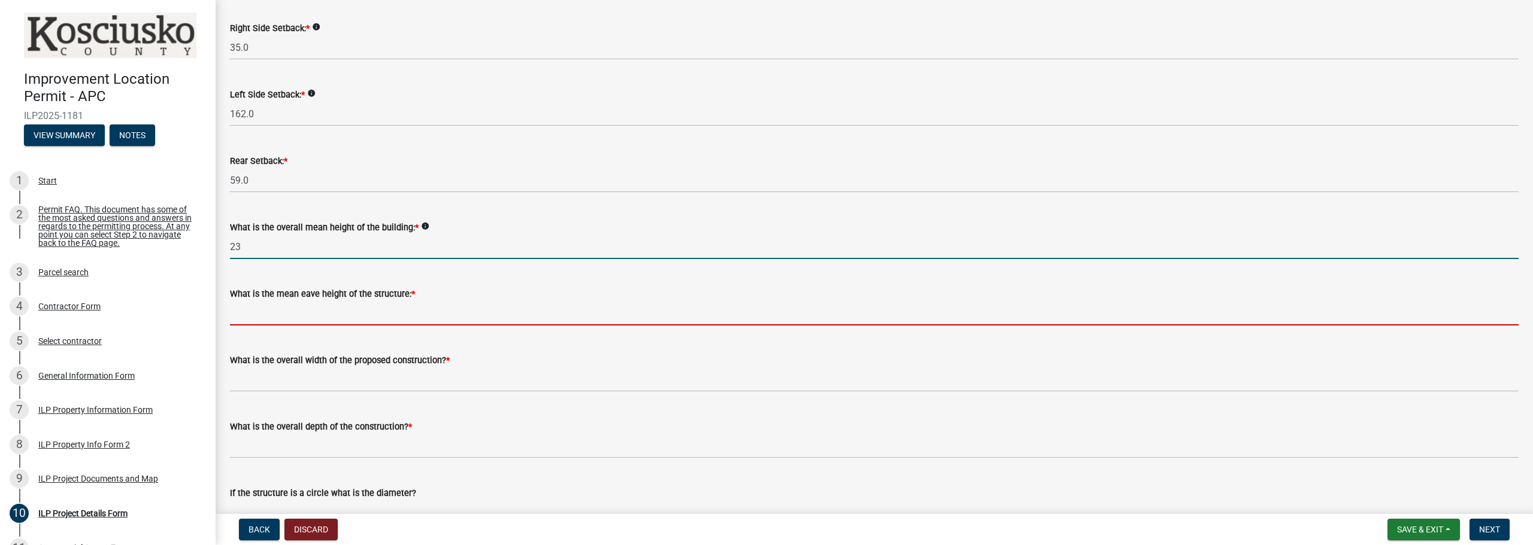
type input "23.0"
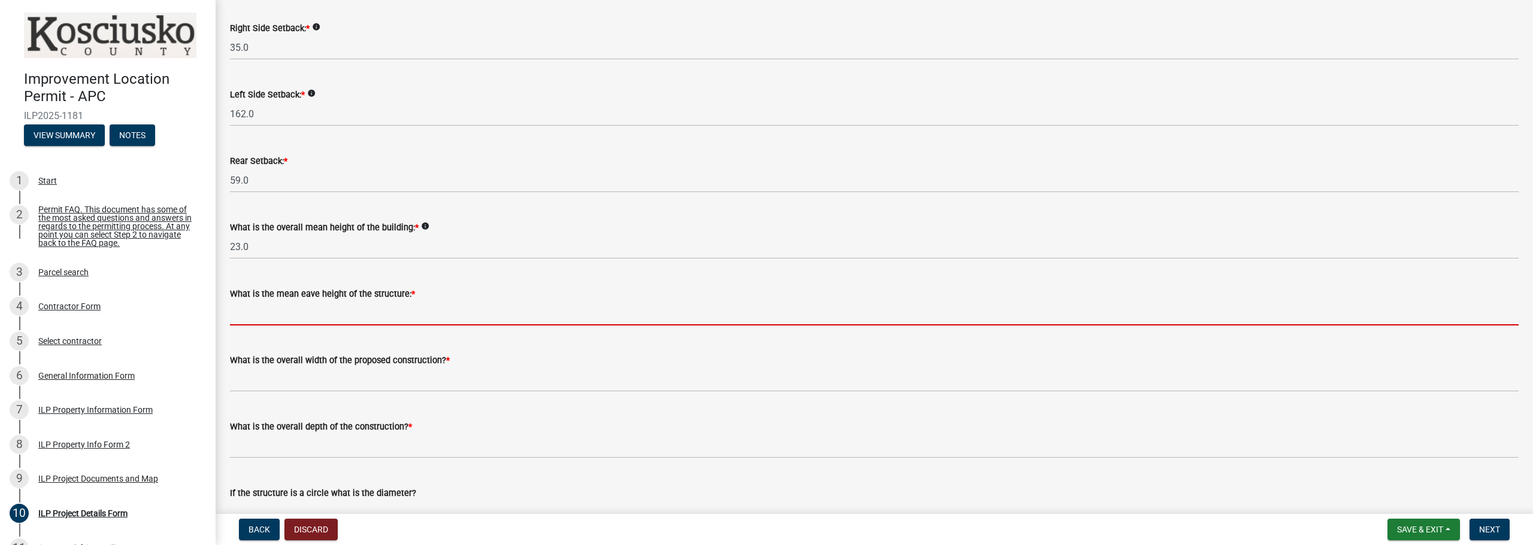
click at [302, 319] on input "text" at bounding box center [874, 313] width 1288 height 25
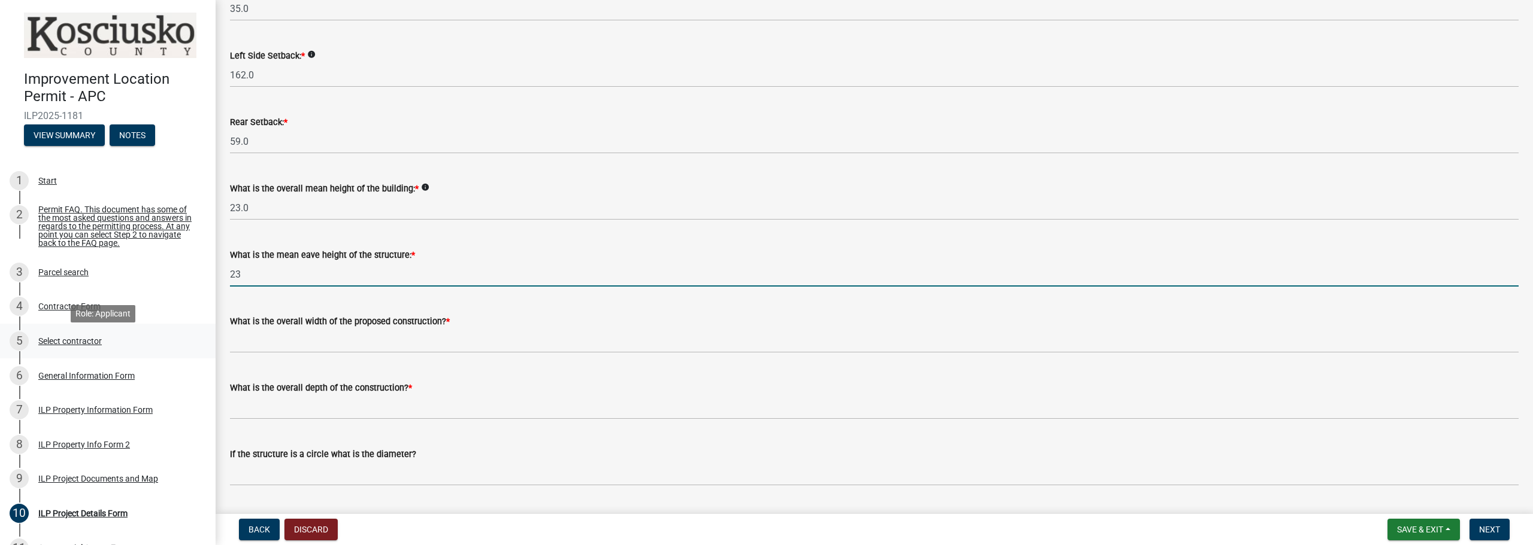
scroll to position [299, 0]
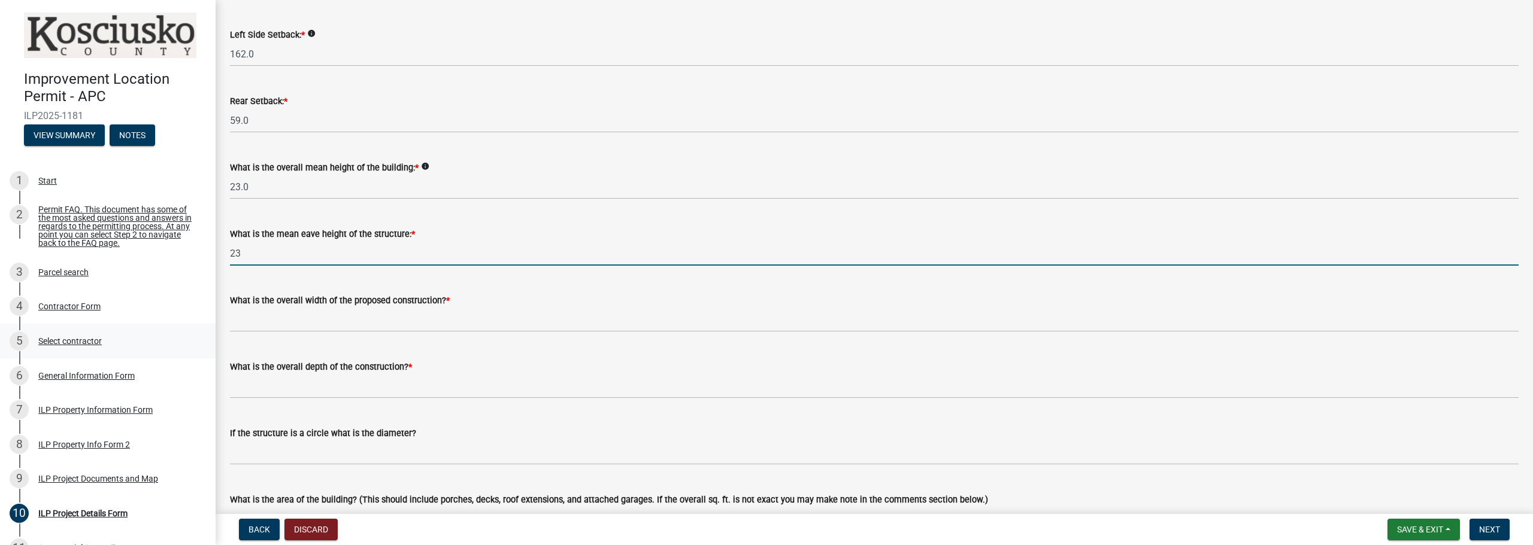
type input "23.0"
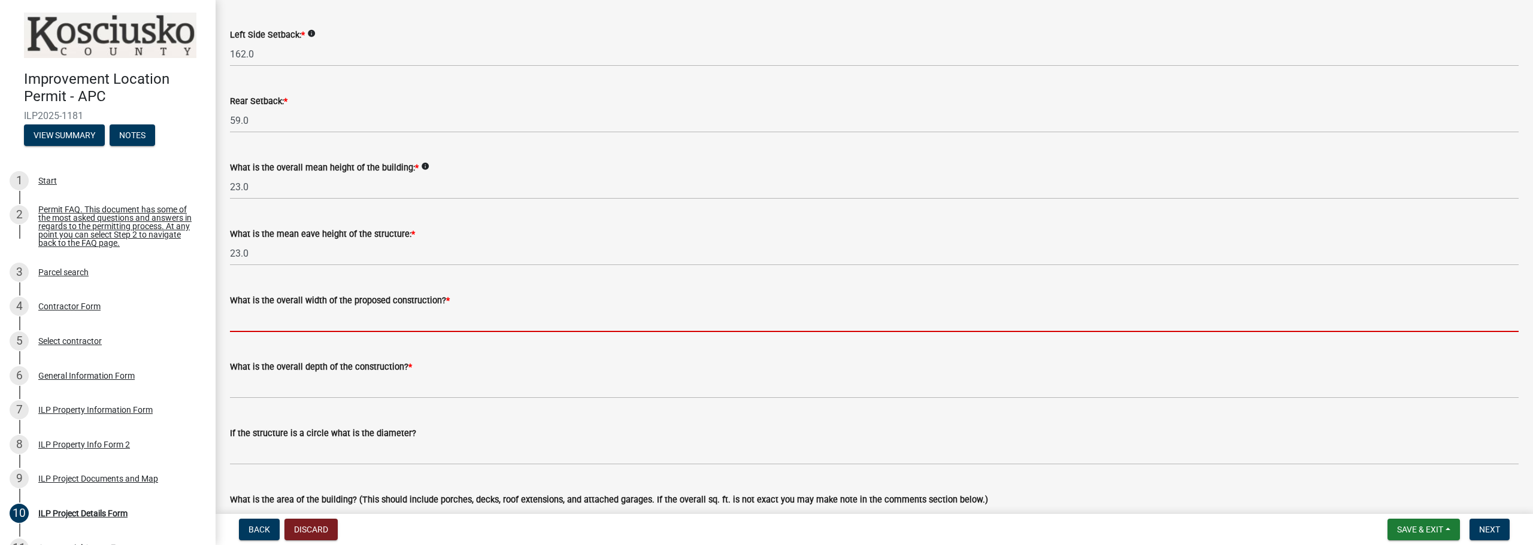
click at [375, 320] on input "text" at bounding box center [874, 320] width 1288 height 25
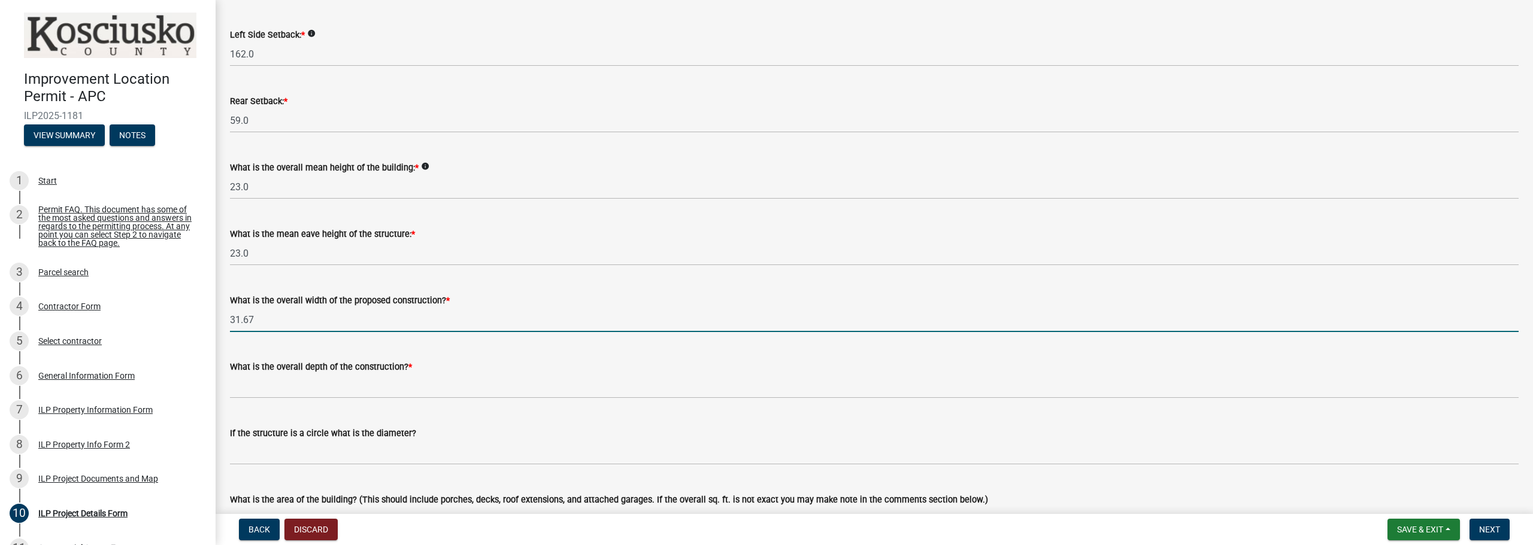
type input "31.67"
click at [348, 383] on input "text" at bounding box center [874, 386] width 1288 height 25
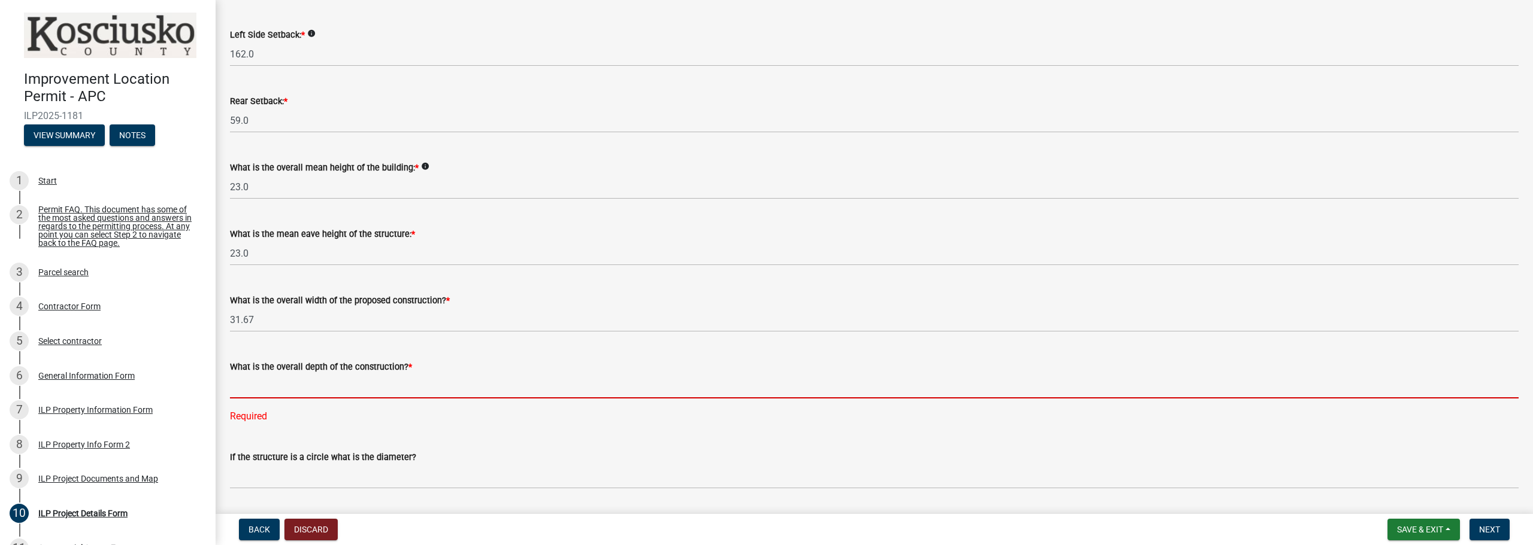
click at [332, 389] on input "text" at bounding box center [874, 386] width 1288 height 25
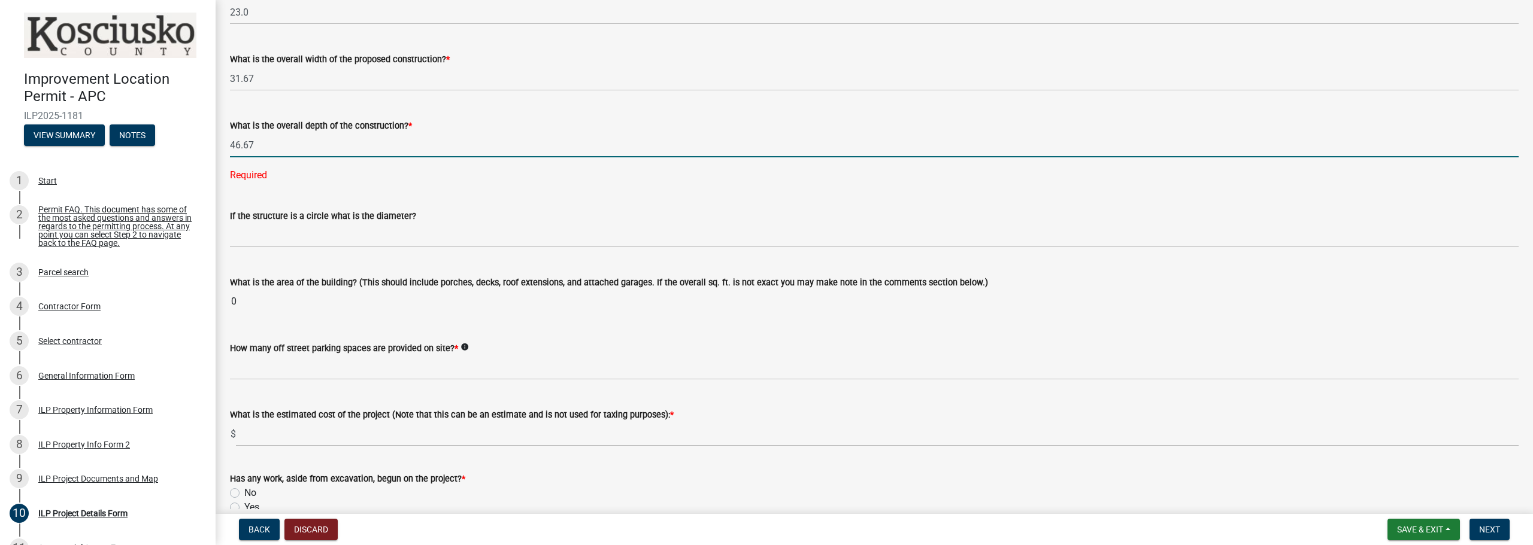
scroll to position [599, 0]
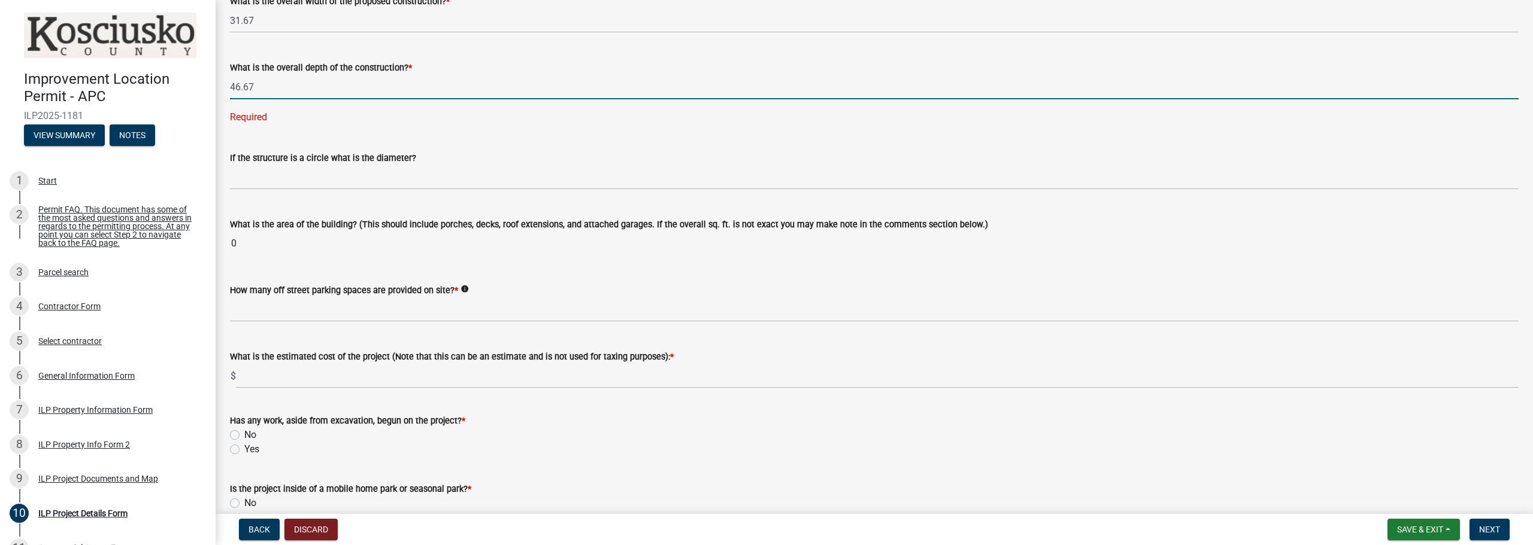
type input "46.67"
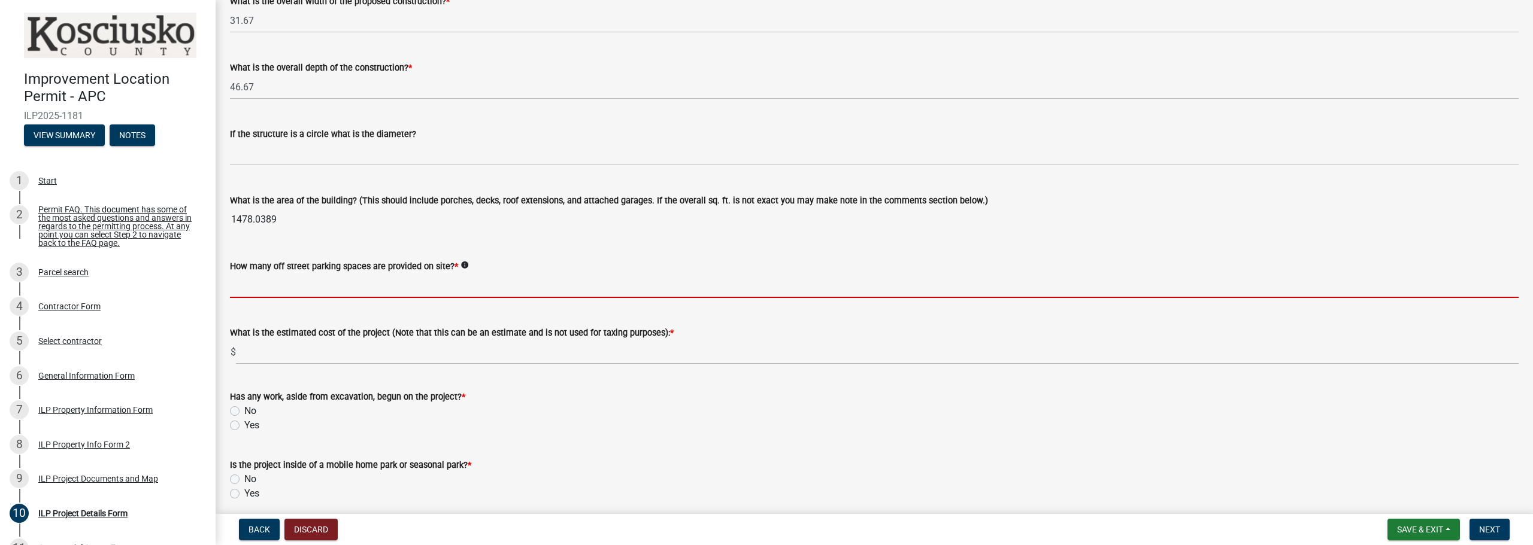
click at [299, 287] on input "text" at bounding box center [874, 286] width 1288 height 25
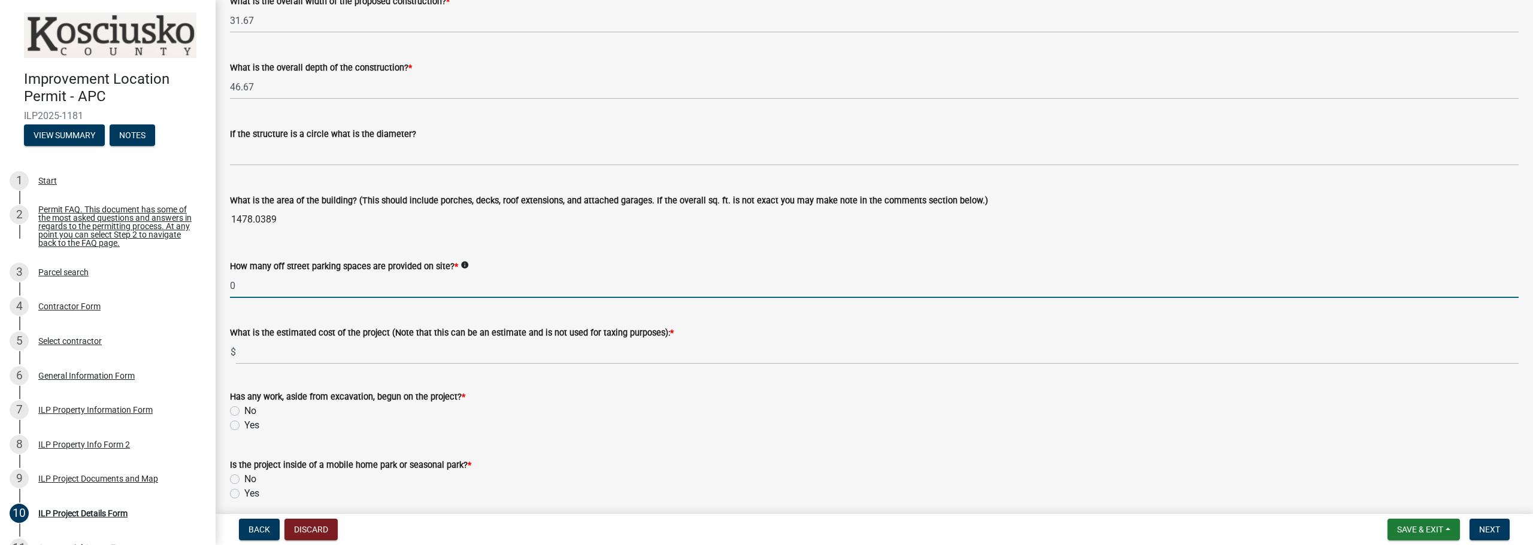
type input "0"
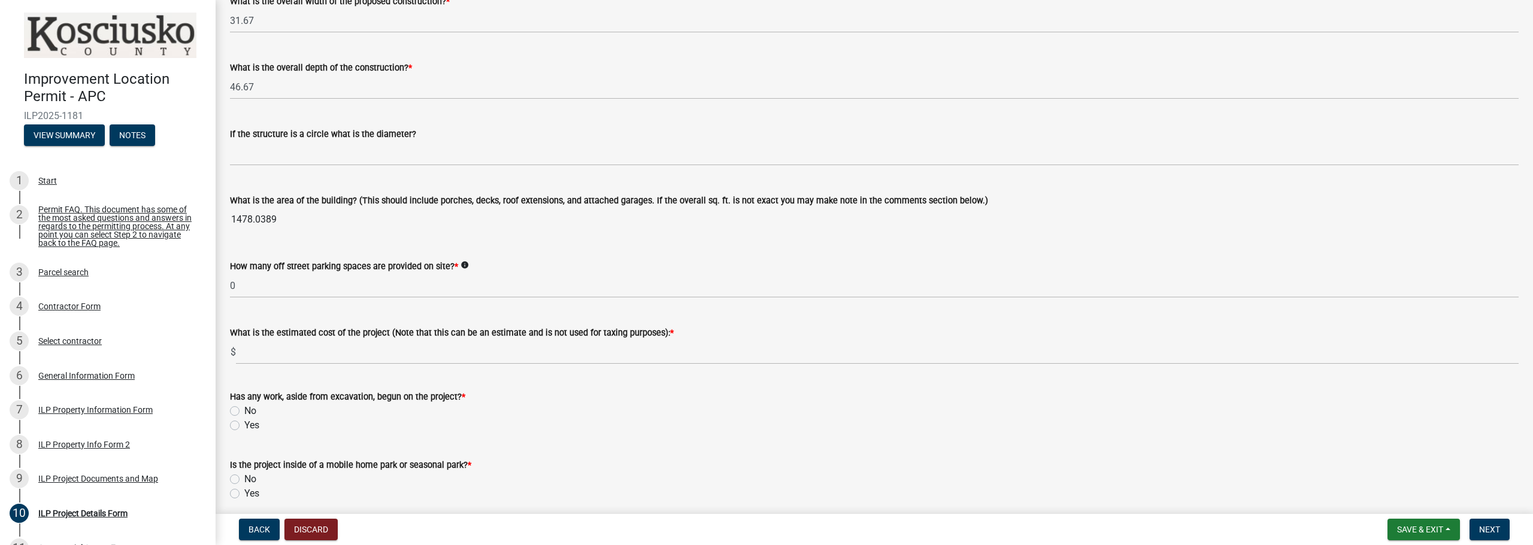
click at [518, 411] on div "No" at bounding box center [874, 411] width 1288 height 14
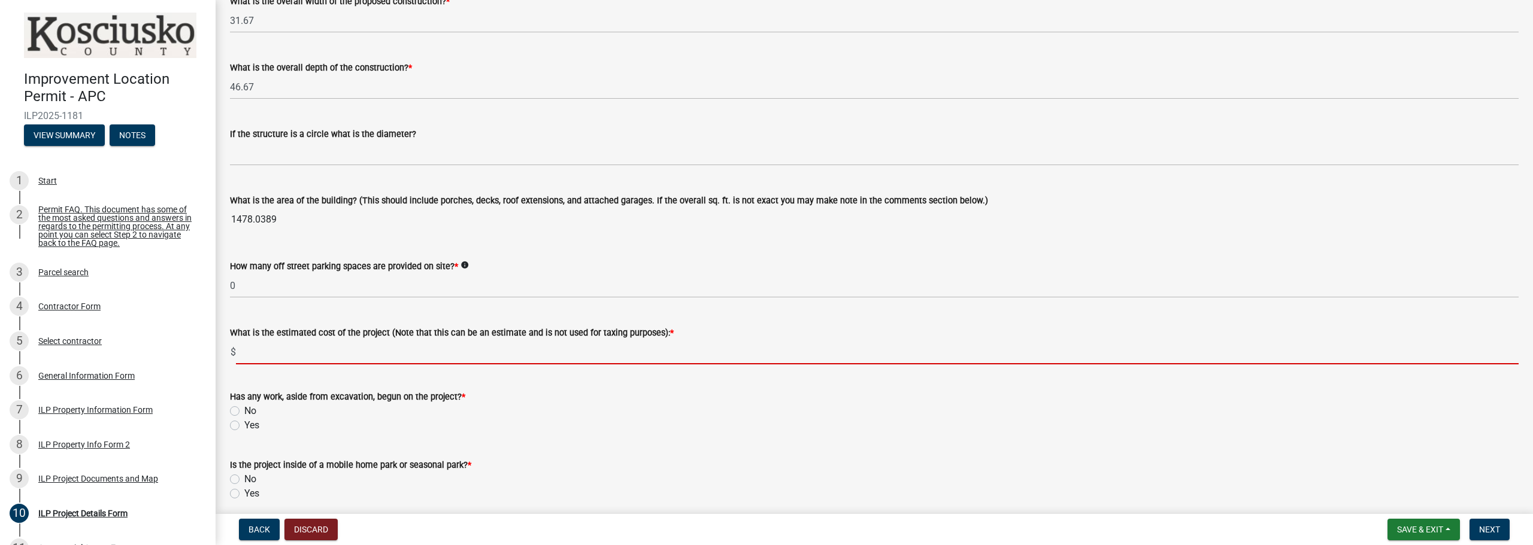
click at [400, 345] on input "text" at bounding box center [877, 352] width 1282 height 25
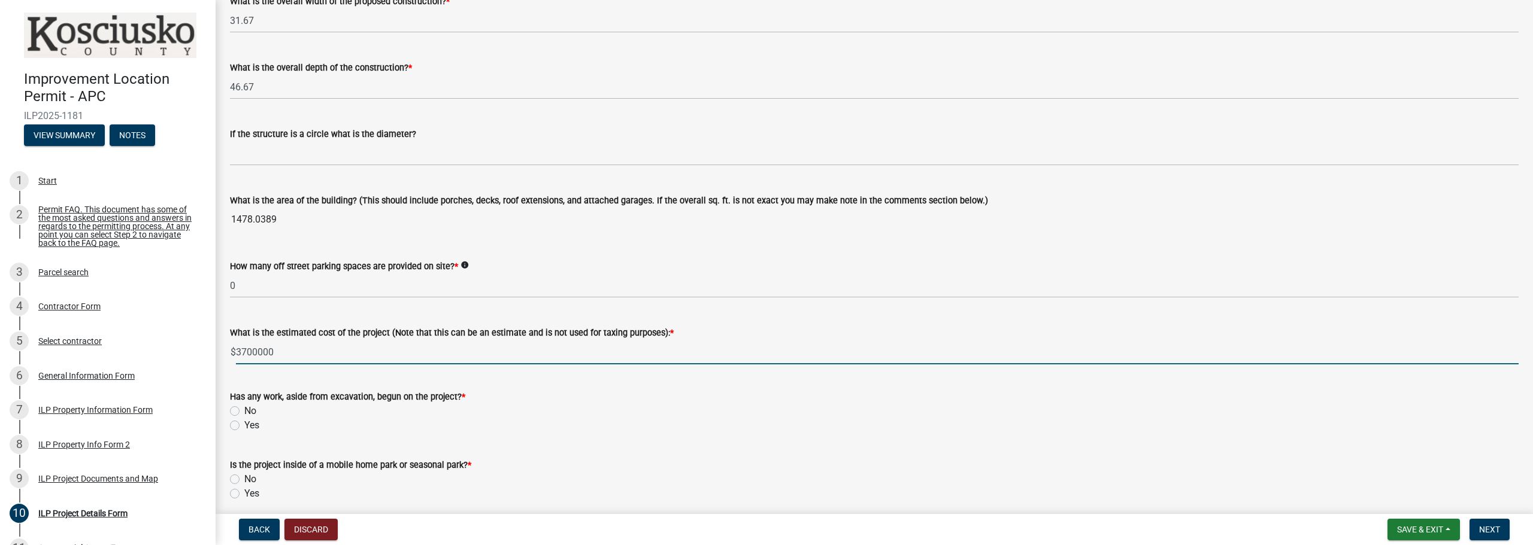
type input "3700000"
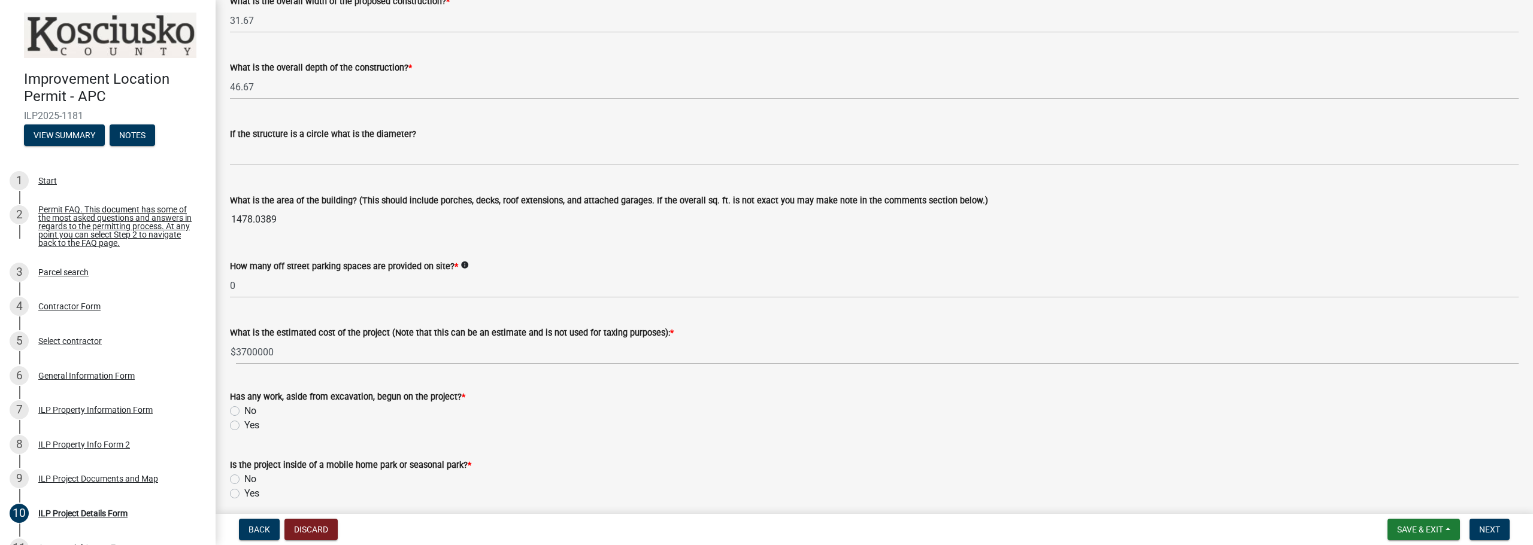
click at [472, 394] on div "Has any work, aside from excavation, begun on the project? *" at bounding box center [874, 397] width 1288 height 14
click at [244, 406] on label "No" at bounding box center [250, 411] width 12 height 14
click at [244, 406] on input "No" at bounding box center [248, 408] width 8 height 8
radio input "true"
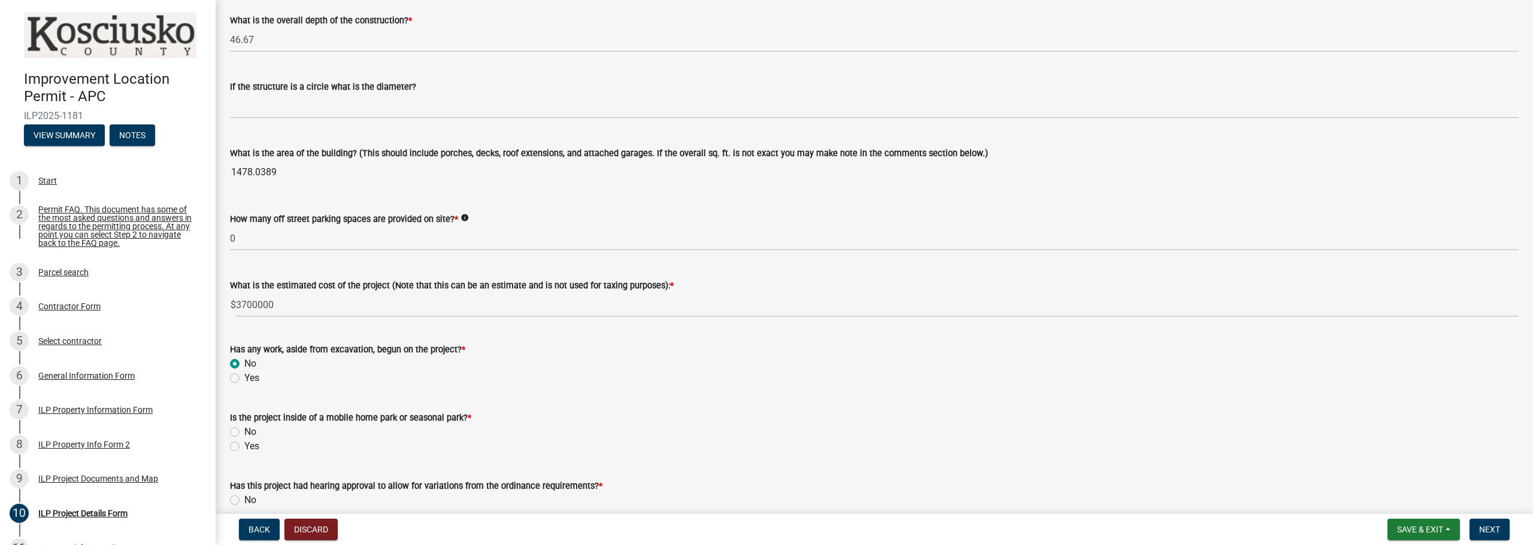
scroll to position [718, 0]
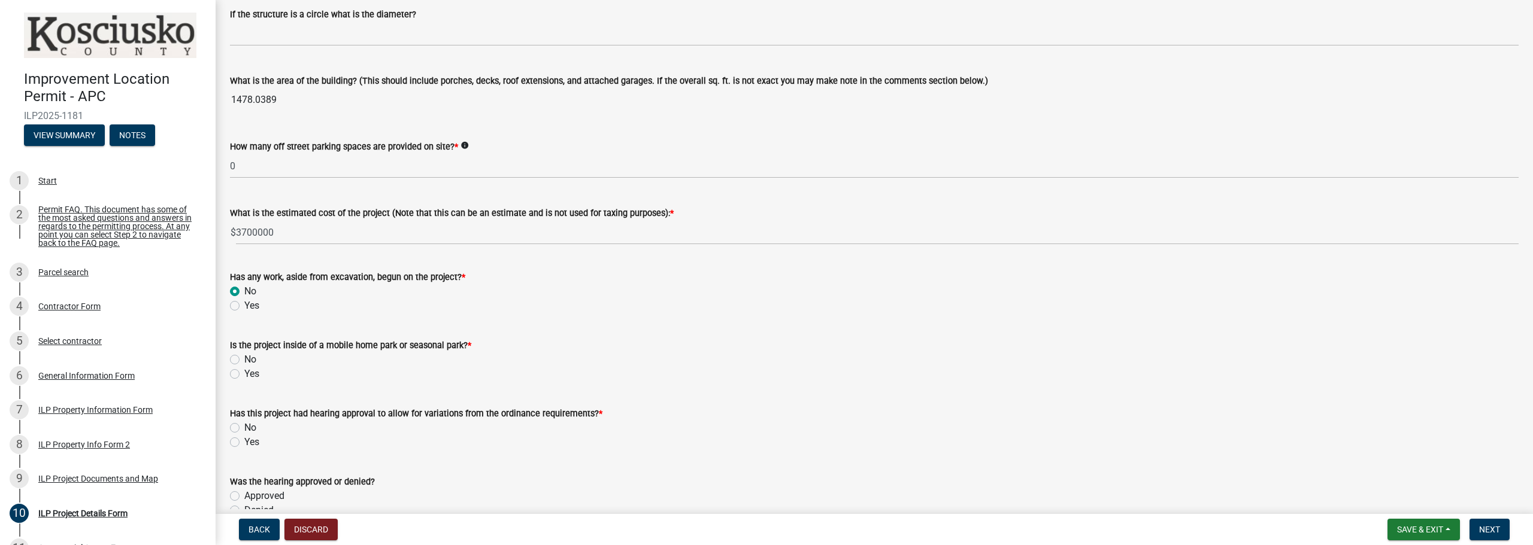
click at [244, 360] on label "No" at bounding box center [250, 360] width 12 height 14
click at [244, 360] on input "No" at bounding box center [248, 357] width 8 height 8
radio input "true"
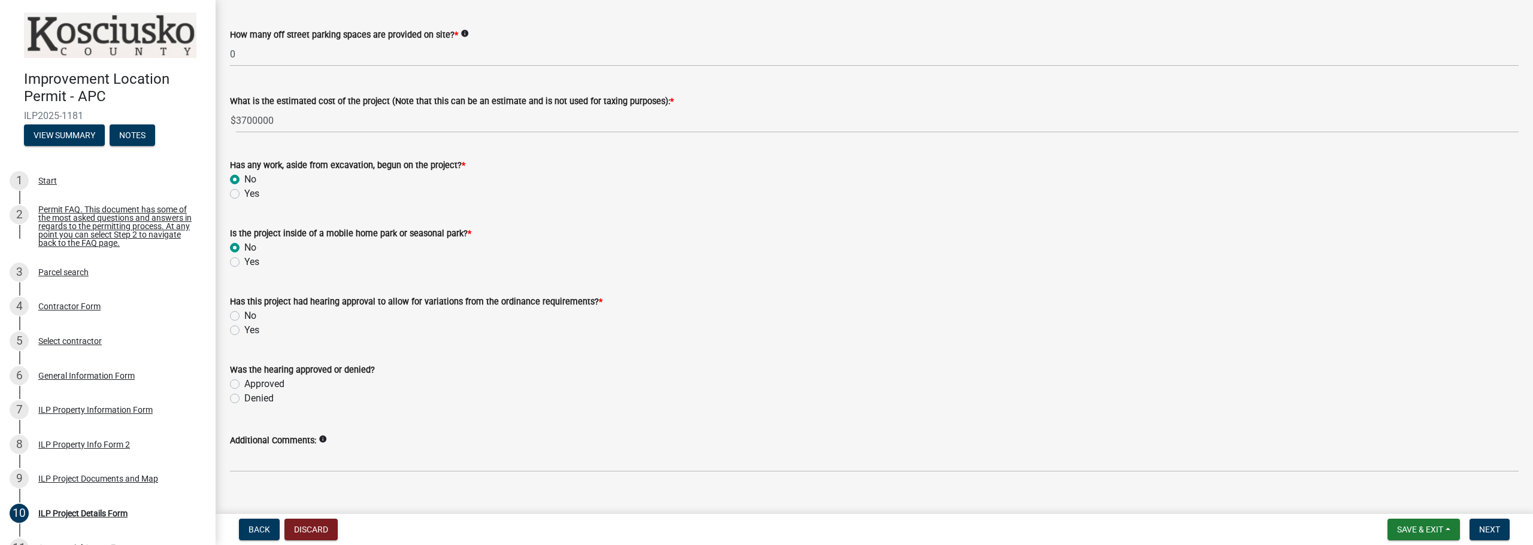
scroll to position [838, 0]
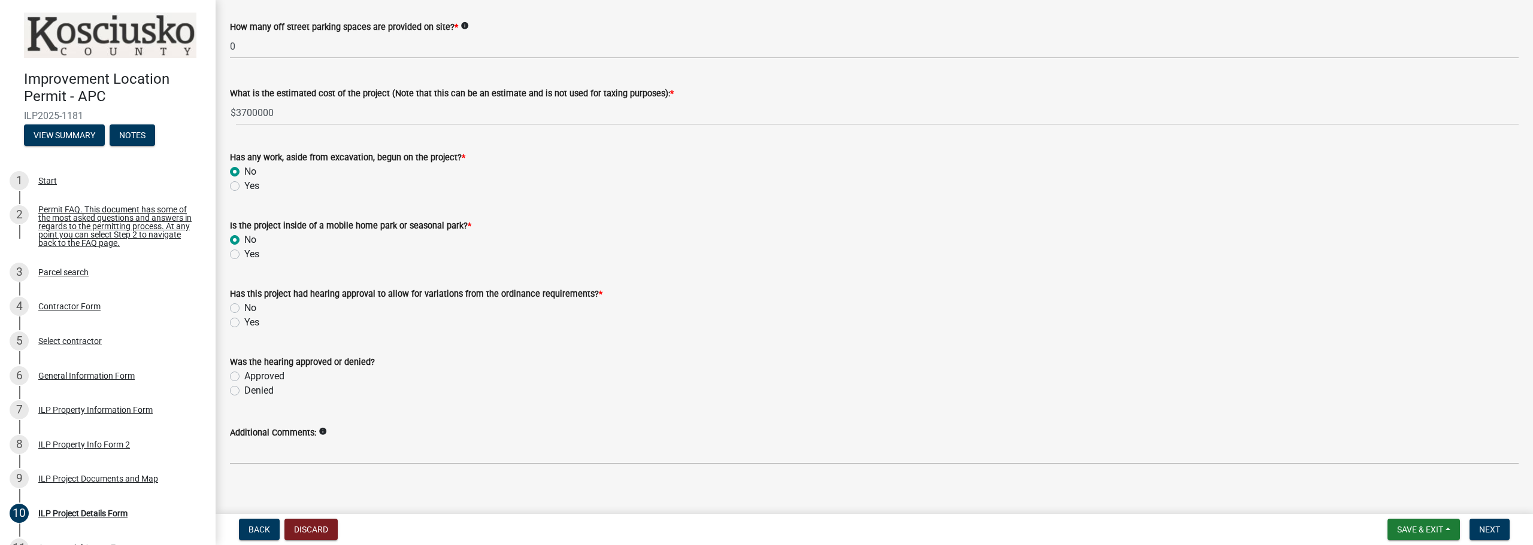
click at [244, 305] on label "No" at bounding box center [250, 308] width 12 height 14
click at [244, 305] on input "No" at bounding box center [248, 305] width 8 height 8
radio input "true"
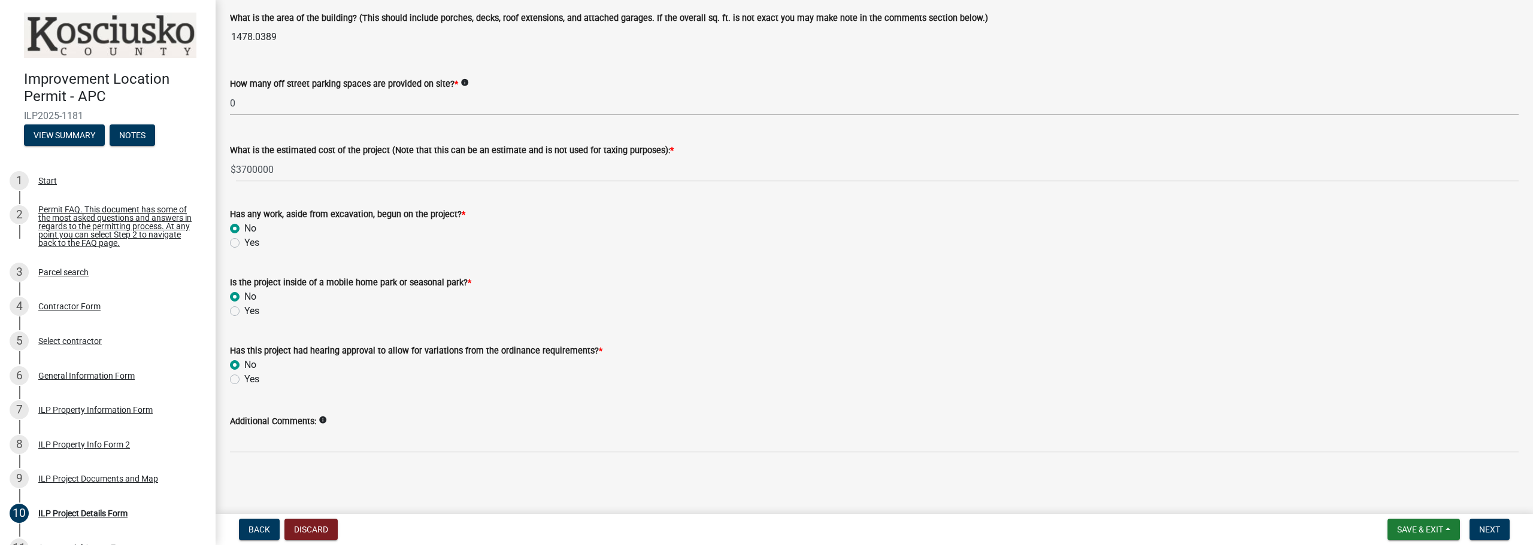
scroll to position [781, 0]
click at [1494, 531] on span "Next" at bounding box center [1489, 530] width 21 height 10
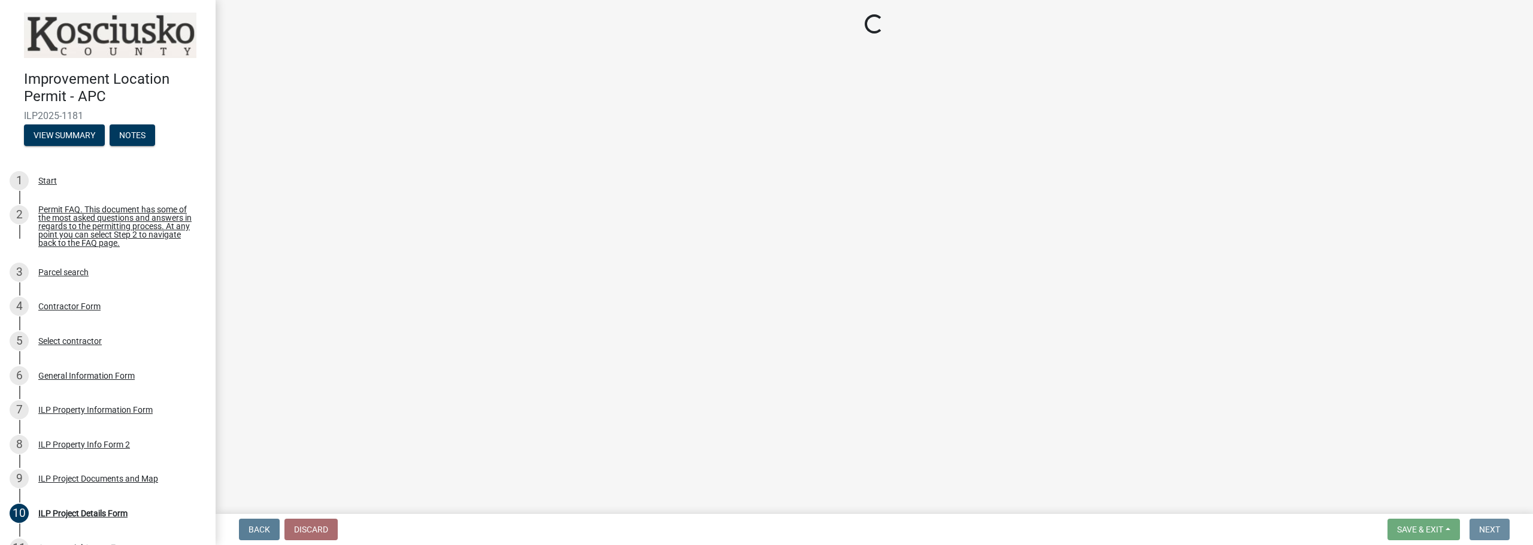
scroll to position [0, 0]
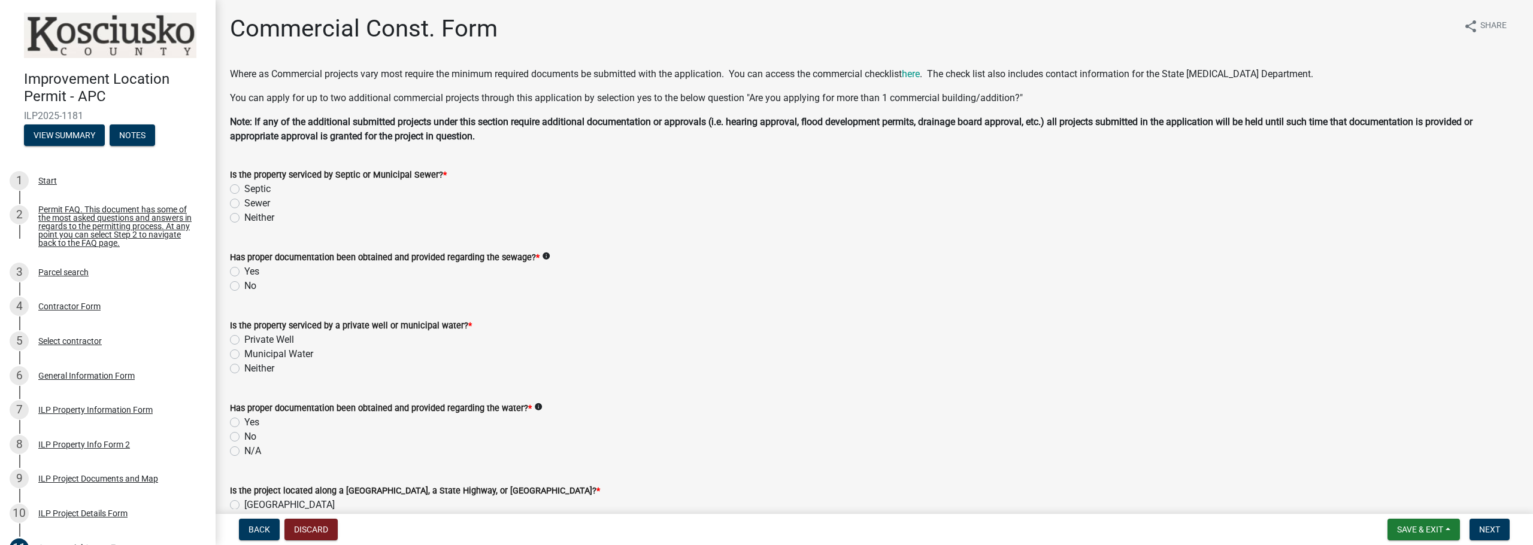
click at [244, 188] on label "Septic" at bounding box center [257, 189] width 26 height 14
click at [244, 188] on input "Septic" at bounding box center [248, 186] width 8 height 8
radio input "true"
click at [244, 202] on label "Sewer" at bounding box center [257, 203] width 26 height 14
click at [244, 202] on input "Sewer" at bounding box center [248, 200] width 8 height 8
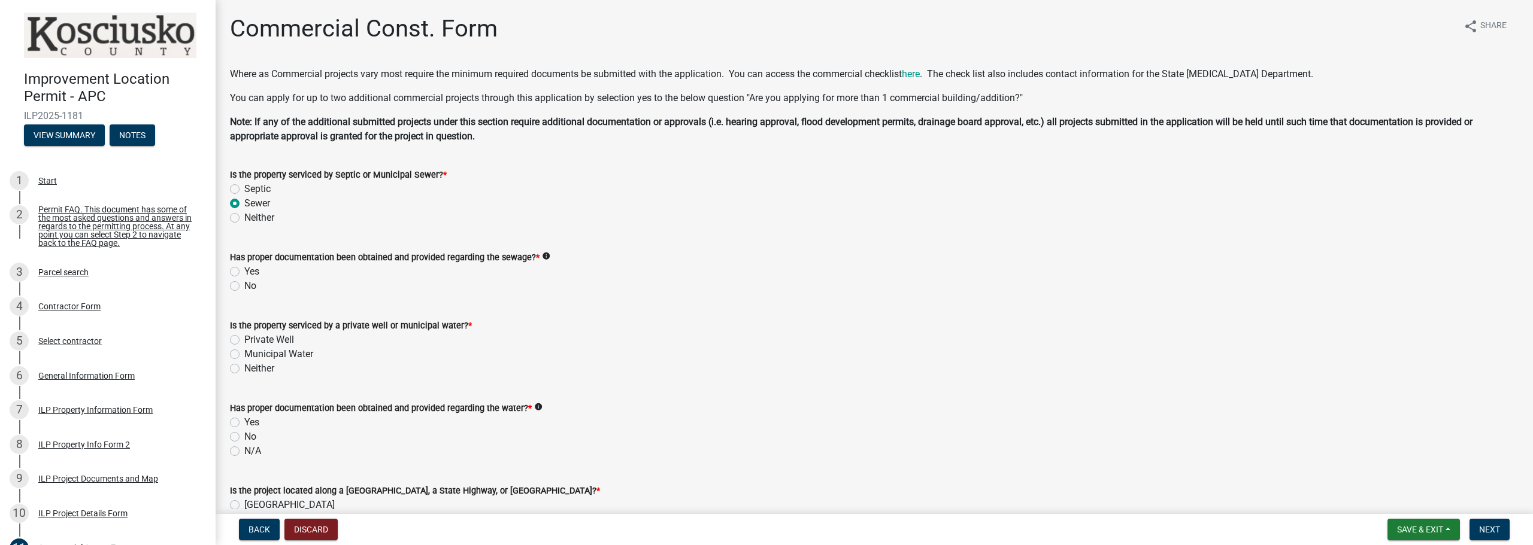
radio input "true"
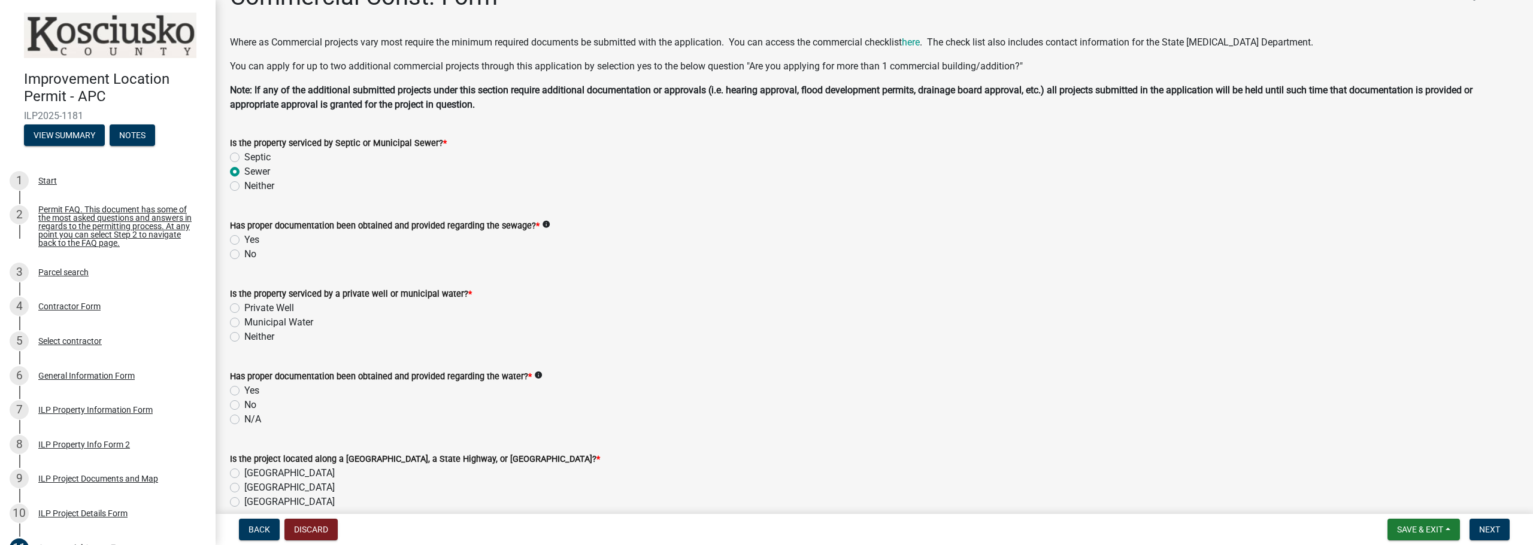
scroll to position [60, 0]
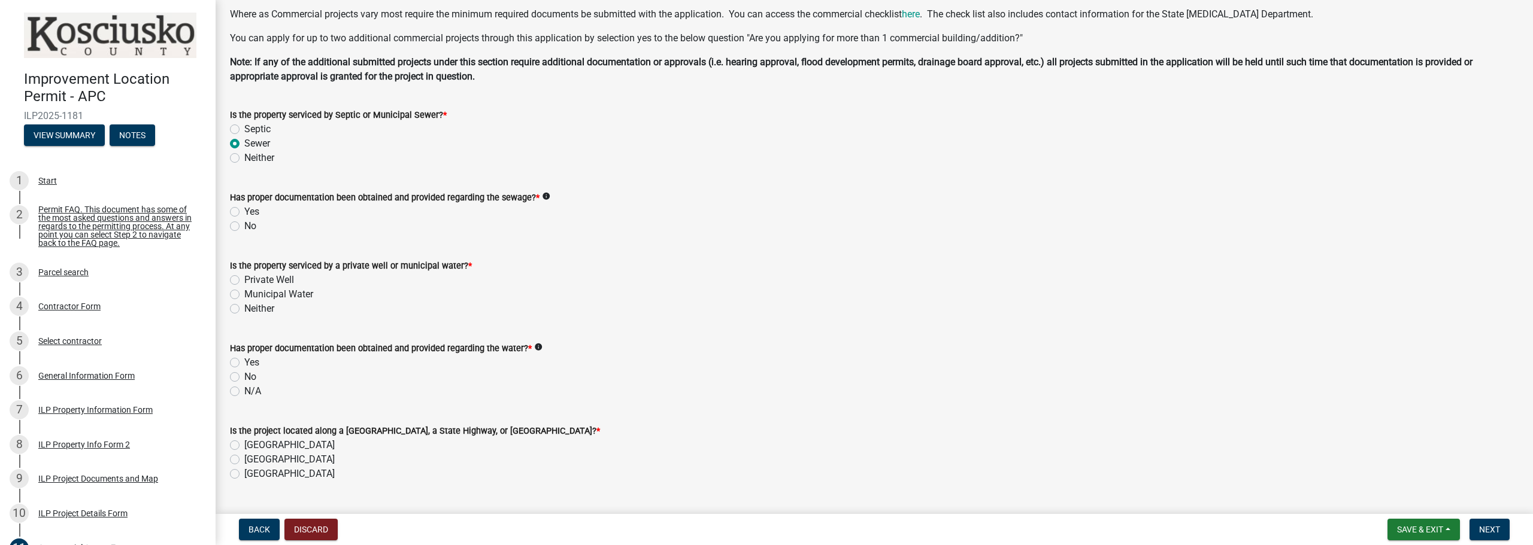
click at [542, 196] on icon "info" at bounding box center [546, 196] width 8 height 8
click at [244, 213] on label "Yes" at bounding box center [251, 212] width 15 height 14
click at [244, 213] on input "Yes" at bounding box center [248, 209] width 8 height 8
radio input "true"
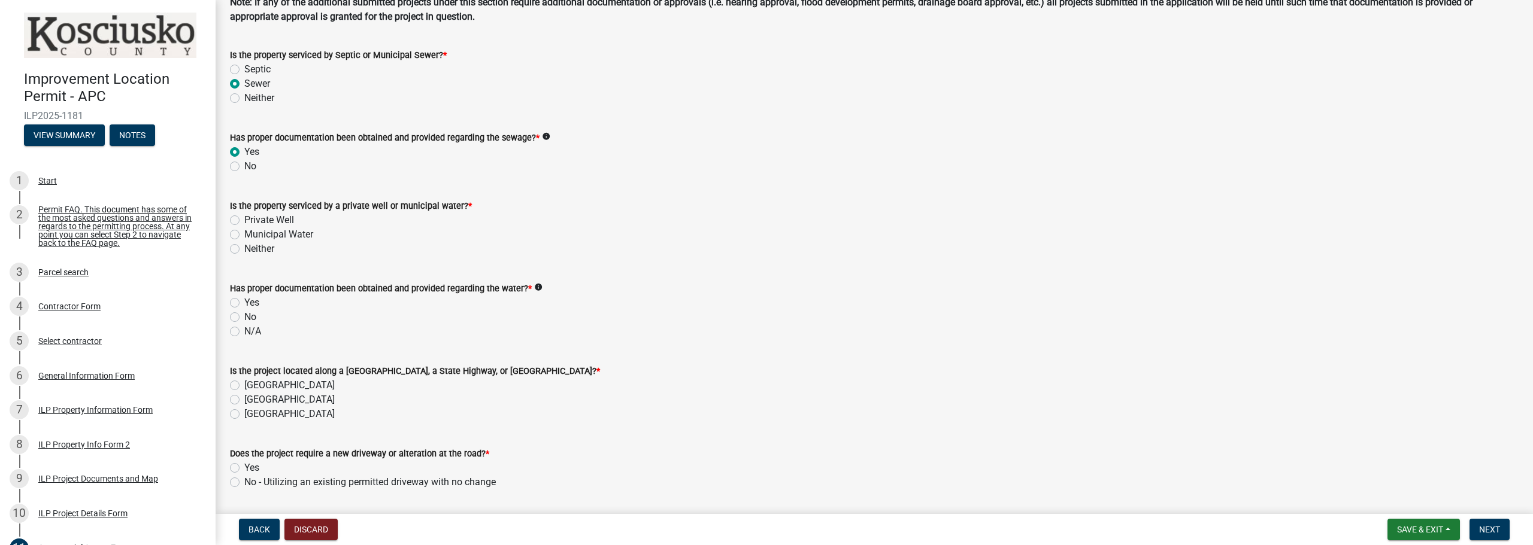
click at [244, 232] on label "Municipal Water" at bounding box center [278, 234] width 69 height 14
click at [244, 232] on input "Municipal Water" at bounding box center [248, 231] width 8 height 8
radio input "true"
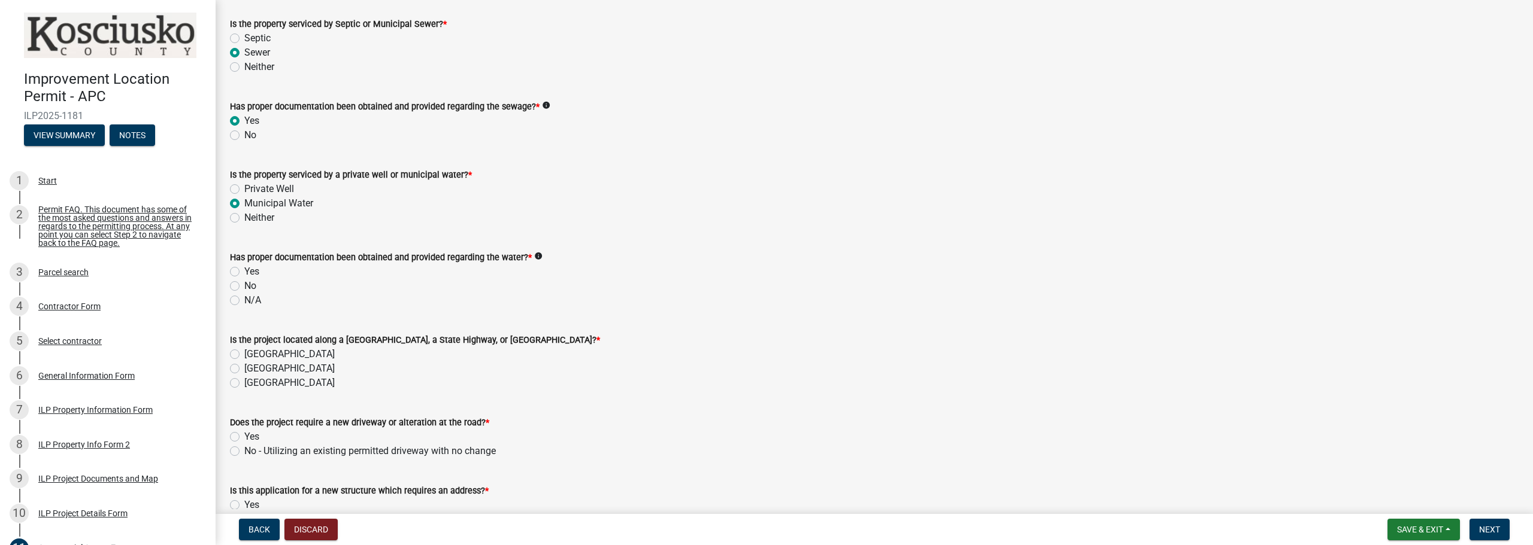
scroll to position [180, 0]
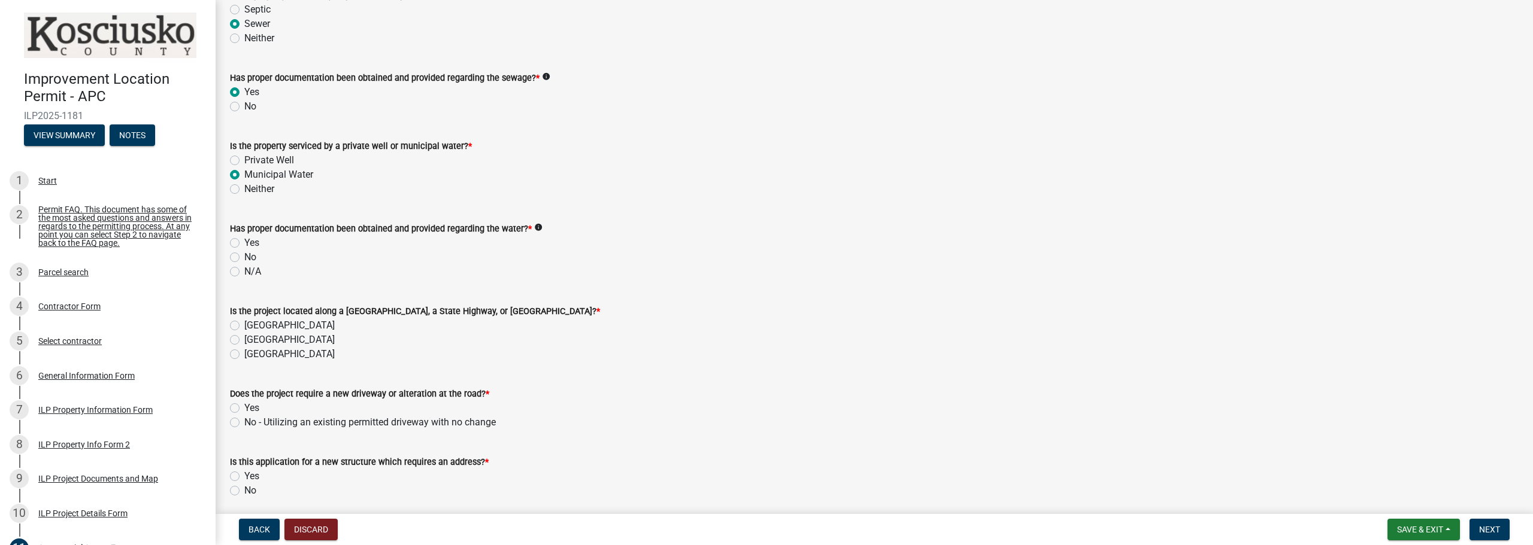
click at [244, 243] on label "Yes" at bounding box center [251, 243] width 15 height 14
click at [244, 243] on input "Yes" at bounding box center [248, 240] width 8 height 8
radio input "true"
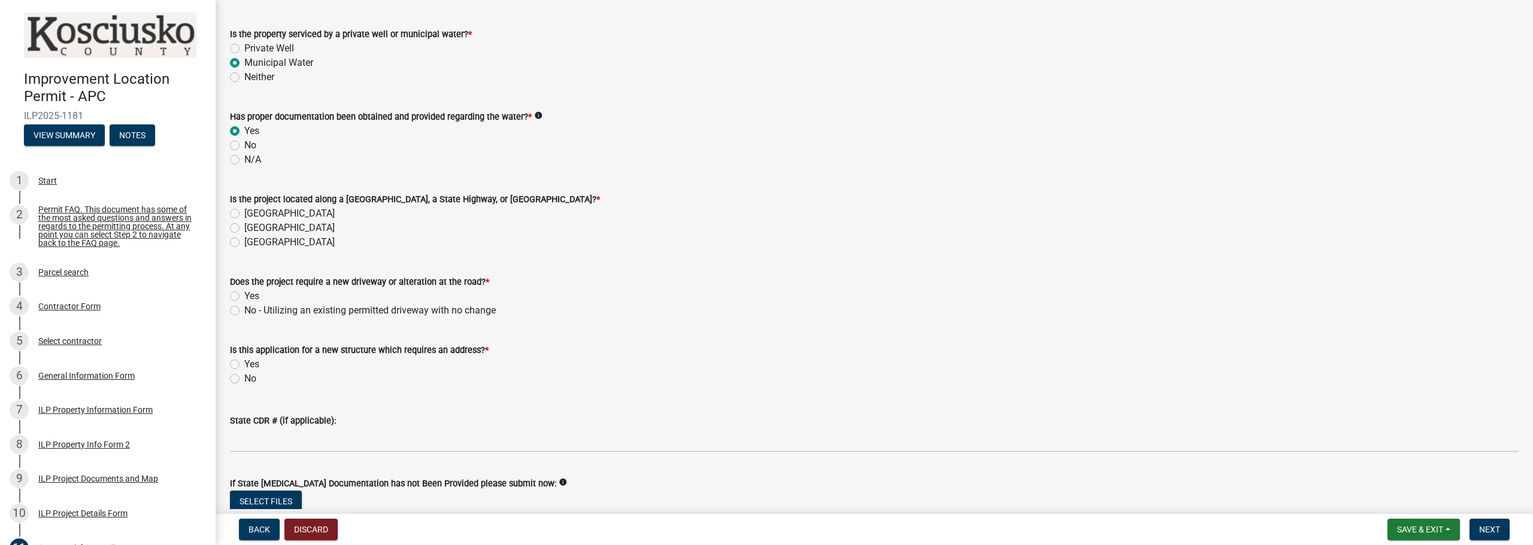
scroll to position [299, 0]
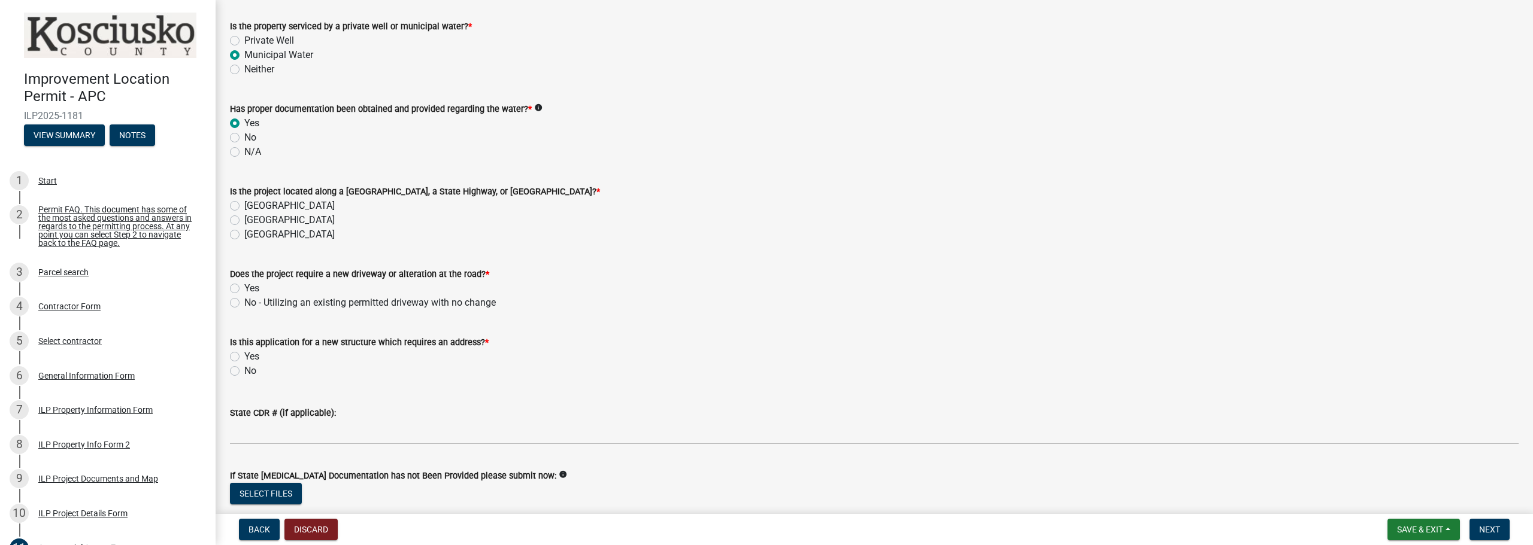
click at [244, 235] on label "[GEOGRAPHIC_DATA]" at bounding box center [289, 234] width 90 height 14
click at [244, 235] on input "[GEOGRAPHIC_DATA]" at bounding box center [248, 231] width 8 height 8
radio input "true"
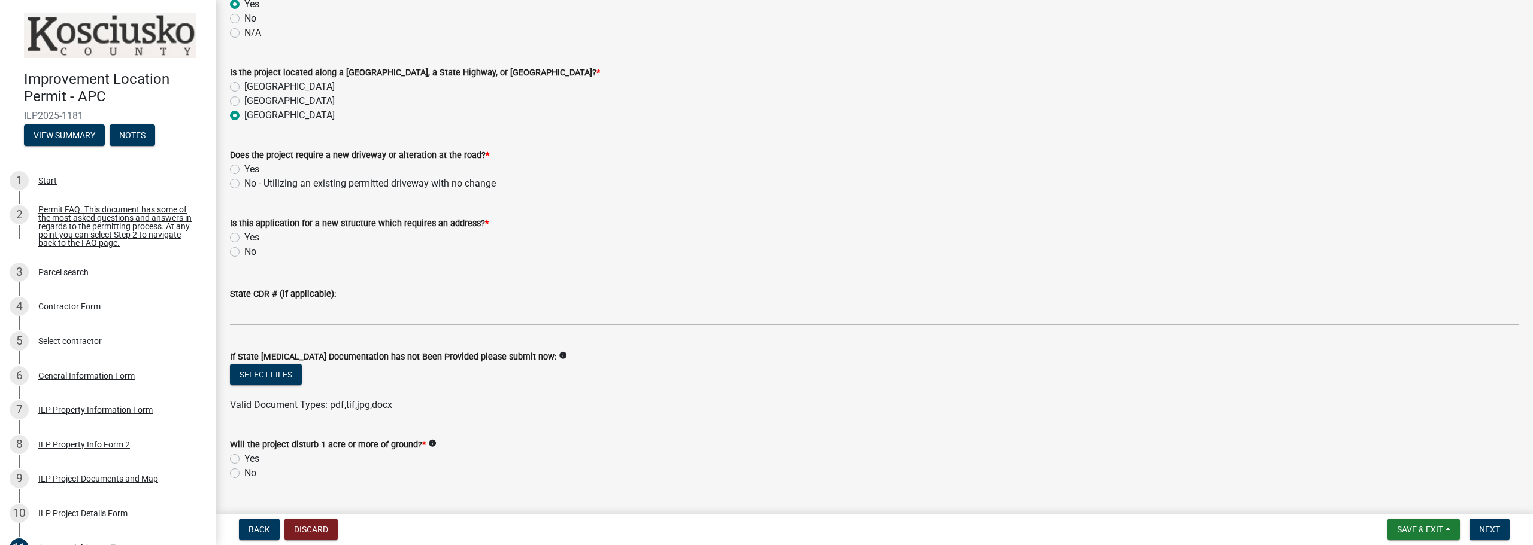
scroll to position [419, 0]
click at [244, 183] on label "No - Utilizing an existing permitted driveway with no change" at bounding box center [369, 183] width 251 height 14
click at [244, 183] on input "No - Utilizing an existing permitted driveway with no change" at bounding box center [248, 180] width 8 height 8
radio input "true"
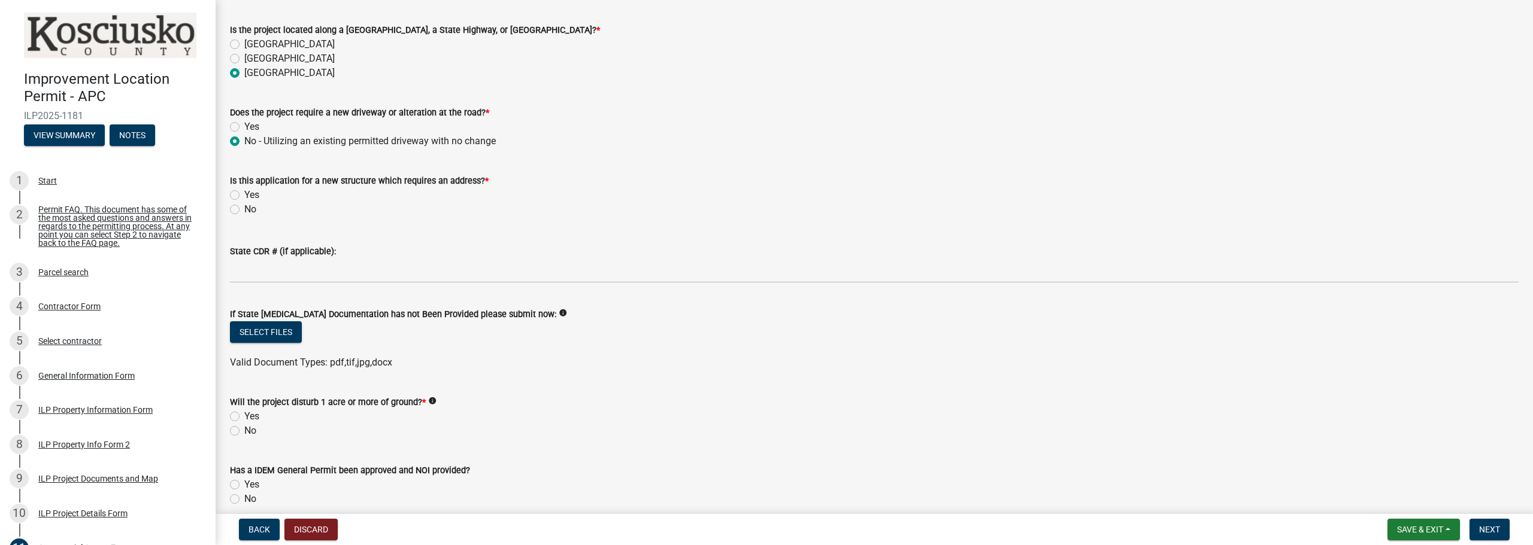
scroll to position [479, 0]
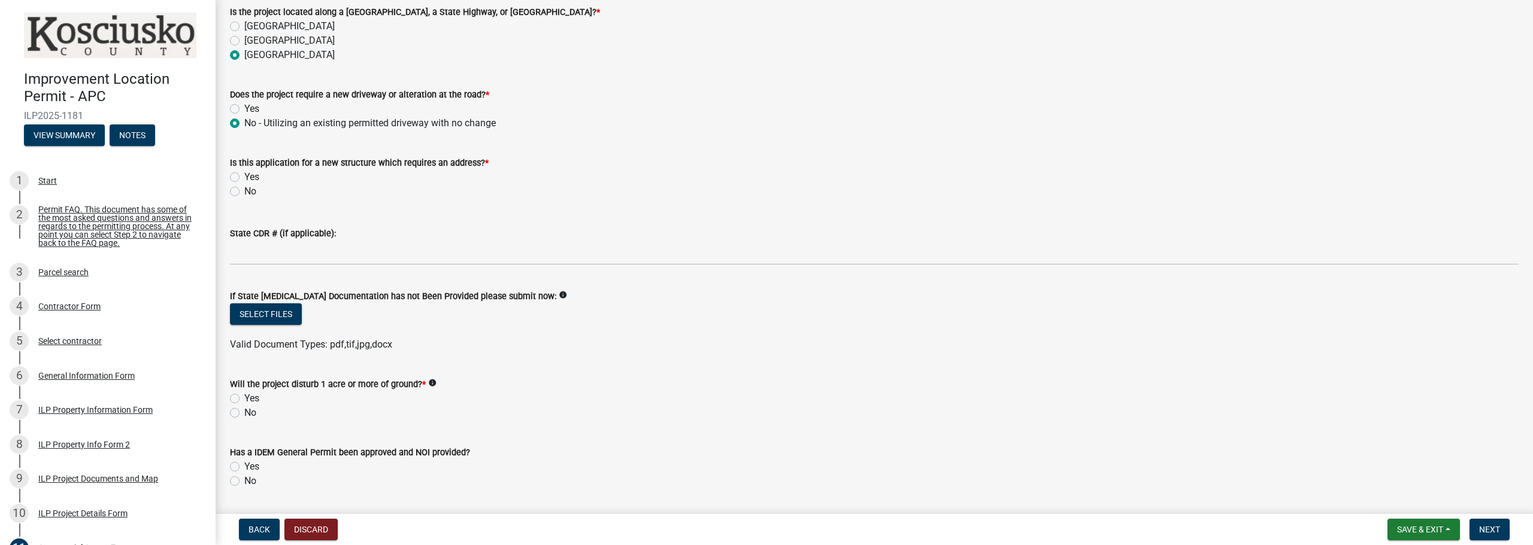
click at [244, 192] on label "No" at bounding box center [250, 191] width 12 height 14
click at [244, 192] on input "No" at bounding box center [248, 188] width 8 height 8
radio input "true"
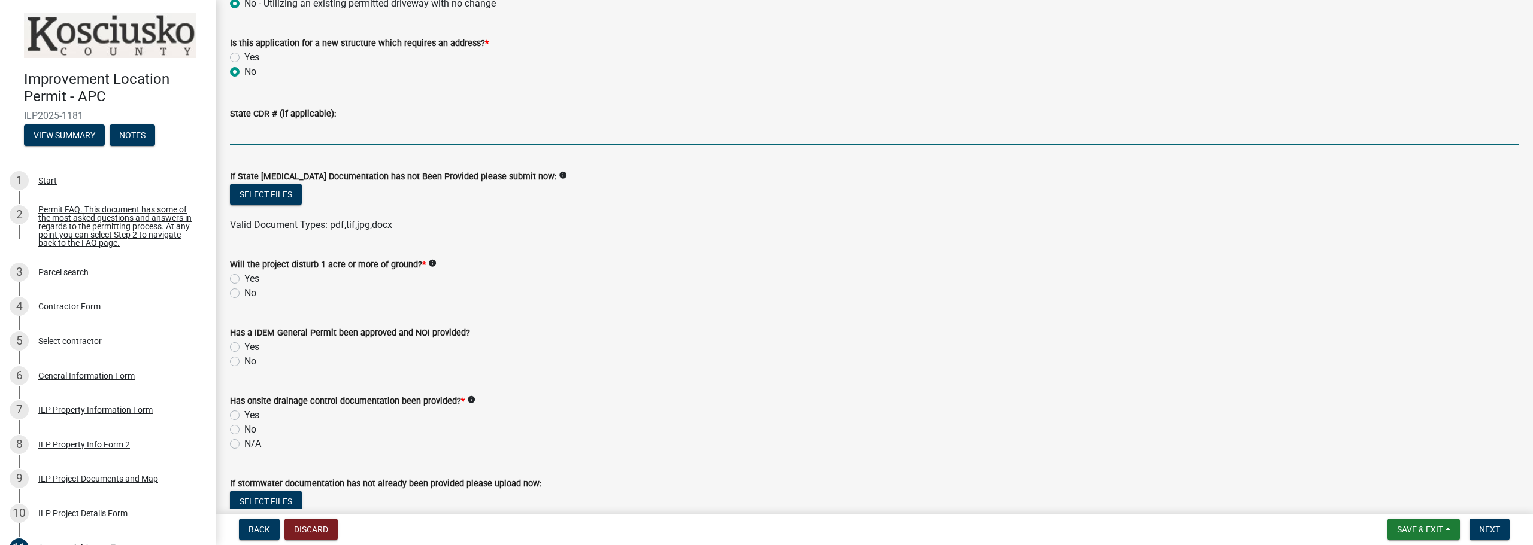
click at [293, 131] on input "State CDR # (if applicable):" at bounding box center [874, 133] width 1288 height 25
click at [363, 140] on input "State CDR # (if applicable):" at bounding box center [874, 133] width 1288 height 25
type input "456182"
click at [530, 260] on div "Will the project disturb 1 acre or more of ground? * info" at bounding box center [874, 264] width 1288 height 14
click at [274, 198] on button "Select files" at bounding box center [266, 195] width 72 height 22
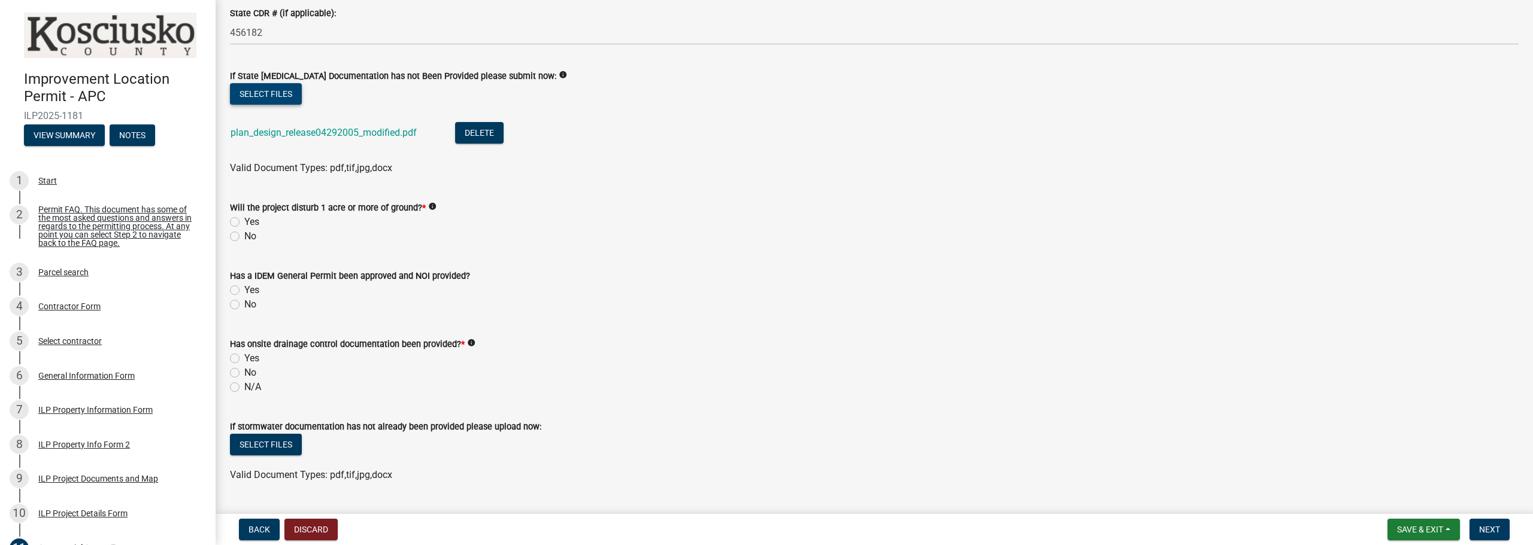
scroll to position [718, 0]
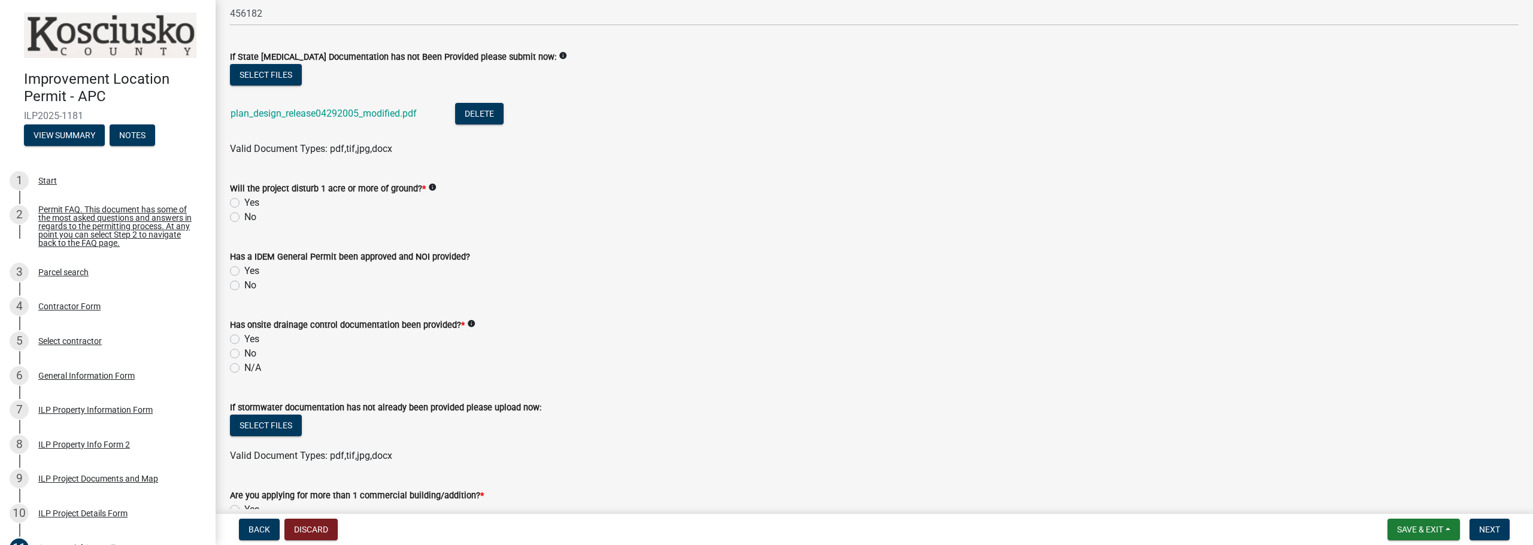
click at [244, 202] on label "Yes" at bounding box center [251, 203] width 15 height 14
click at [244, 202] on input "Yes" at bounding box center [248, 200] width 8 height 8
radio input "true"
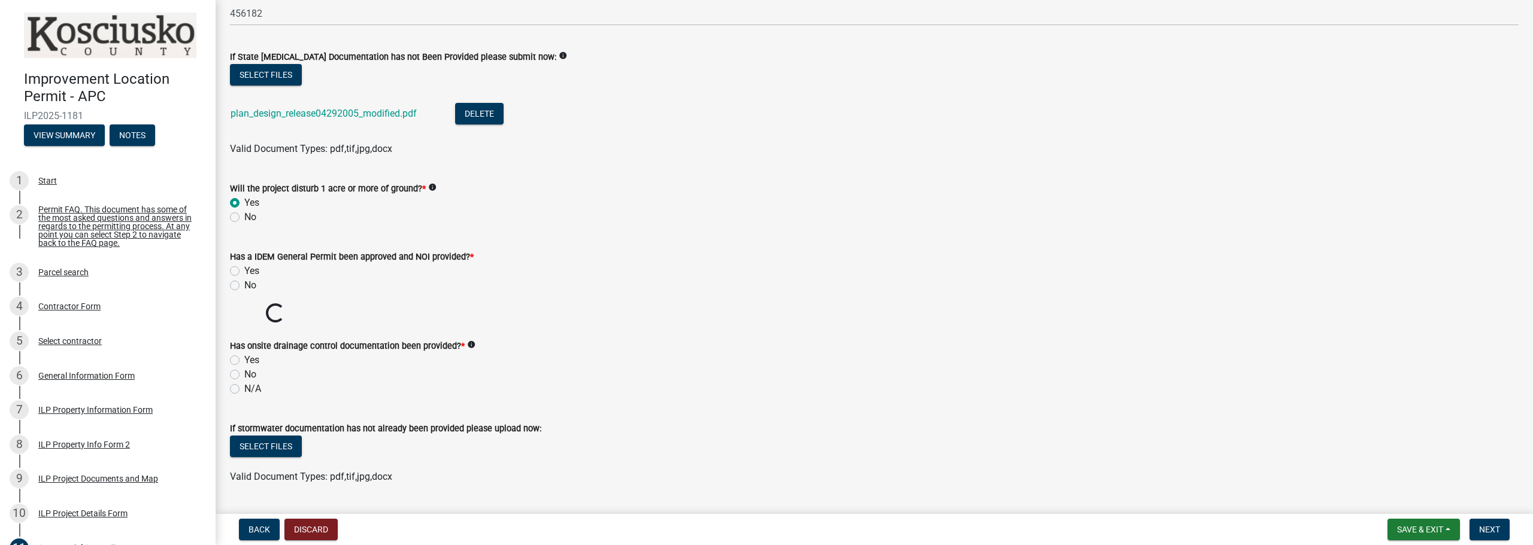
click at [244, 272] on label "Yes" at bounding box center [251, 271] width 15 height 14
click at [244, 272] on input "Yes" at bounding box center [248, 268] width 8 height 8
radio input "true"
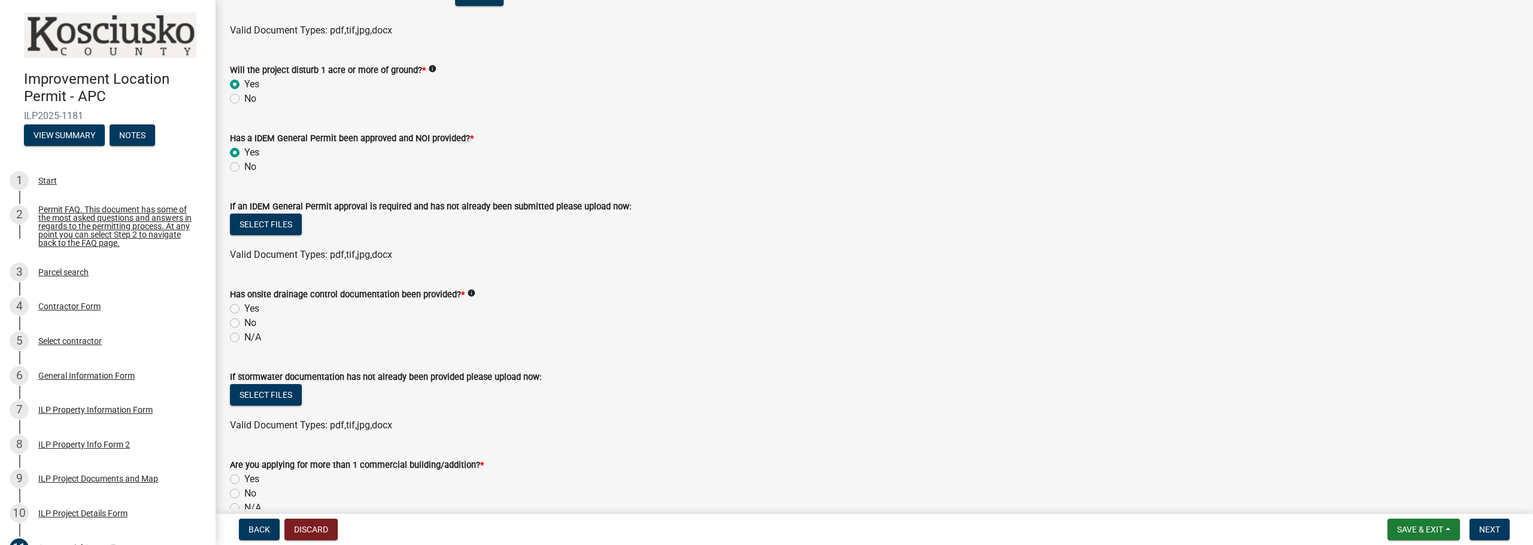
scroll to position [838, 0]
click at [267, 219] on button "Select files" at bounding box center [266, 224] width 72 height 22
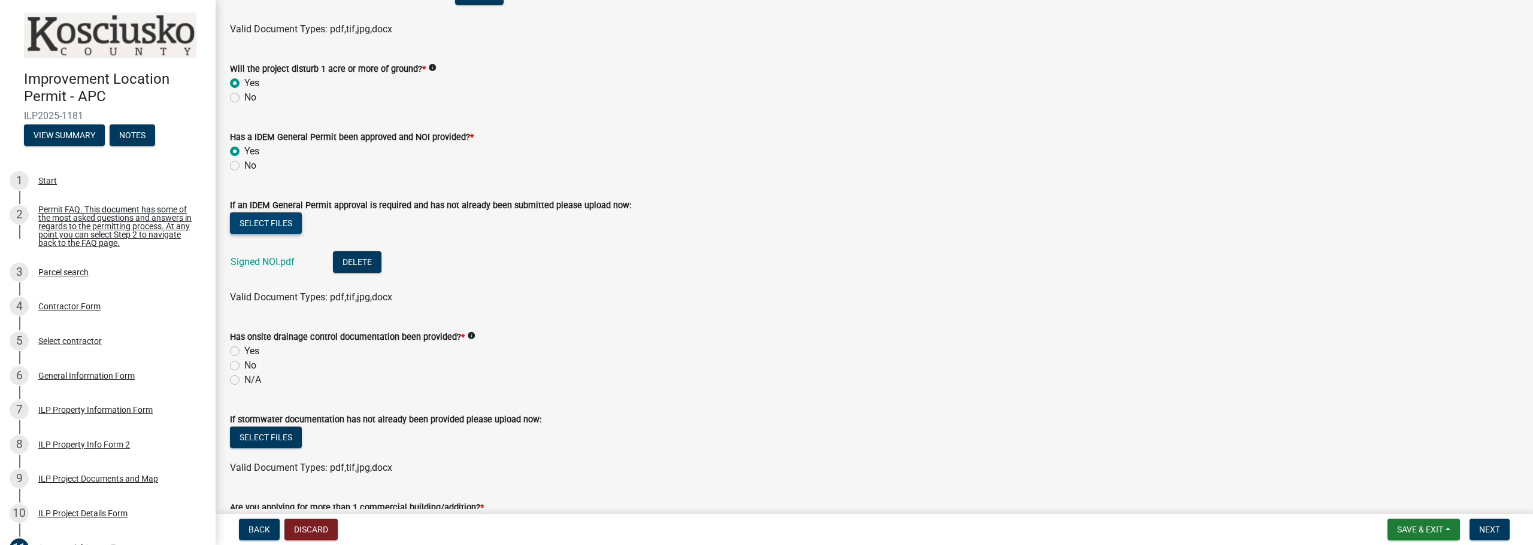
scroll to position [898, 0]
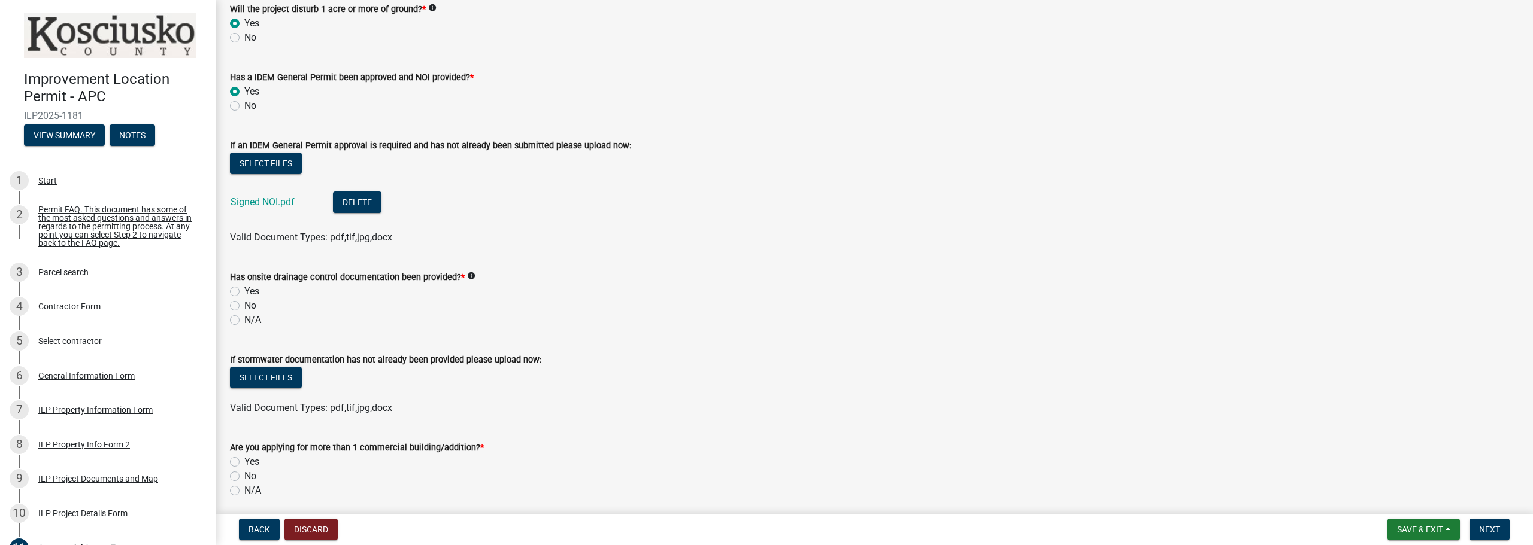
click at [244, 289] on label "Yes" at bounding box center [251, 291] width 15 height 14
click at [244, 289] on input "Yes" at bounding box center [248, 288] width 8 height 8
radio input "true"
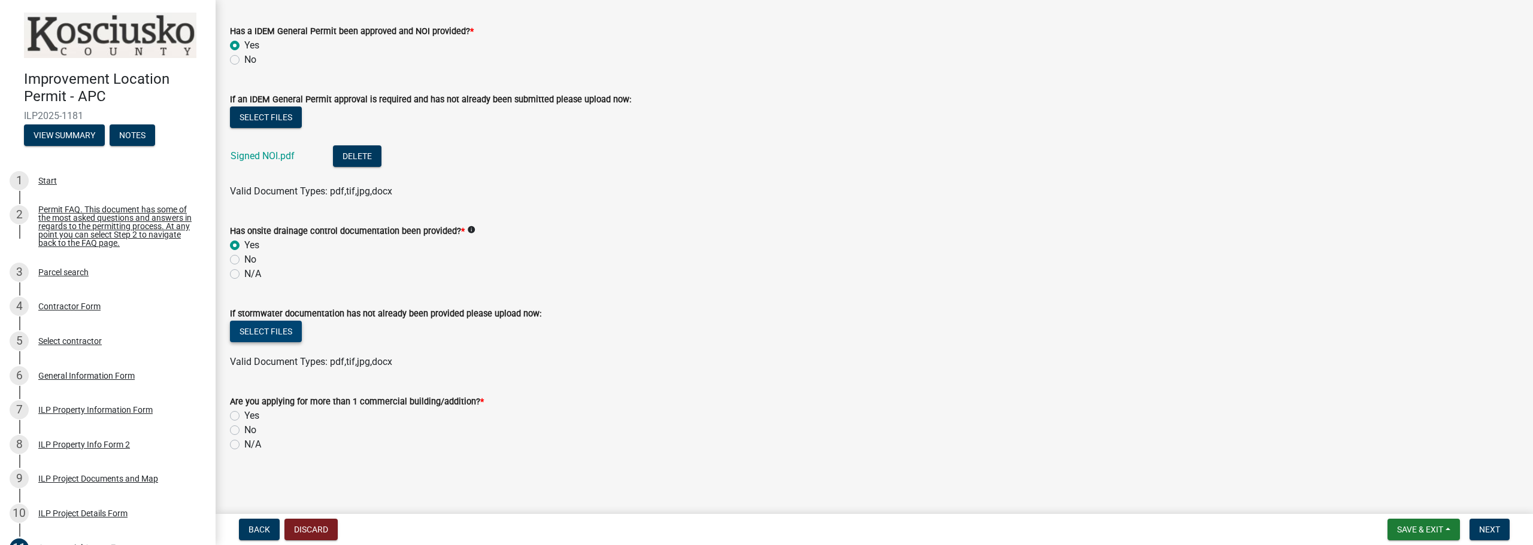
click at [261, 331] on button "Select files" at bounding box center [266, 332] width 72 height 22
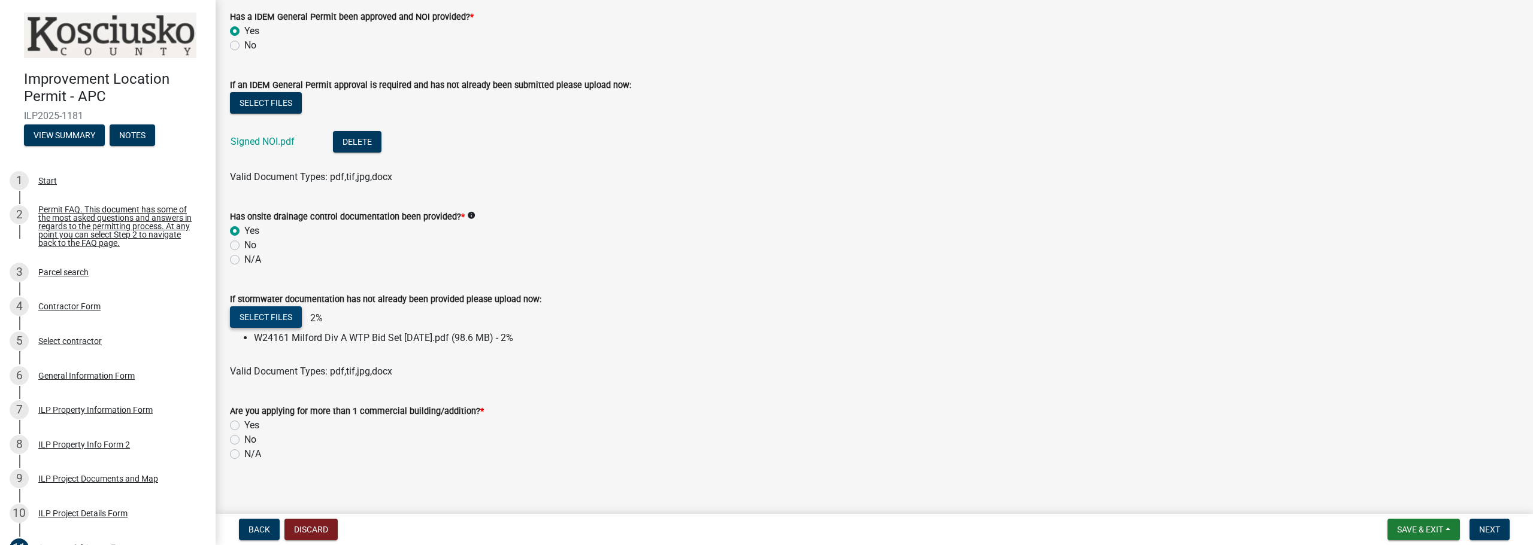
scroll to position [968, 0]
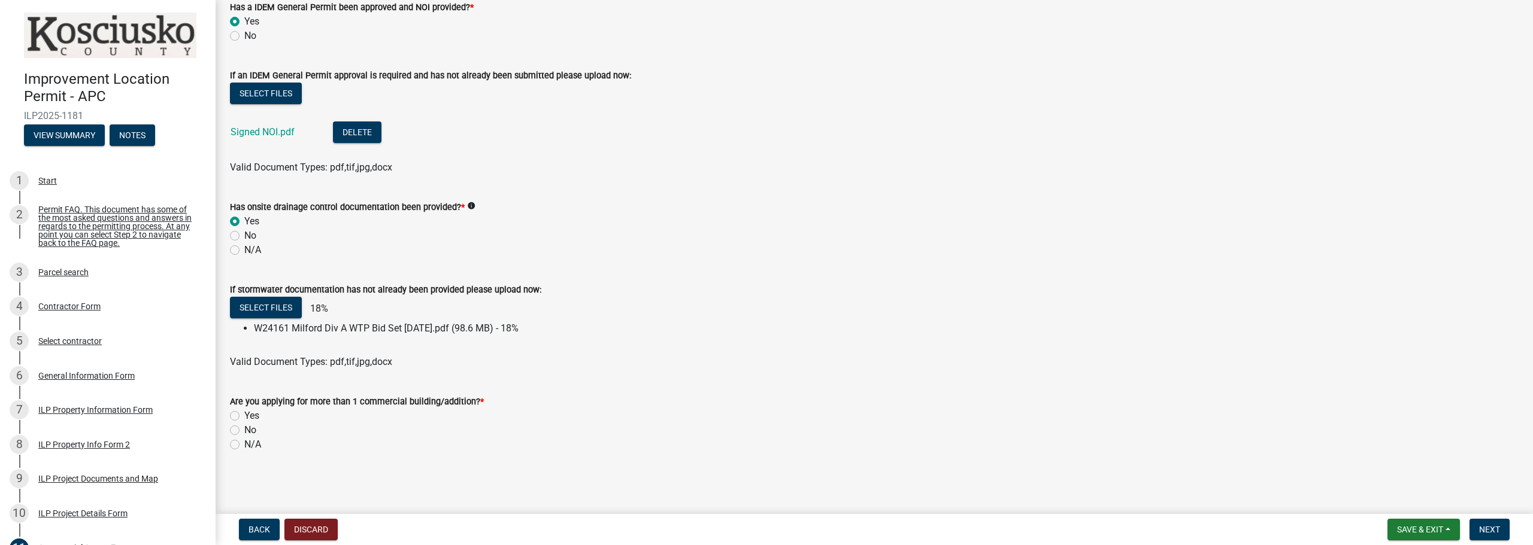
click at [244, 430] on label "No" at bounding box center [250, 430] width 12 height 14
click at [244, 430] on input "No" at bounding box center [248, 427] width 8 height 8
radio input "true"
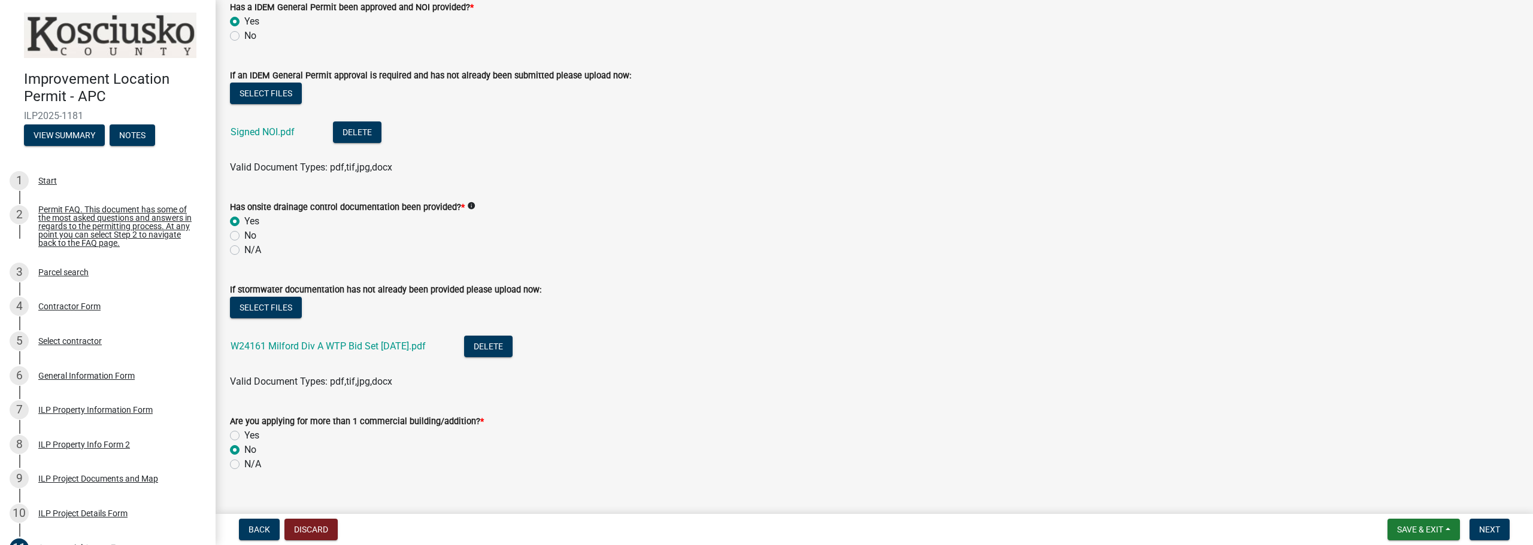
scroll to position [988, 0]
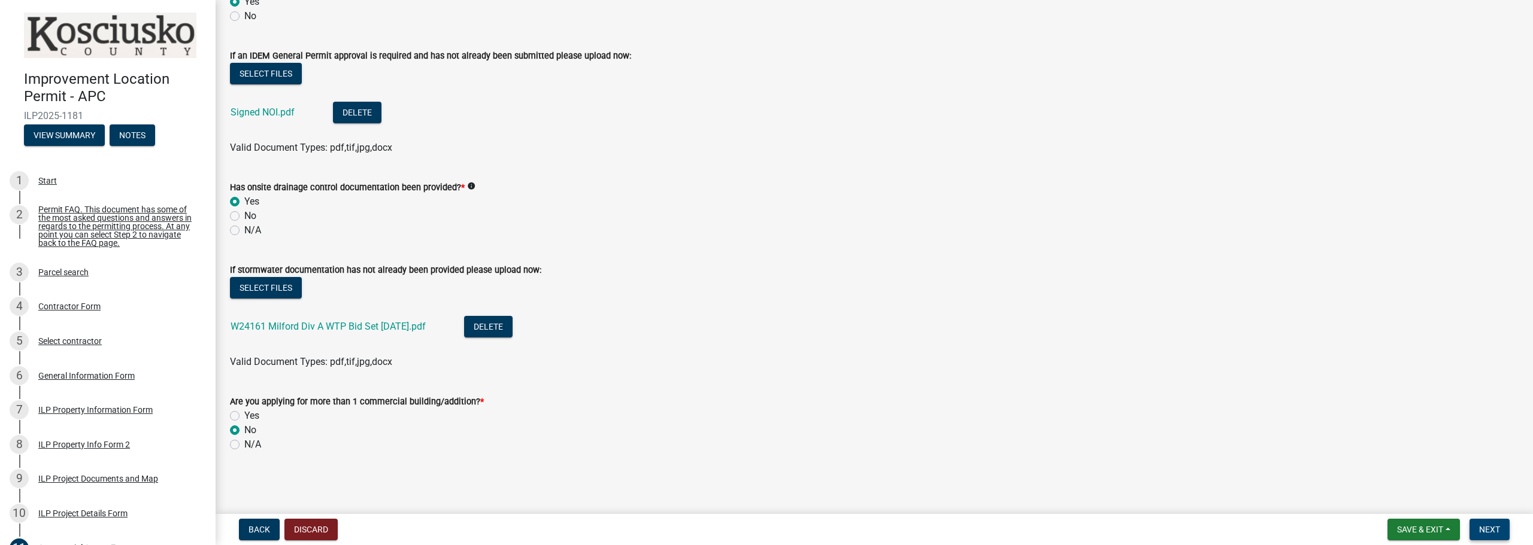
click at [1494, 524] on button "Next" at bounding box center [1489, 530] width 40 height 22
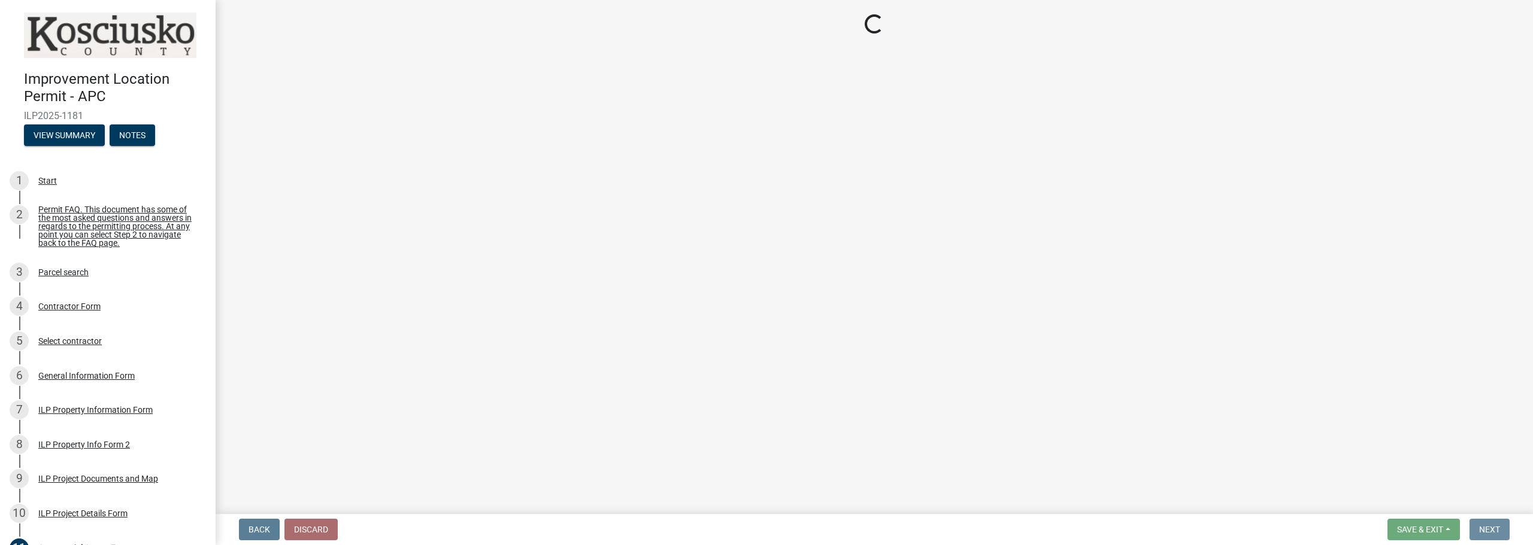
scroll to position [0, 0]
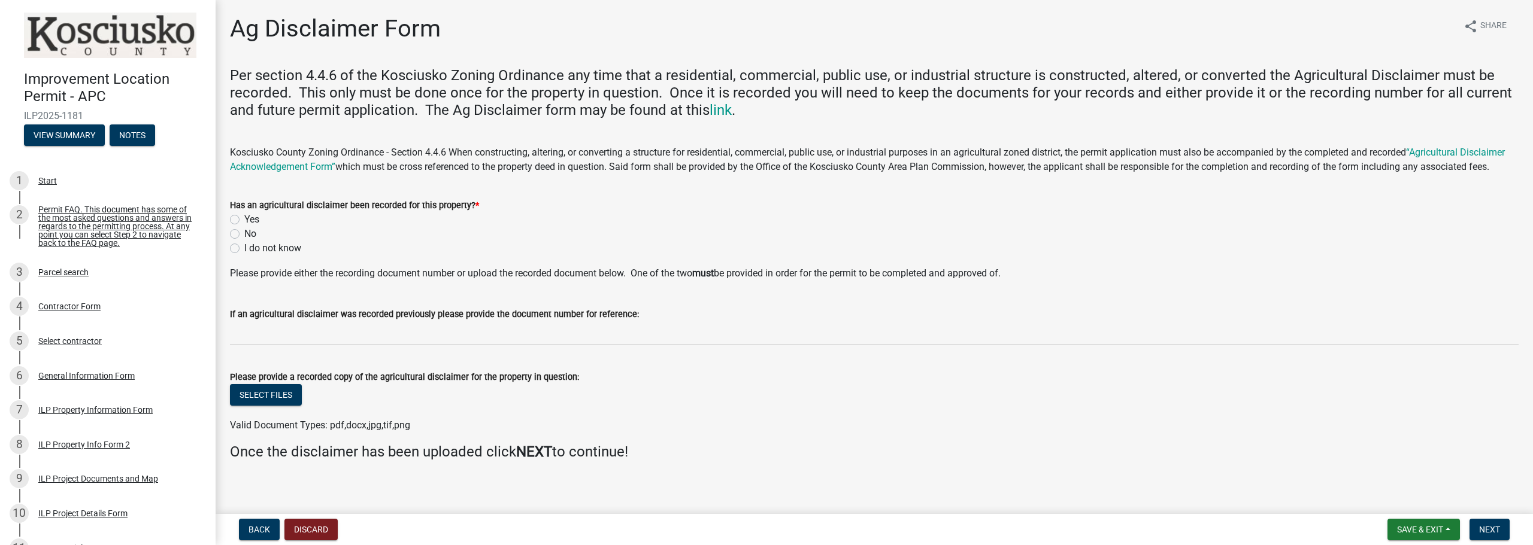
click at [244, 256] on label "I do not know" at bounding box center [272, 248] width 57 height 14
click at [244, 249] on input "I do not know" at bounding box center [248, 245] width 8 height 8
radio input "true"
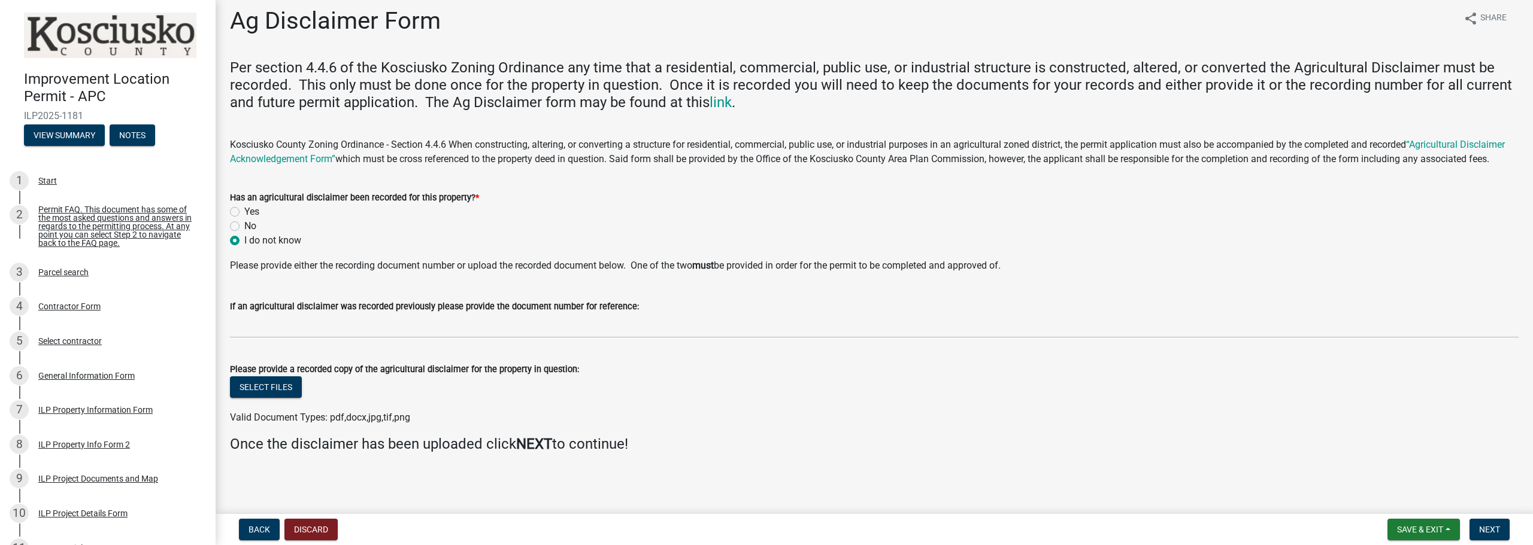
scroll to position [22, 0]
click at [1481, 528] on span "Next" at bounding box center [1489, 530] width 21 height 10
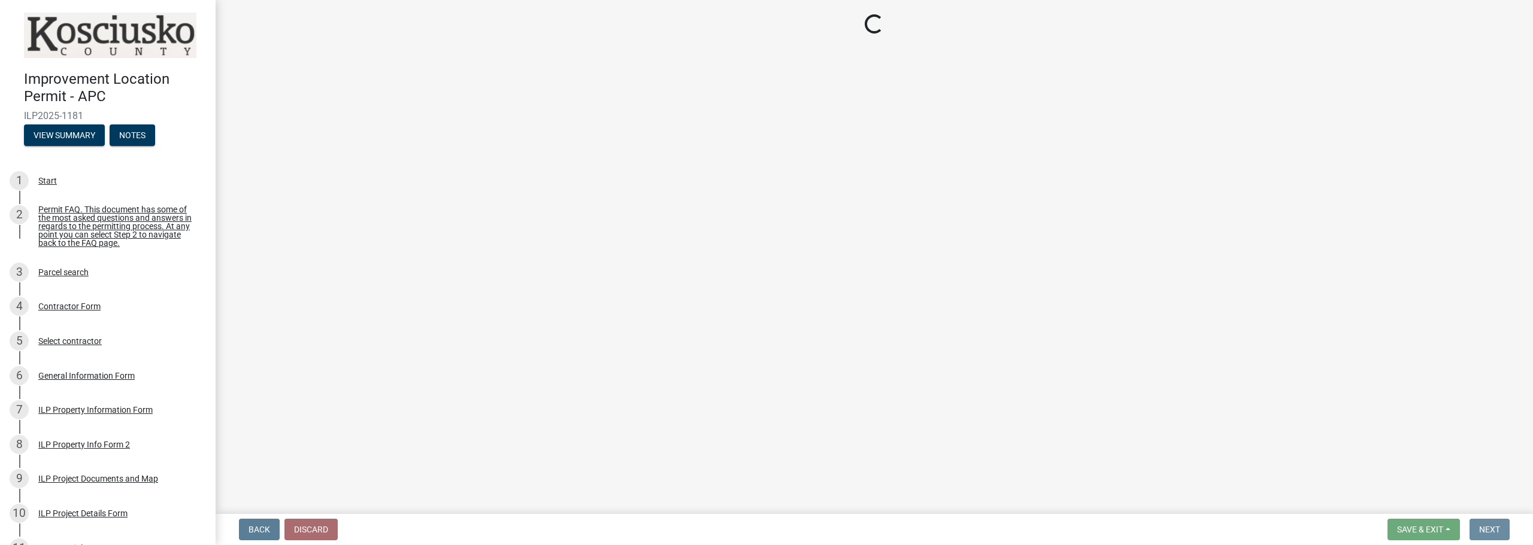
scroll to position [0, 0]
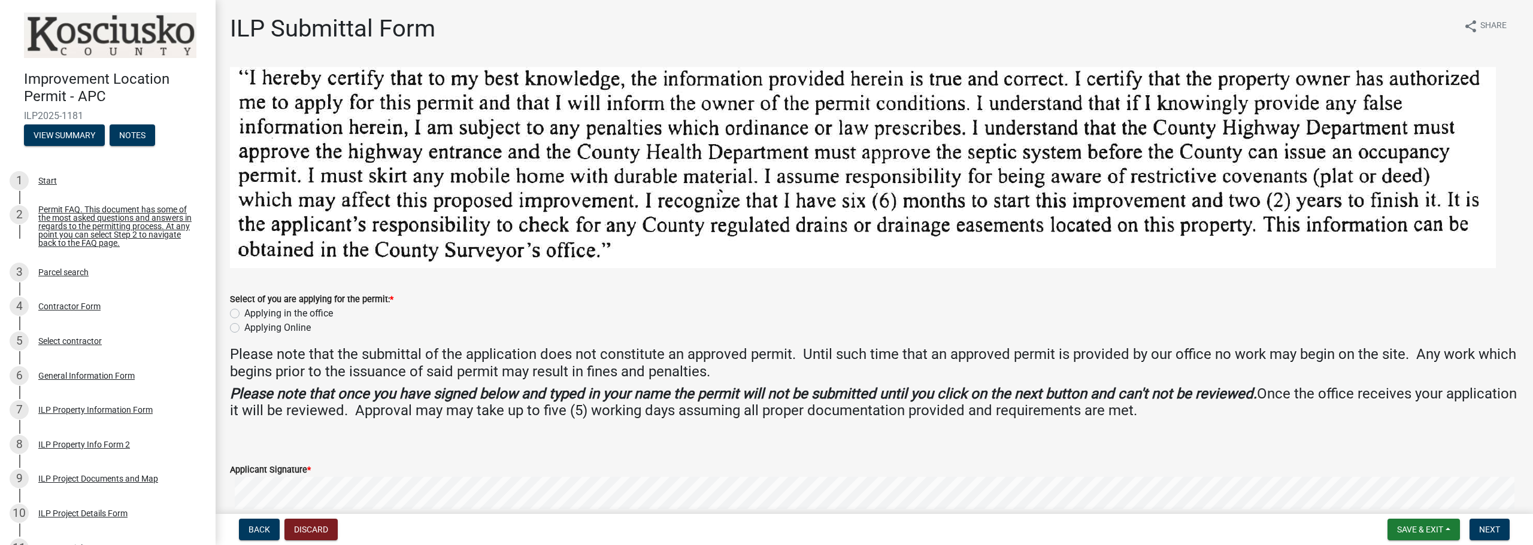
click at [244, 326] on label "Applying Online" at bounding box center [277, 328] width 66 height 14
click at [244, 326] on input "Applying Online" at bounding box center [248, 325] width 8 height 8
radio input "true"
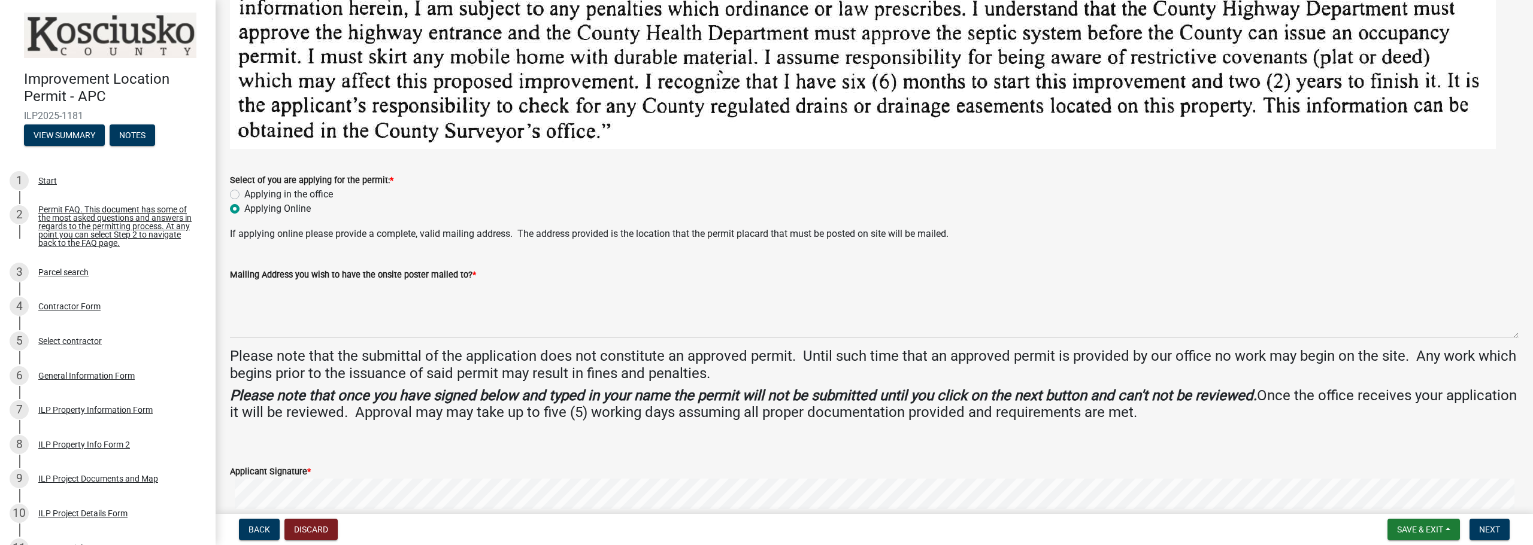
scroll to position [120, 0]
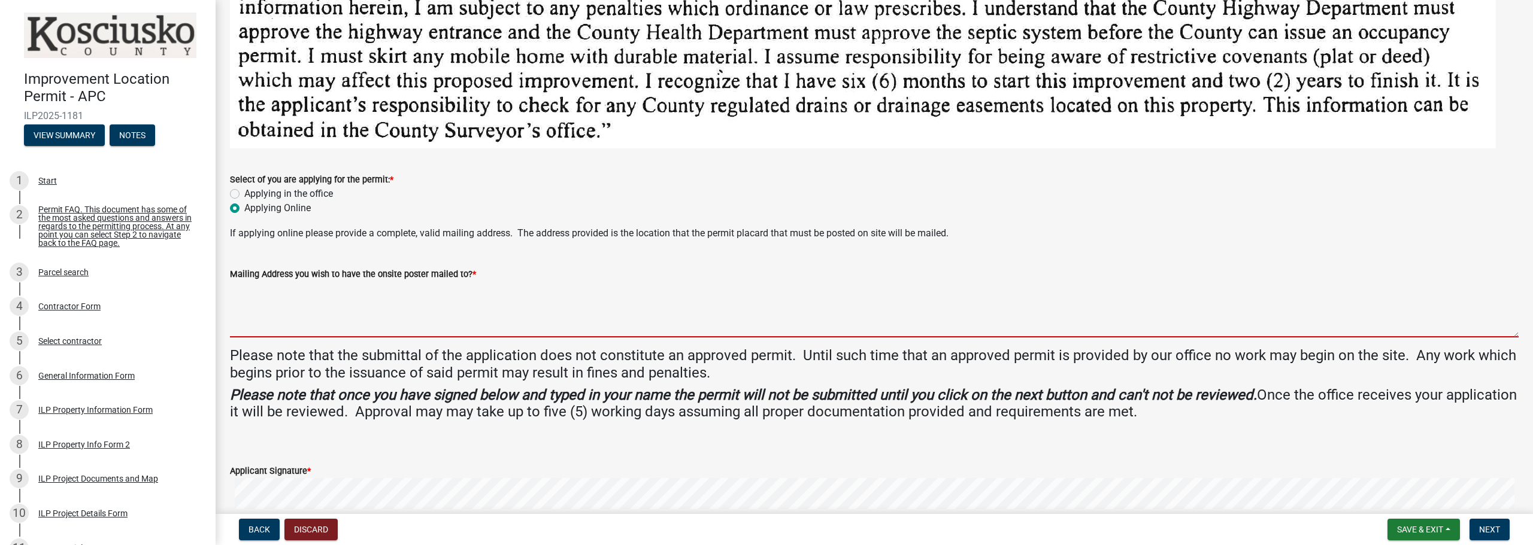
click at [366, 326] on textarea "Mailing Address you wish to have the onsite poster mailed to? *" at bounding box center [874, 309] width 1288 height 56
type textarea "[STREET_ADDRESS]"
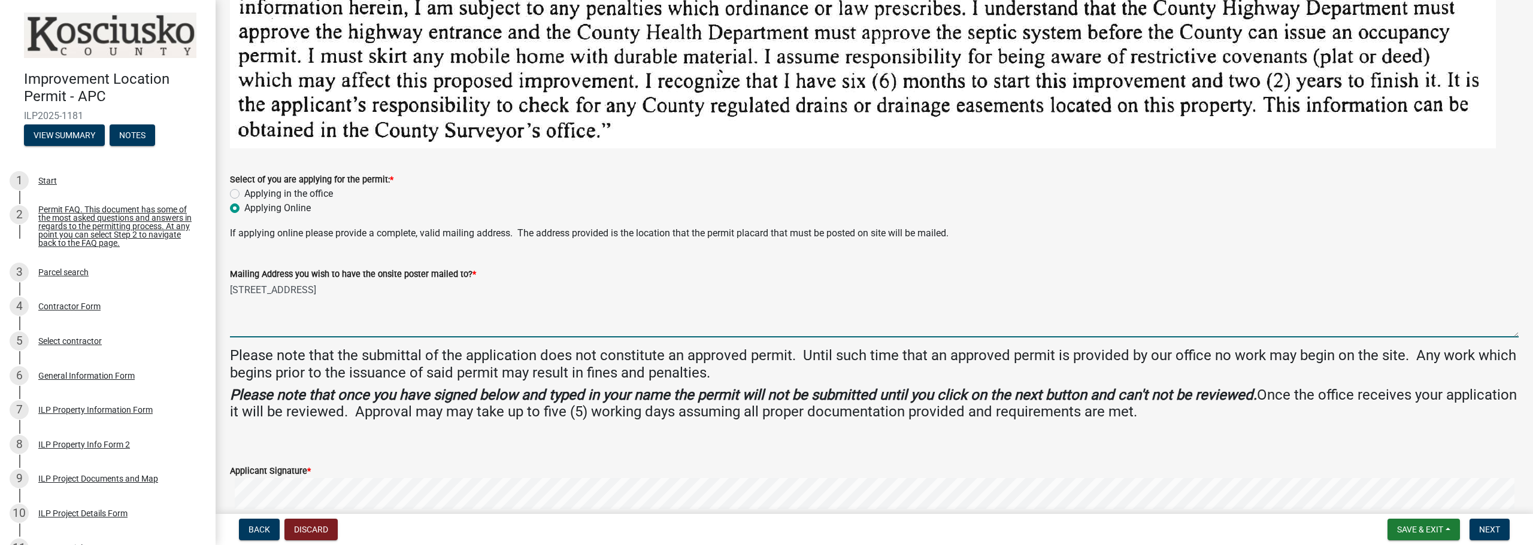
type input "[PERSON_NAME]"
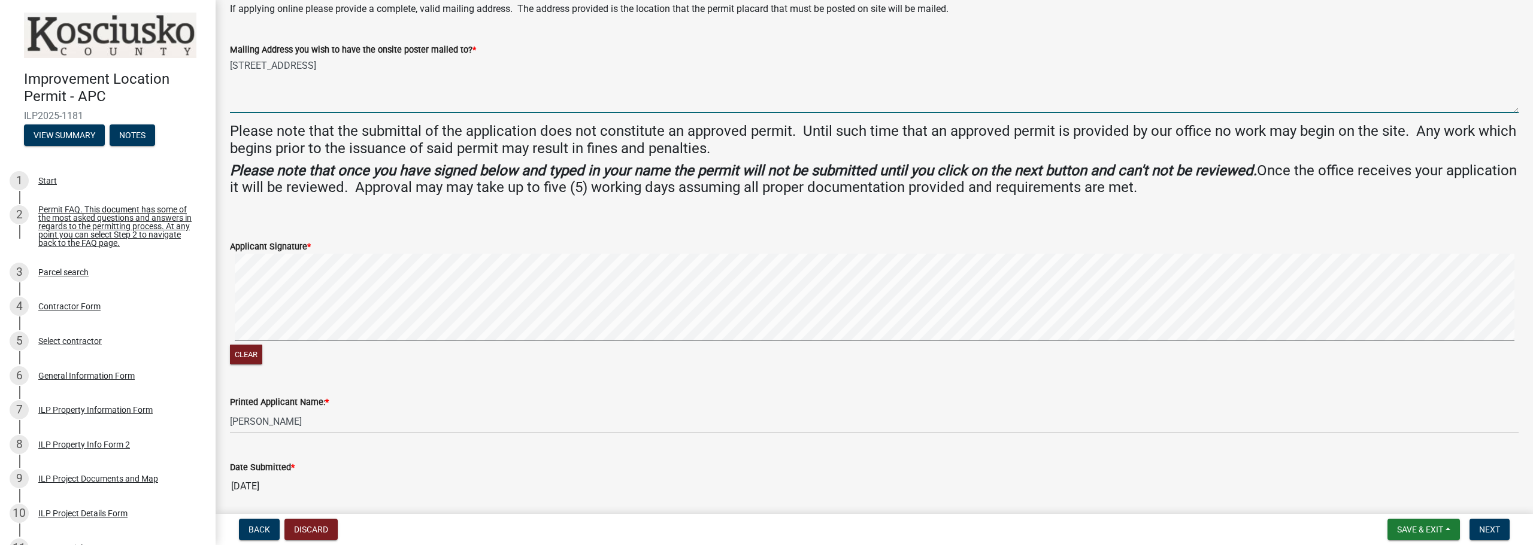
scroll to position [390, 0]
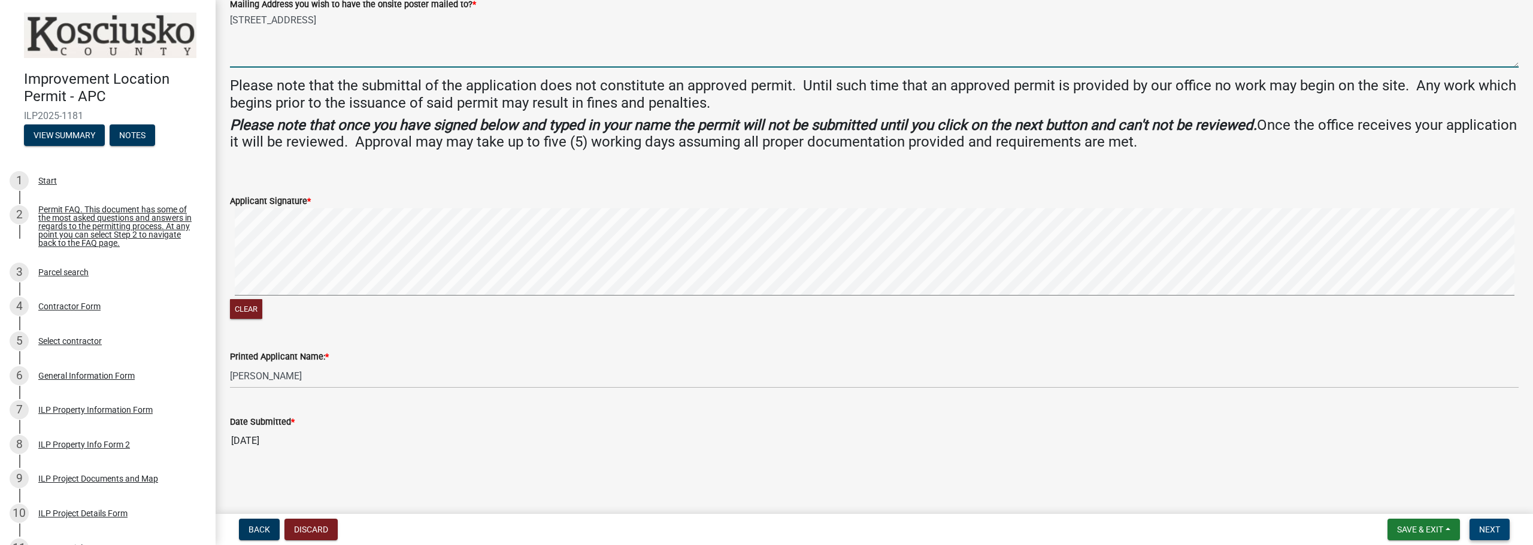
click at [1484, 529] on span "Next" at bounding box center [1489, 530] width 21 height 10
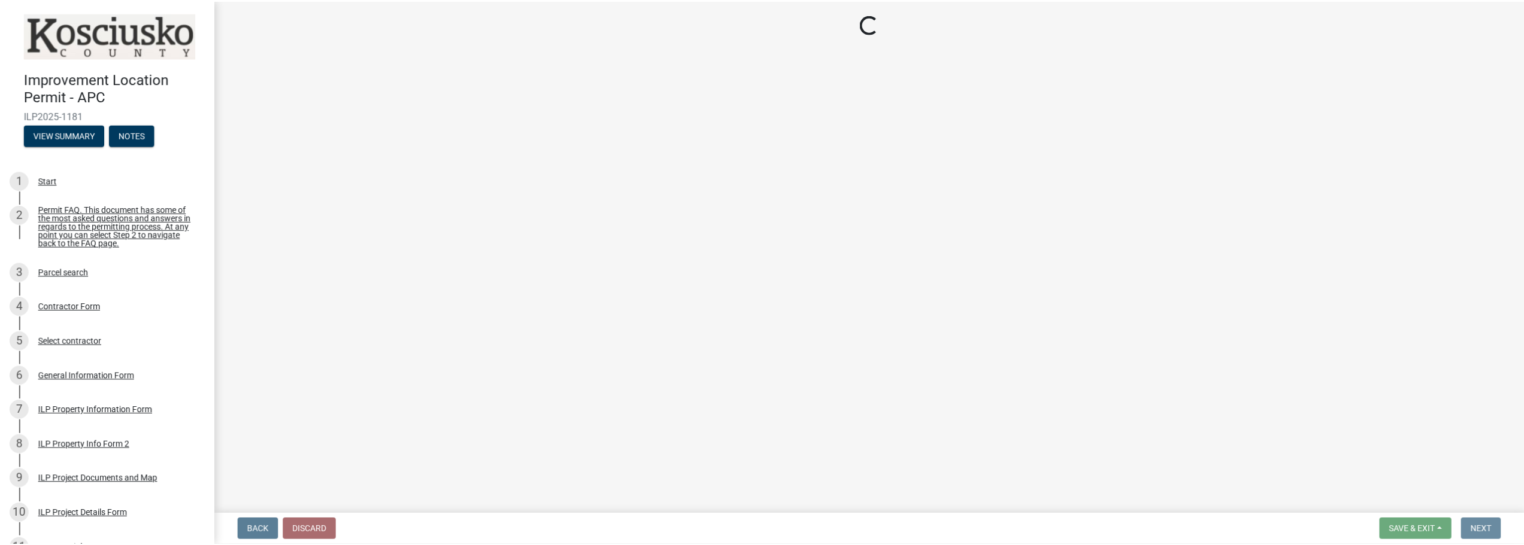
scroll to position [0, 0]
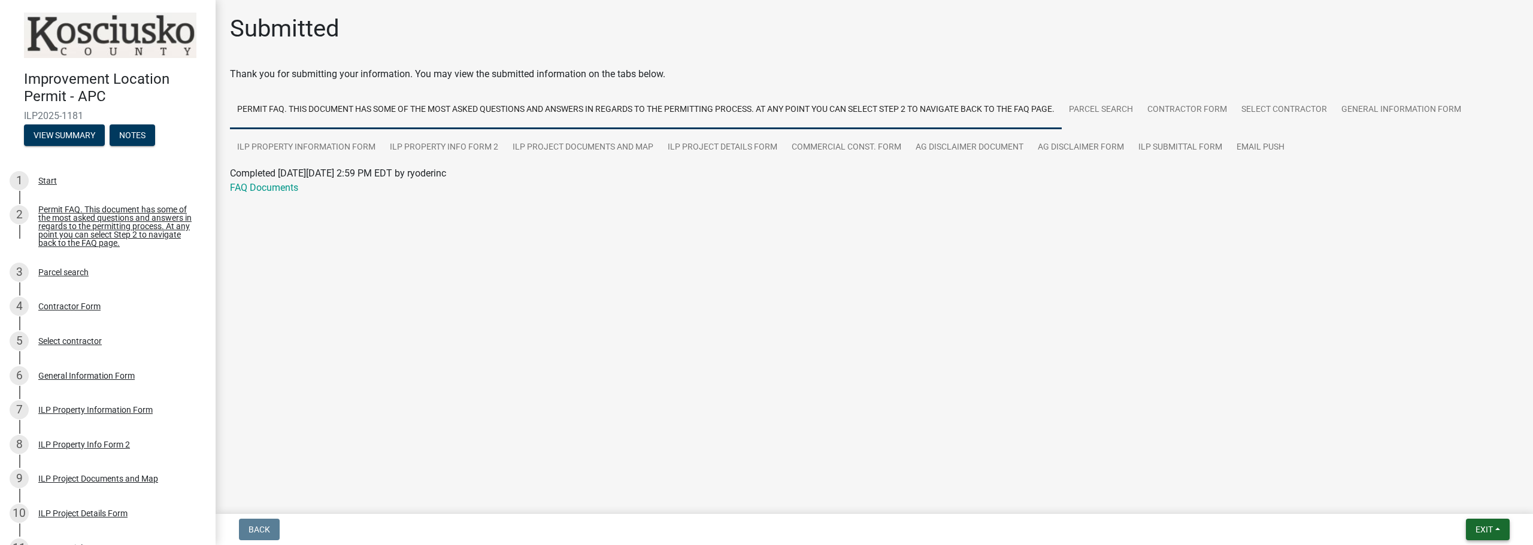
click at [1469, 526] on button "Exit" at bounding box center [1488, 530] width 44 height 22
click at [1443, 497] on button "Save & Exit" at bounding box center [1461, 498] width 96 height 29
